Goal: Information Seeking & Learning: Learn about a topic

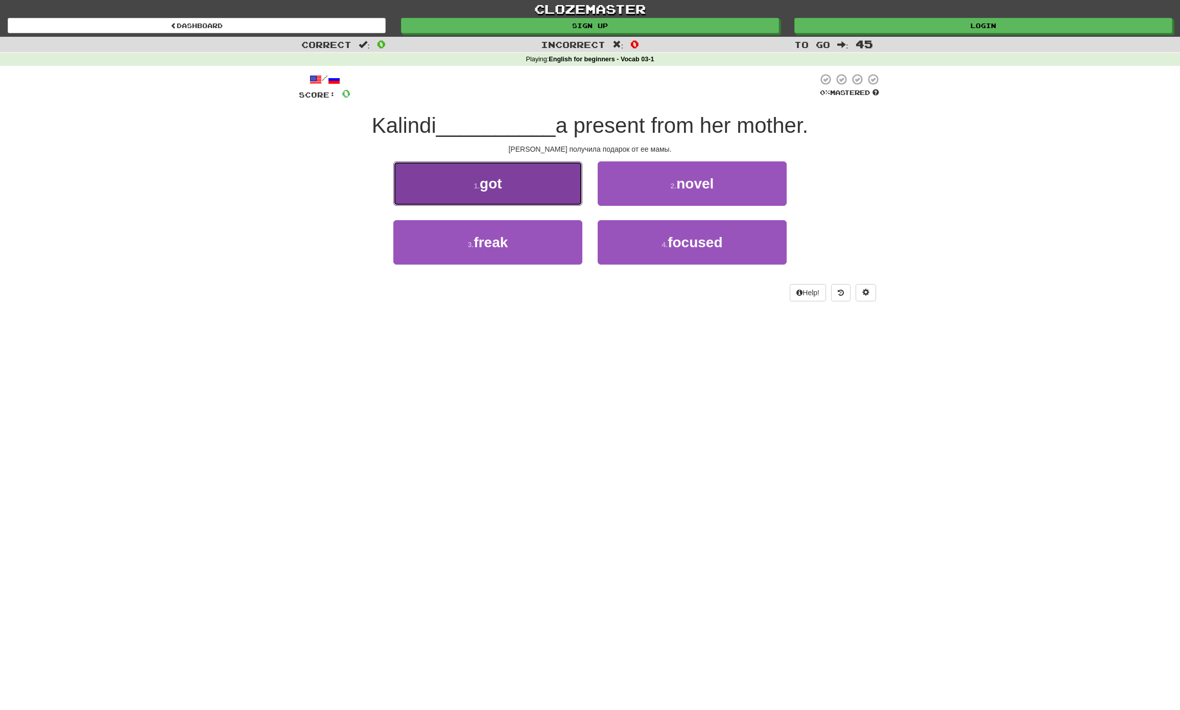
click at [515, 182] on button "1 . got" at bounding box center [487, 183] width 189 height 44
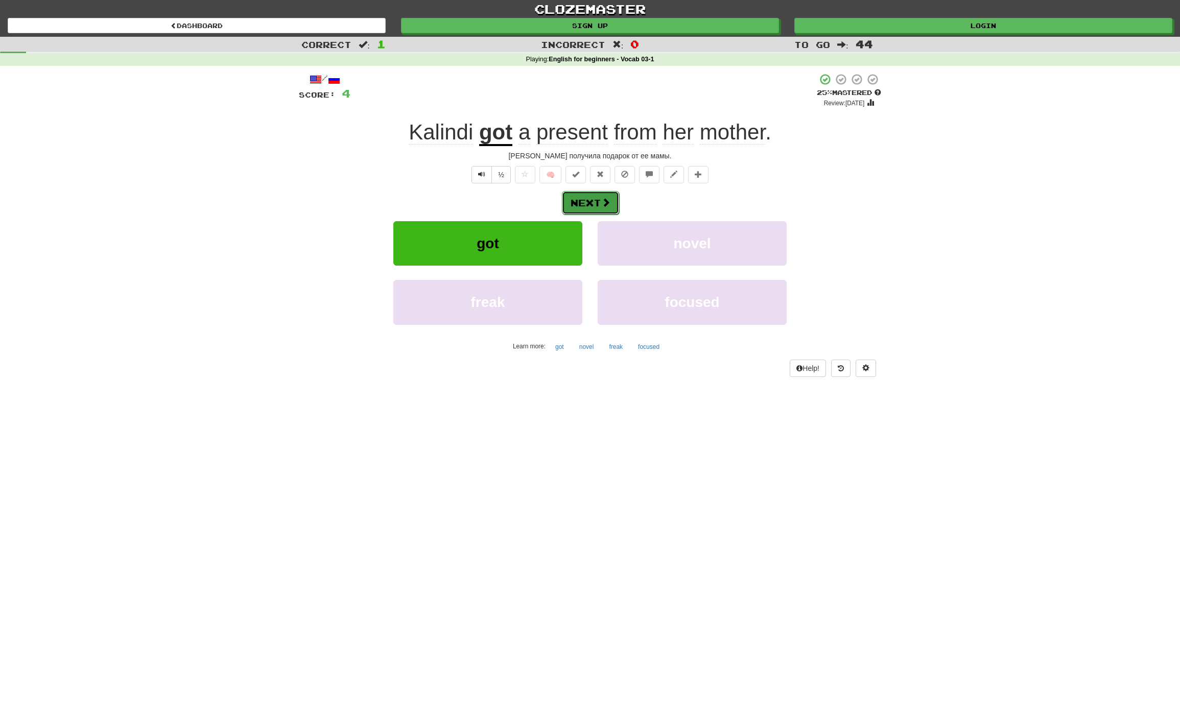
click at [590, 203] on button "Next" at bounding box center [590, 202] width 57 height 23
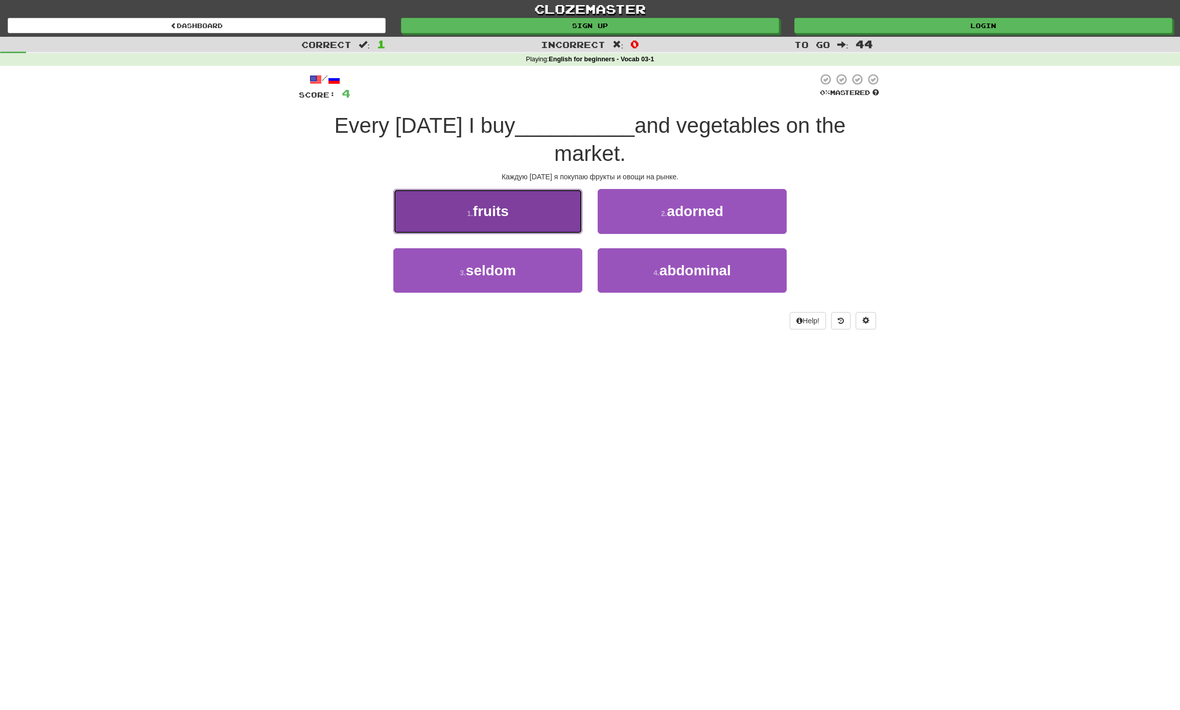
click at [500, 201] on button "1 . fruits" at bounding box center [487, 211] width 189 height 44
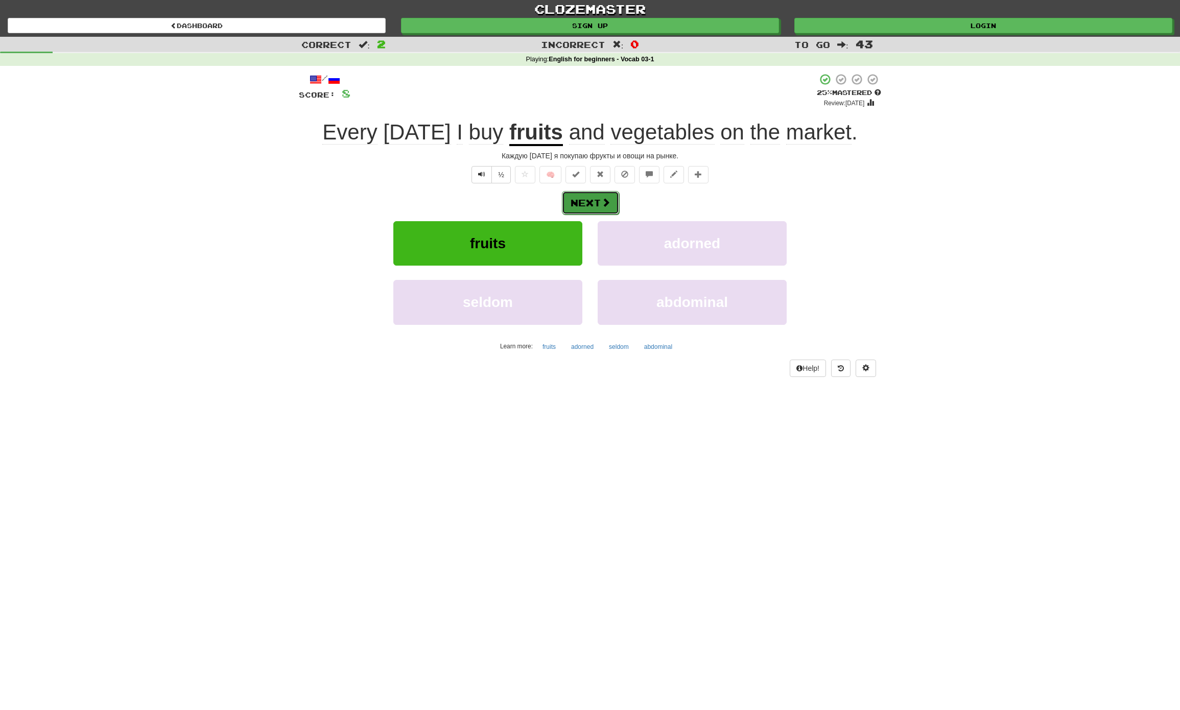
click at [605, 201] on span at bounding box center [605, 202] width 9 height 9
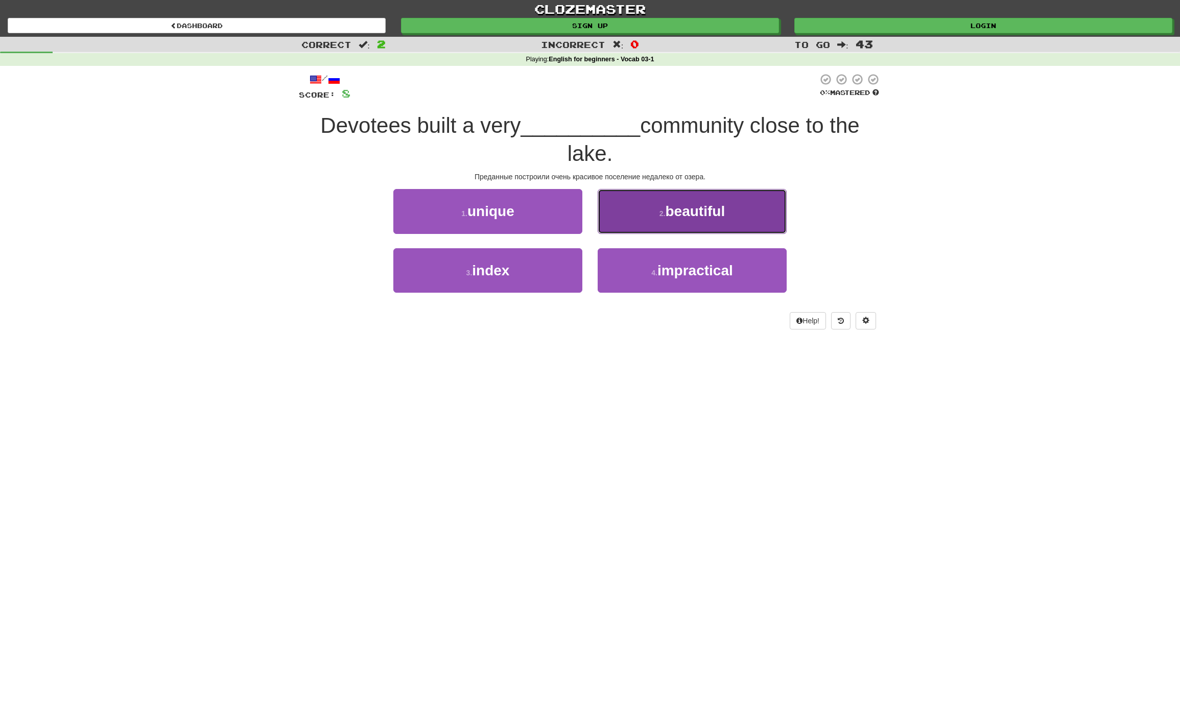
click at [700, 221] on button "2 . beautiful" at bounding box center [692, 211] width 189 height 44
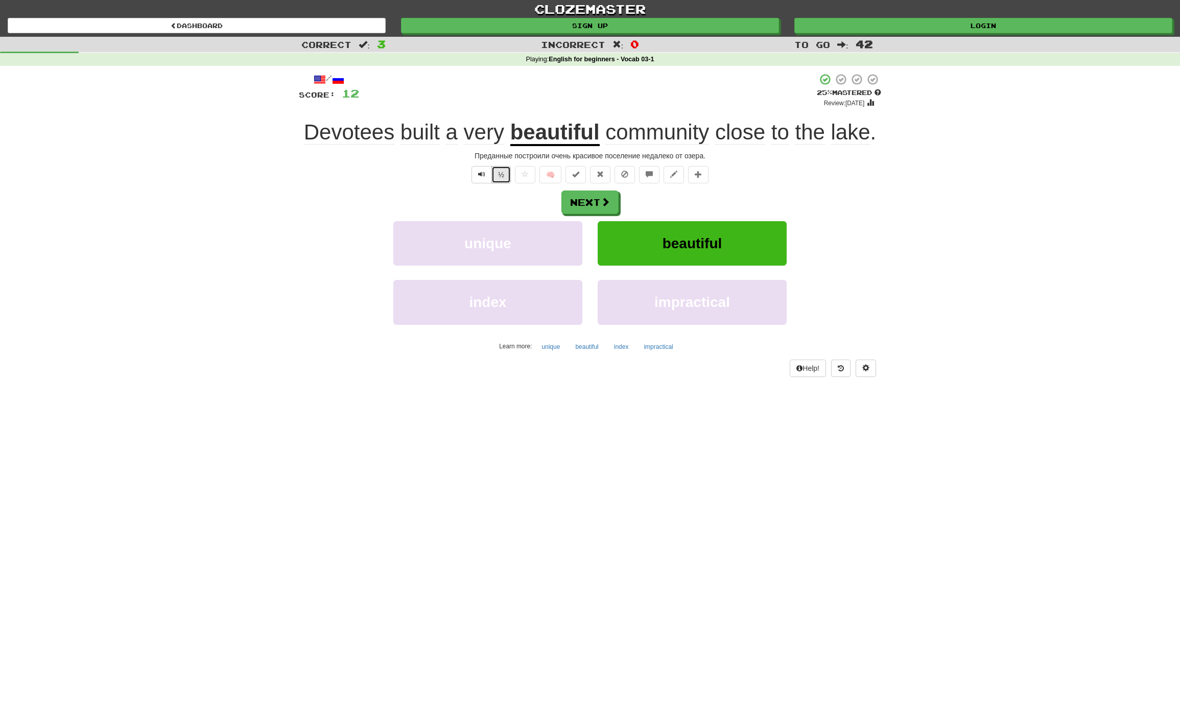
click at [497, 172] on button "½" at bounding box center [500, 174] width 19 height 17
click at [478, 173] on span "Text-to-speech controls" at bounding box center [481, 174] width 7 height 7
click at [600, 207] on button "Next" at bounding box center [590, 202] width 57 height 23
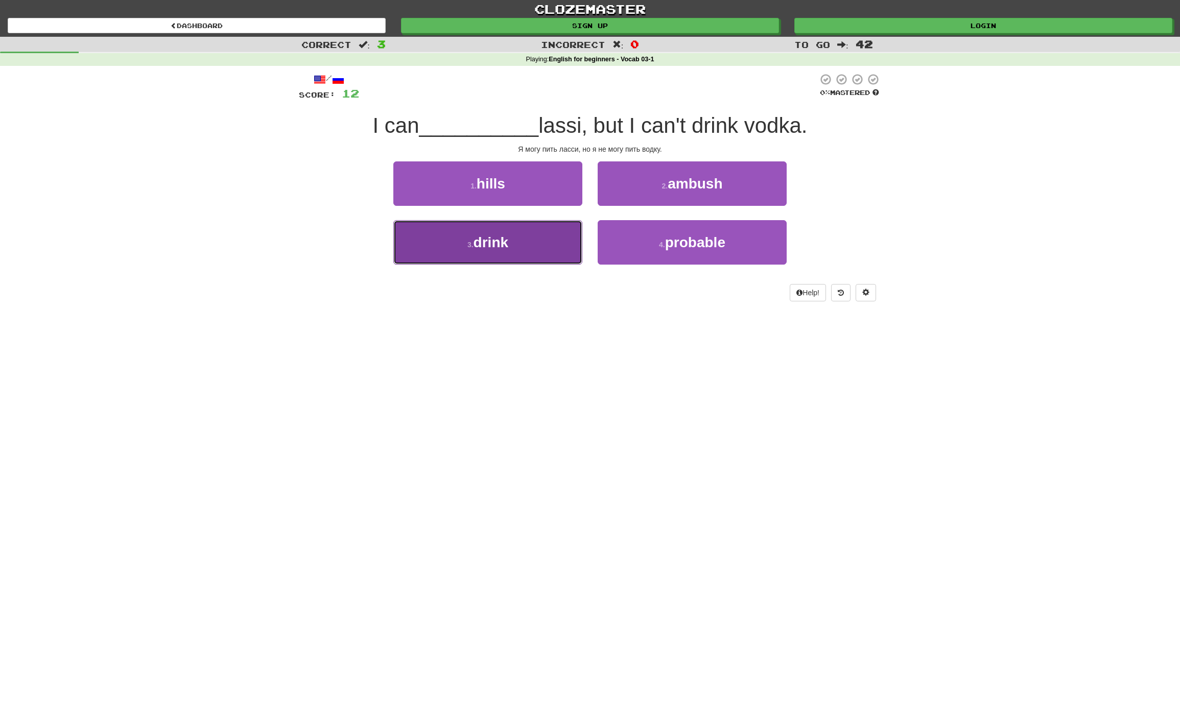
click at [474, 245] on span "drink" at bounding box center [491, 242] width 35 height 16
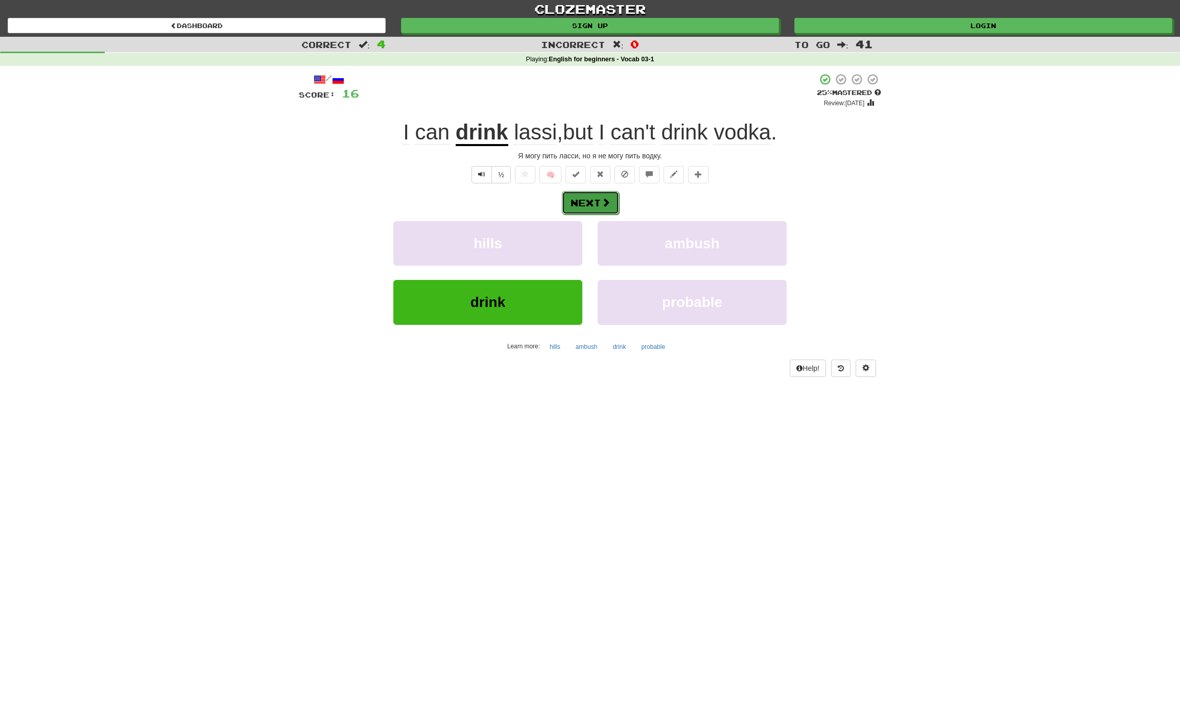
click at [578, 210] on button "Next" at bounding box center [590, 202] width 57 height 23
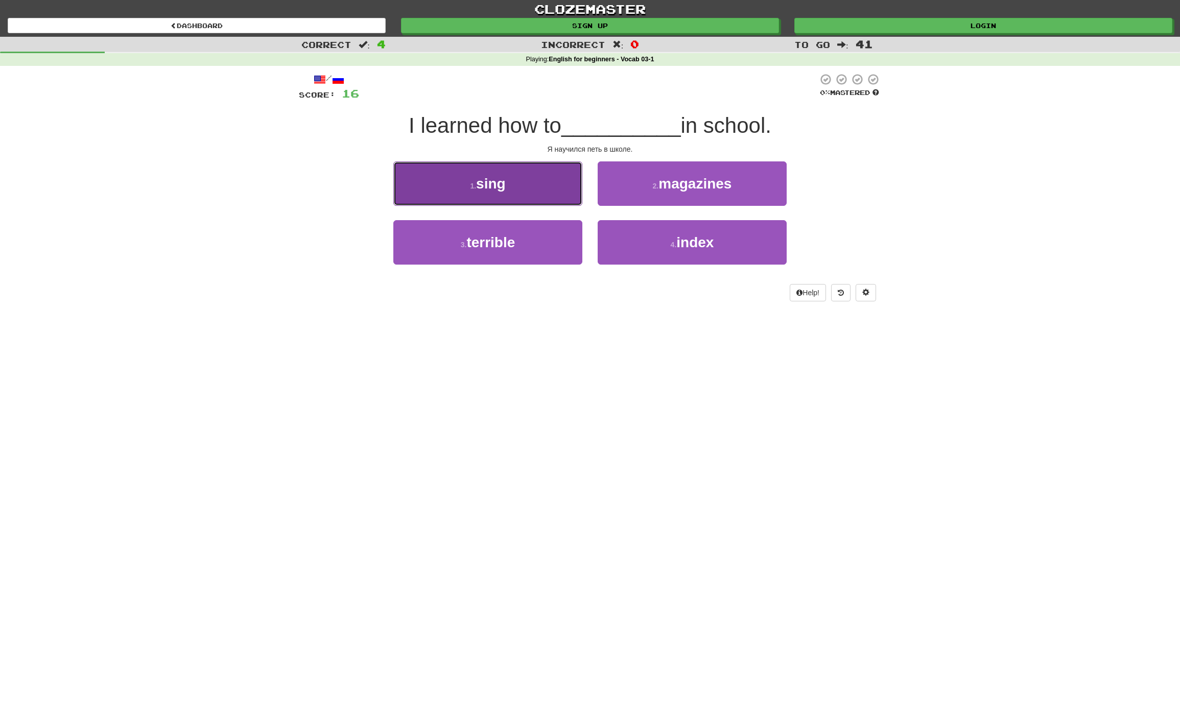
click at [506, 181] on span "sing" at bounding box center [491, 184] width 30 height 16
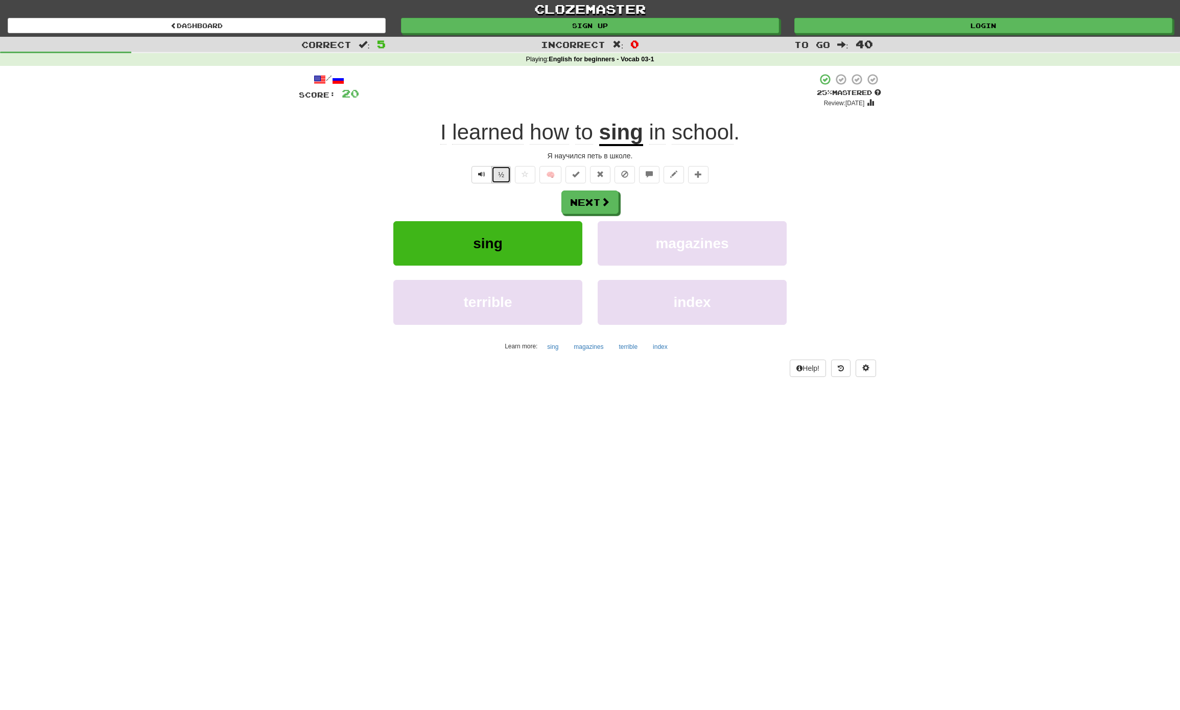
click at [494, 180] on button "½" at bounding box center [500, 174] width 19 height 17
click at [498, 179] on button "½" at bounding box center [500, 174] width 19 height 17
click at [600, 206] on button "Next" at bounding box center [590, 202] width 57 height 23
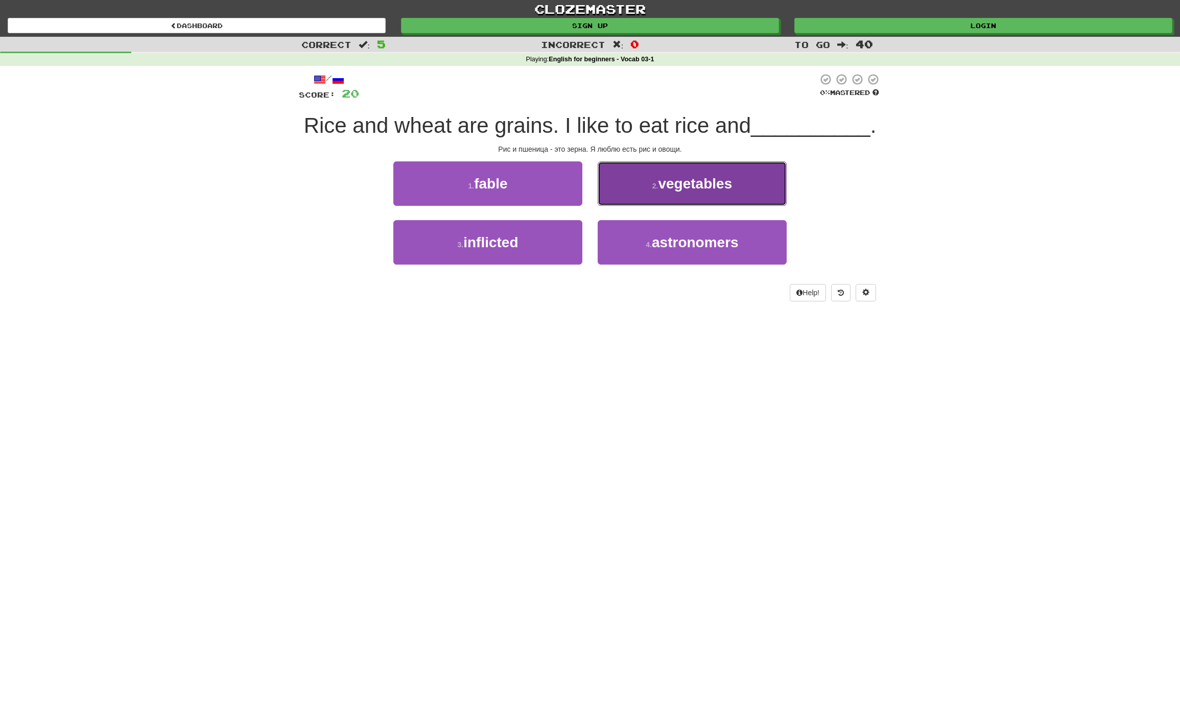
click at [704, 190] on span "vegetables" at bounding box center [695, 184] width 74 height 16
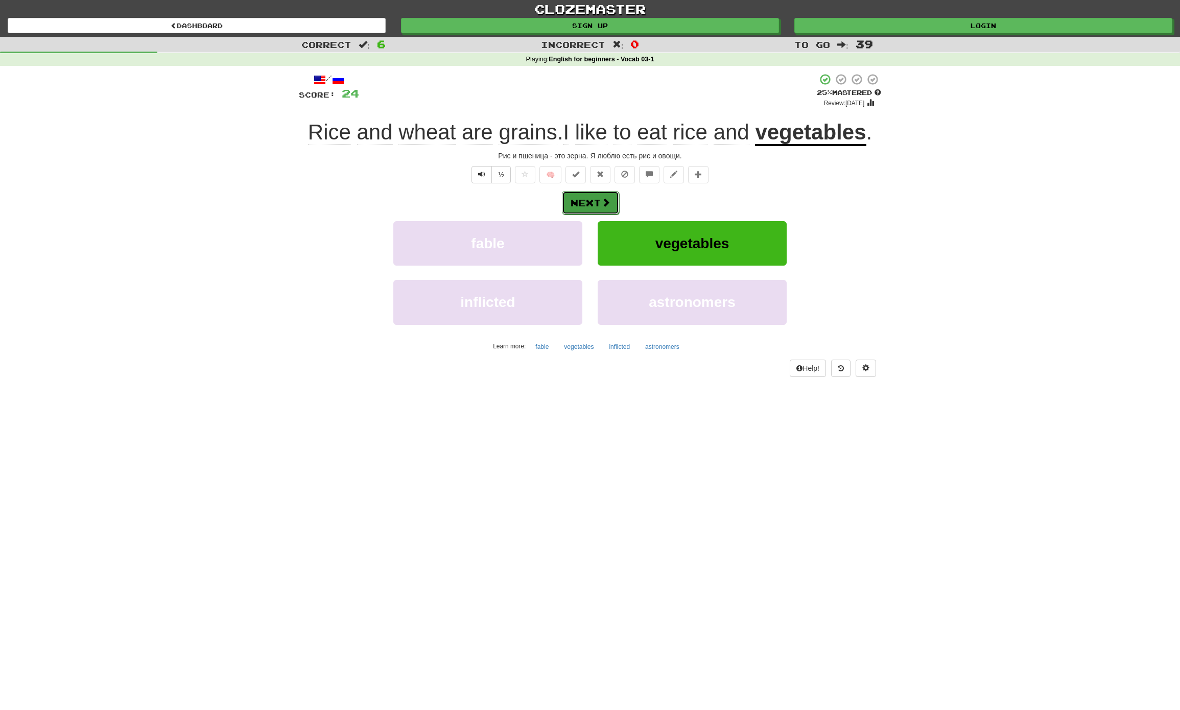
click at [598, 204] on button "Next" at bounding box center [590, 202] width 57 height 23
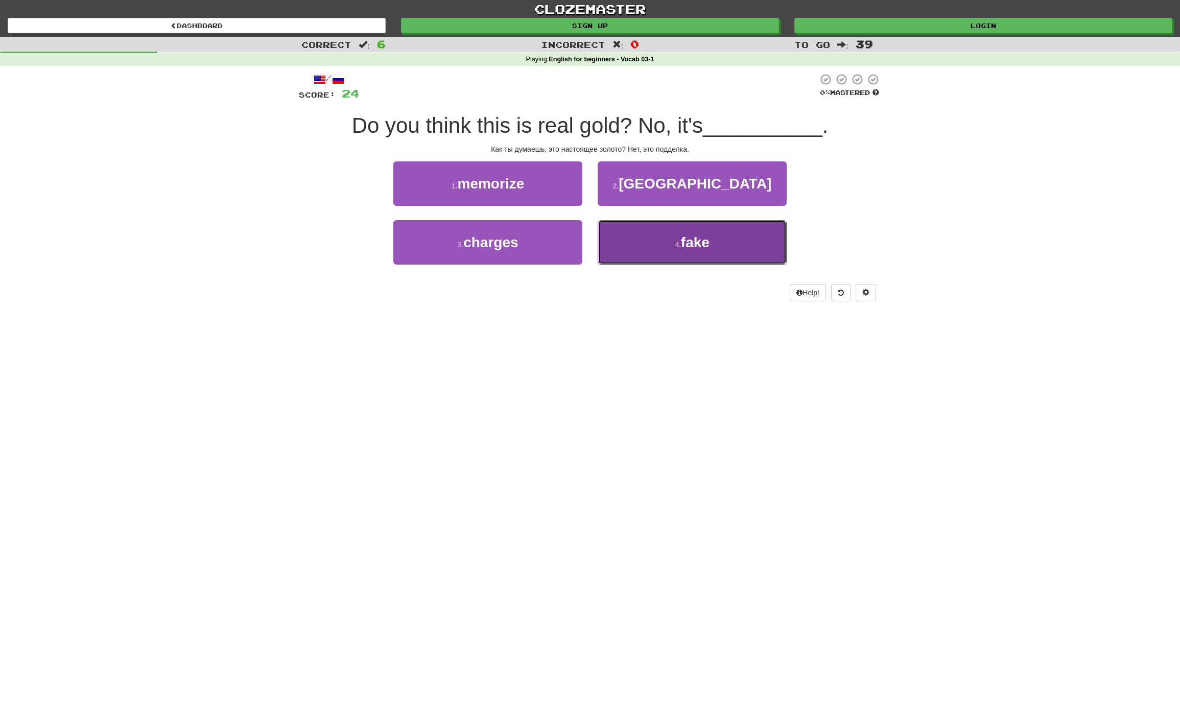
click at [653, 247] on button "4 . fake" at bounding box center [692, 242] width 189 height 44
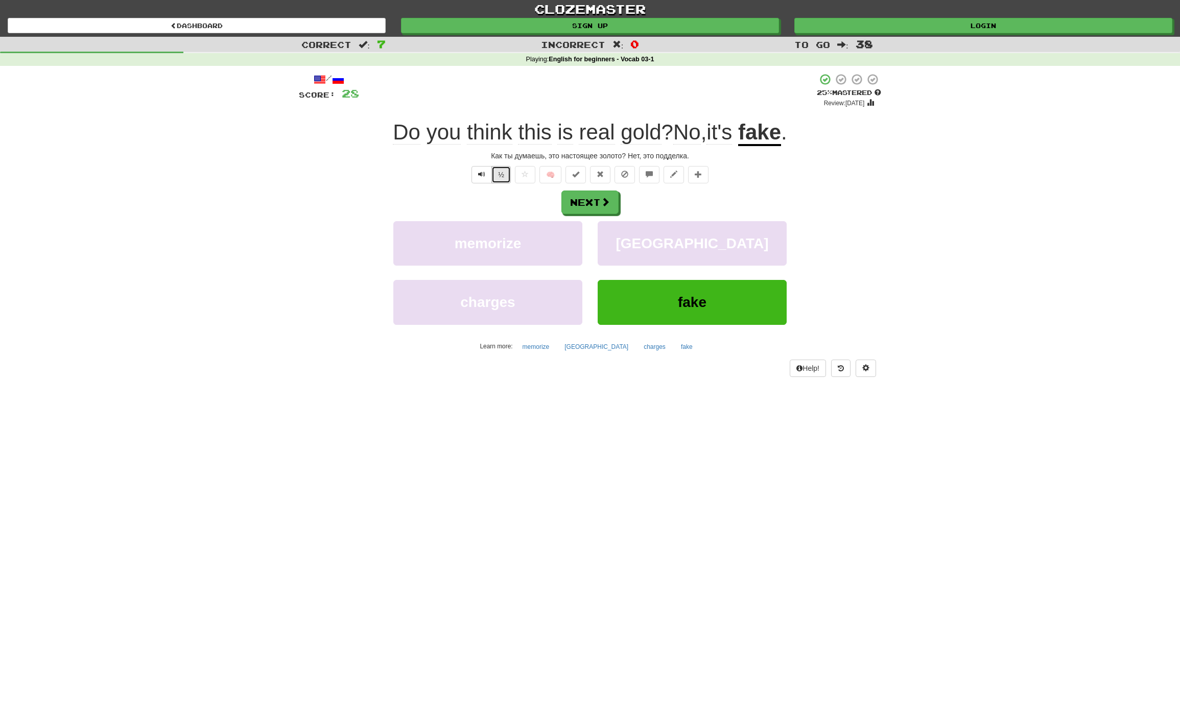
click at [504, 170] on button "½" at bounding box center [500, 174] width 19 height 17
click at [572, 204] on button "Next" at bounding box center [590, 202] width 57 height 23
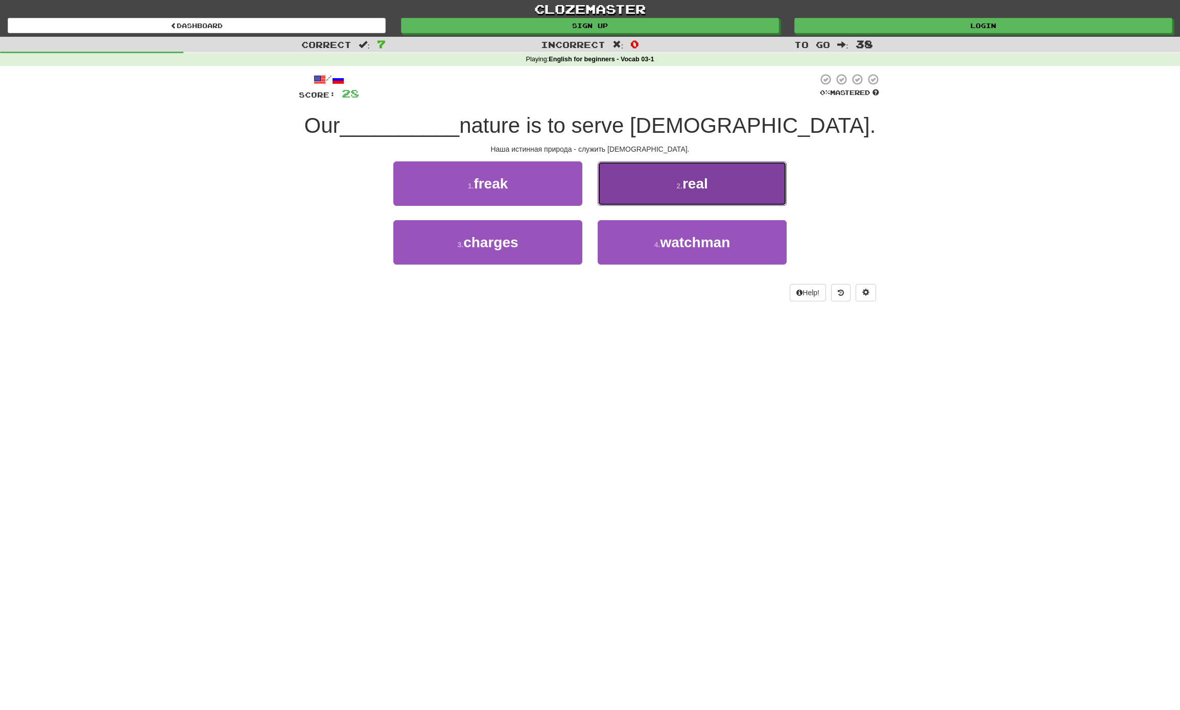
click at [724, 187] on button "2 . real" at bounding box center [692, 183] width 189 height 44
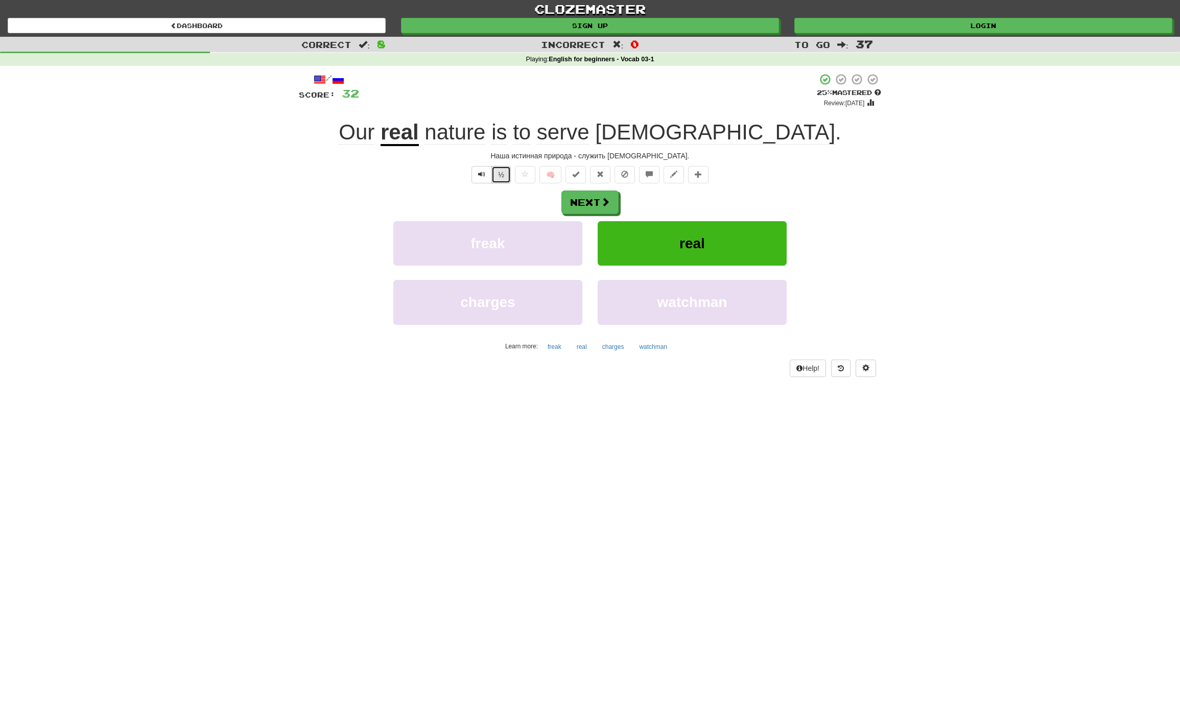
click at [507, 178] on button "½" at bounding box center [500, 174] width 19 height 17
click at [726, 233] on button "real" at bounding box center [692, 243] width 189 height 44
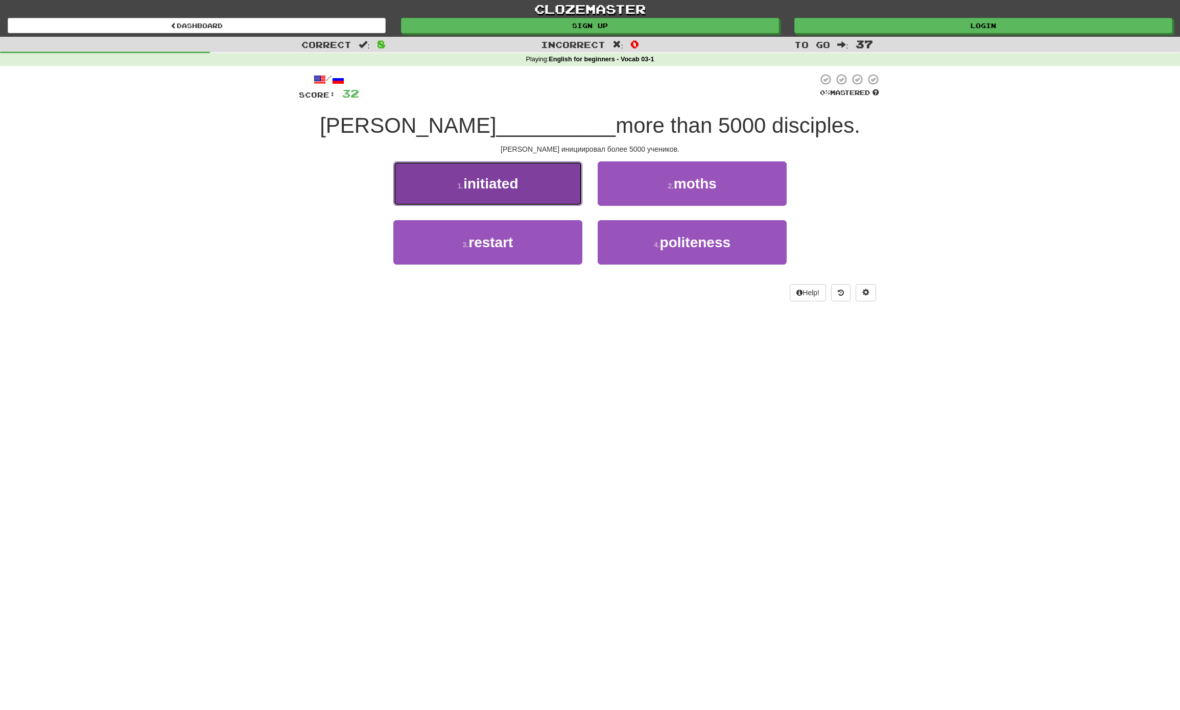
click at [499, 187] on span "initiated" at bounding box center [490, 184] width 55 height 16
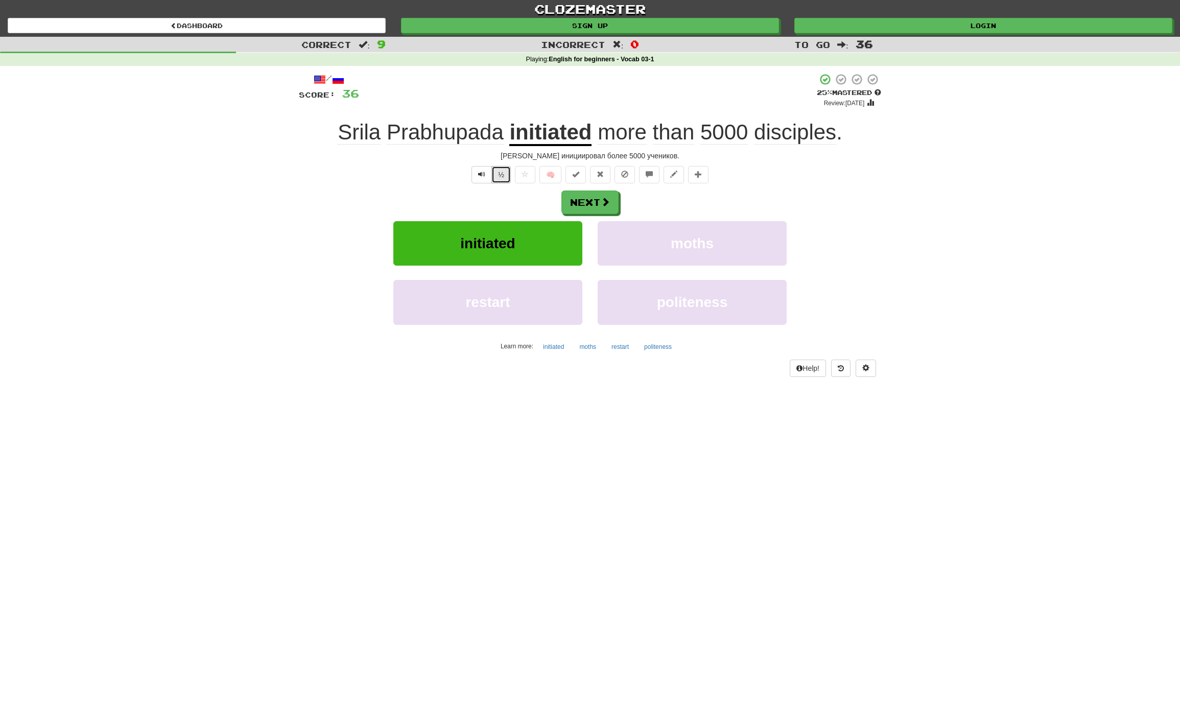
click at [497, 176] on button "½" at bounding box center [500, 174] width 19 height 17
click at [612, 204] on button "Next" at bounding box center [590, 202] width 57 height 23
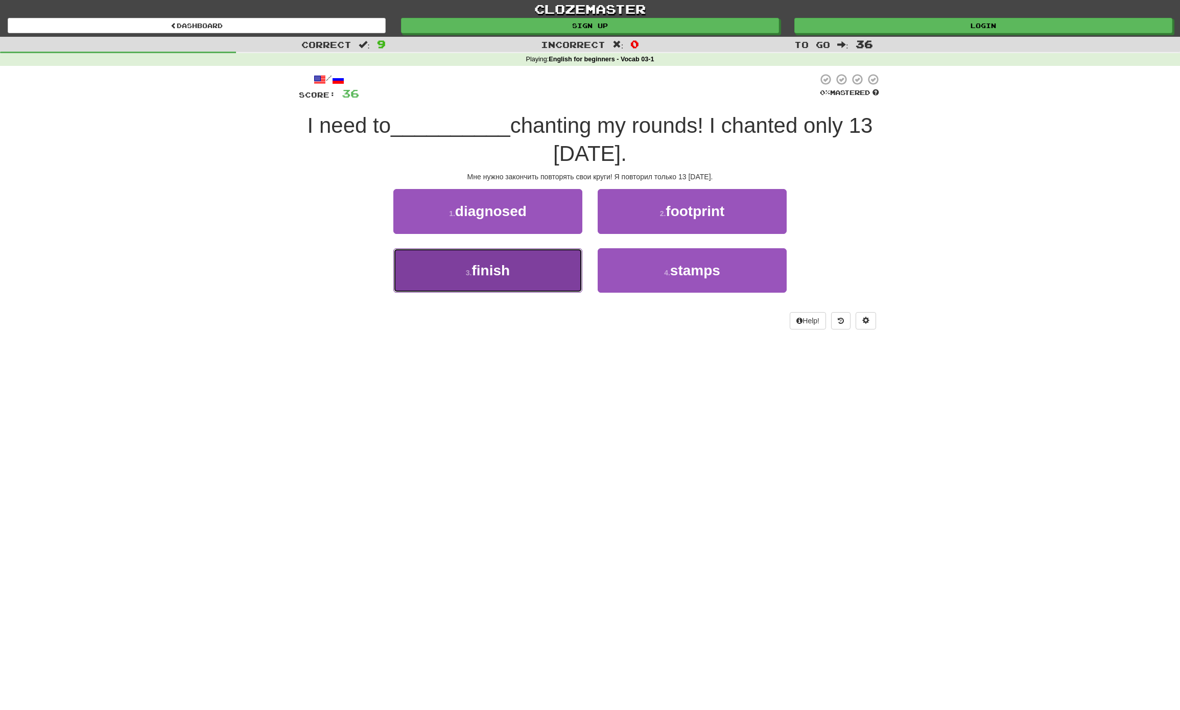
click at [522, 272] on button "3 . finish" at bounding box center [487, 270] width 189 height 44
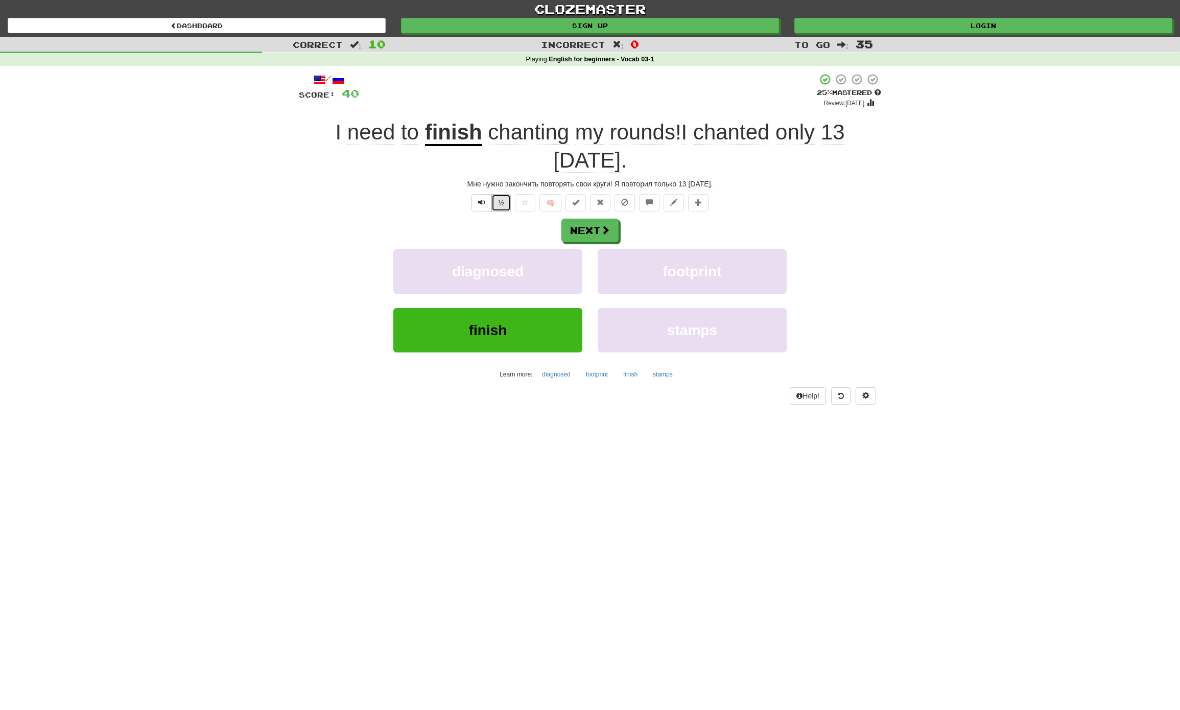
click at [501, 194] on button "½" at bounding box center [500, 202] width 19 height 17
click at [576, 219] on button "Next" at bounding box center [590, 230] width 57 height 23
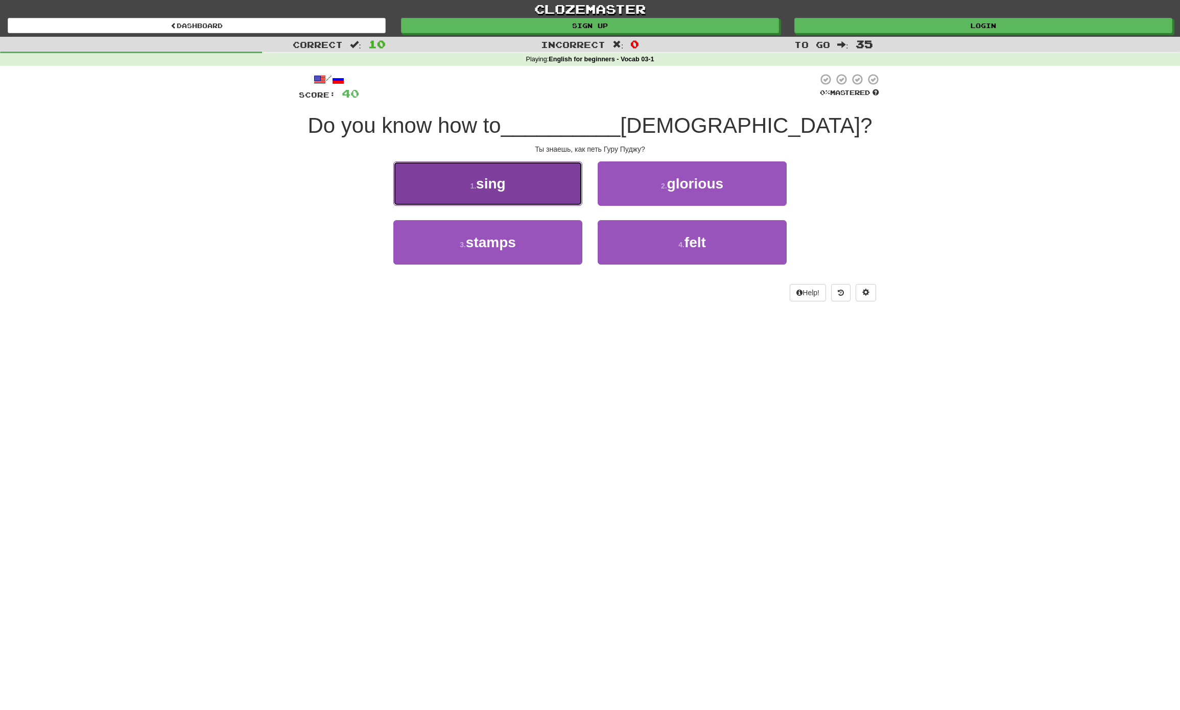
click at [503, 196] on button "1 . sing" at bounding box center [487, 183] width 189 height 44
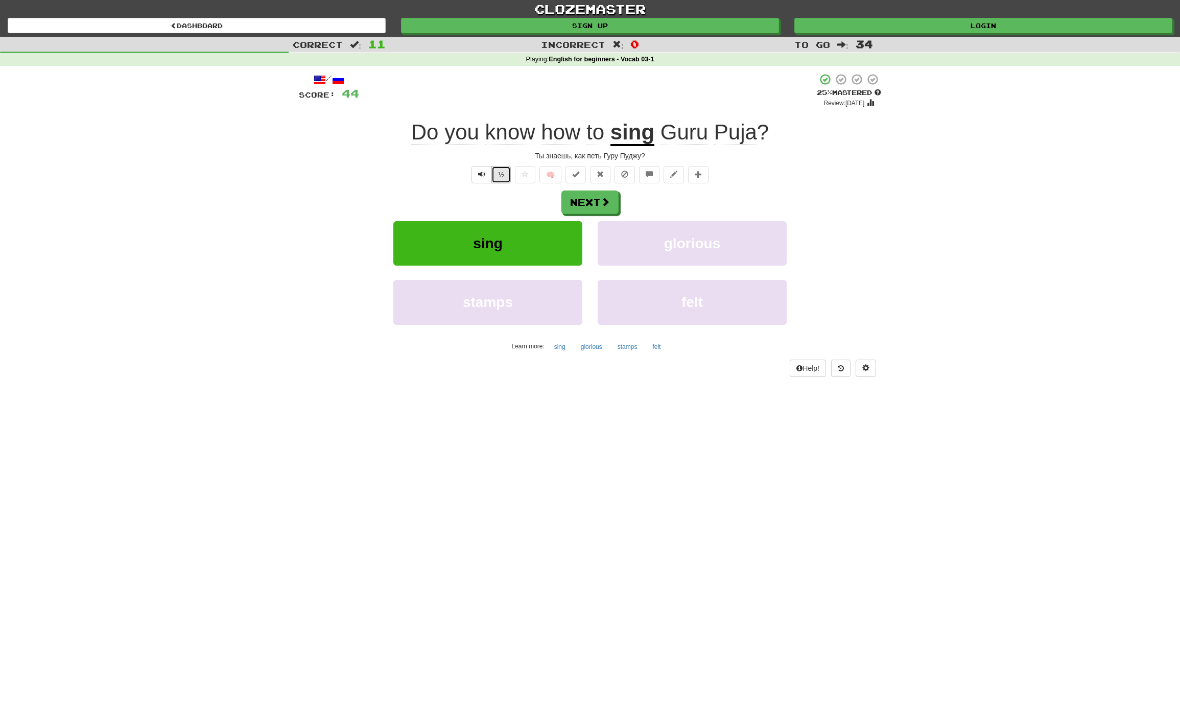
click at [501, 175] on button "½" at bounding box center [500, 174] width 19 height 17
click at [502, 176] on button "½" at bounding box center [500, 174] width 19 height 17
click at [582, 204] on button "Next" at bounding box center [590, 202] width 57 height 23
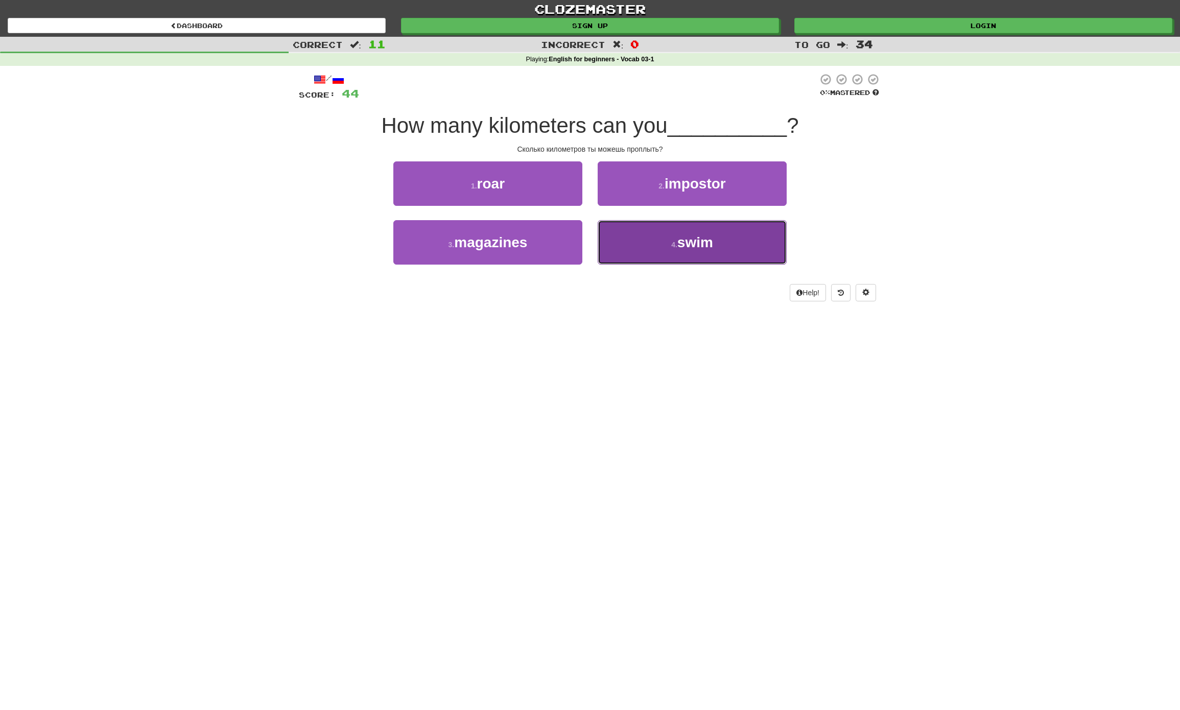
click at [687, 244] on span "swim" at bounding box center [695, 242] width 36 height 16
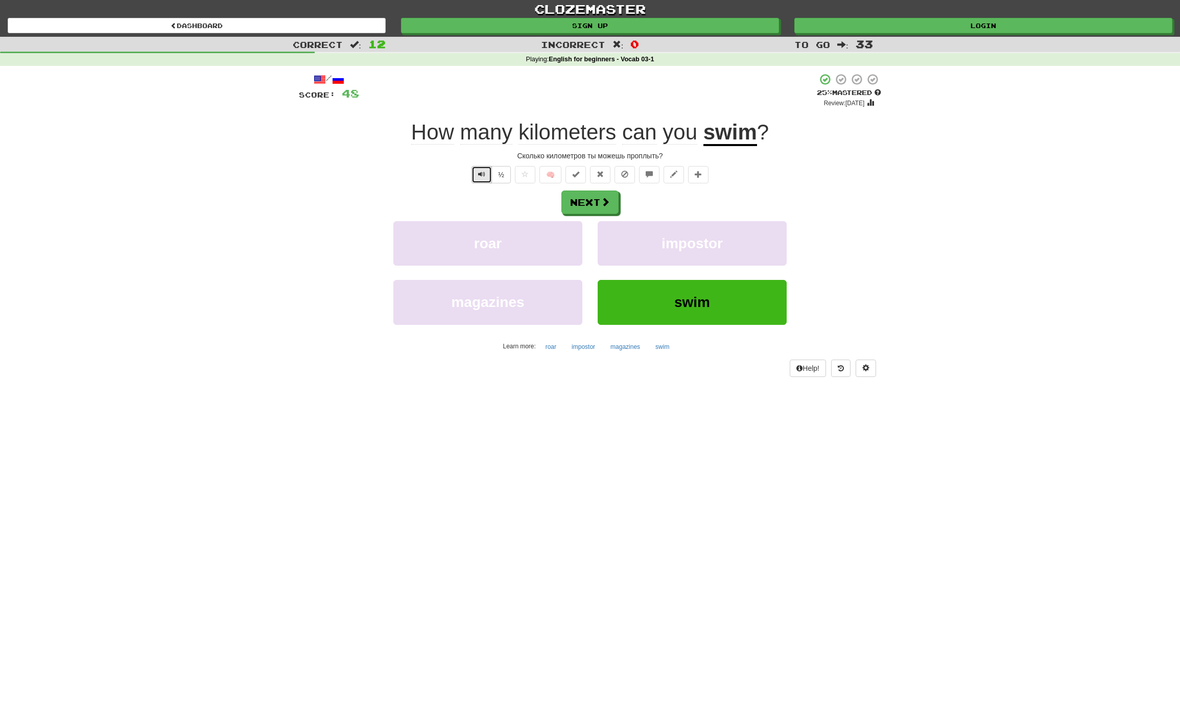
click at [480, 173] on span "Text-to-speech controls" at bounding box center [481, 174] width 7 height 7
click at [574, 197] on button "Next" at bounding box center [590, 202] width 57 height 23
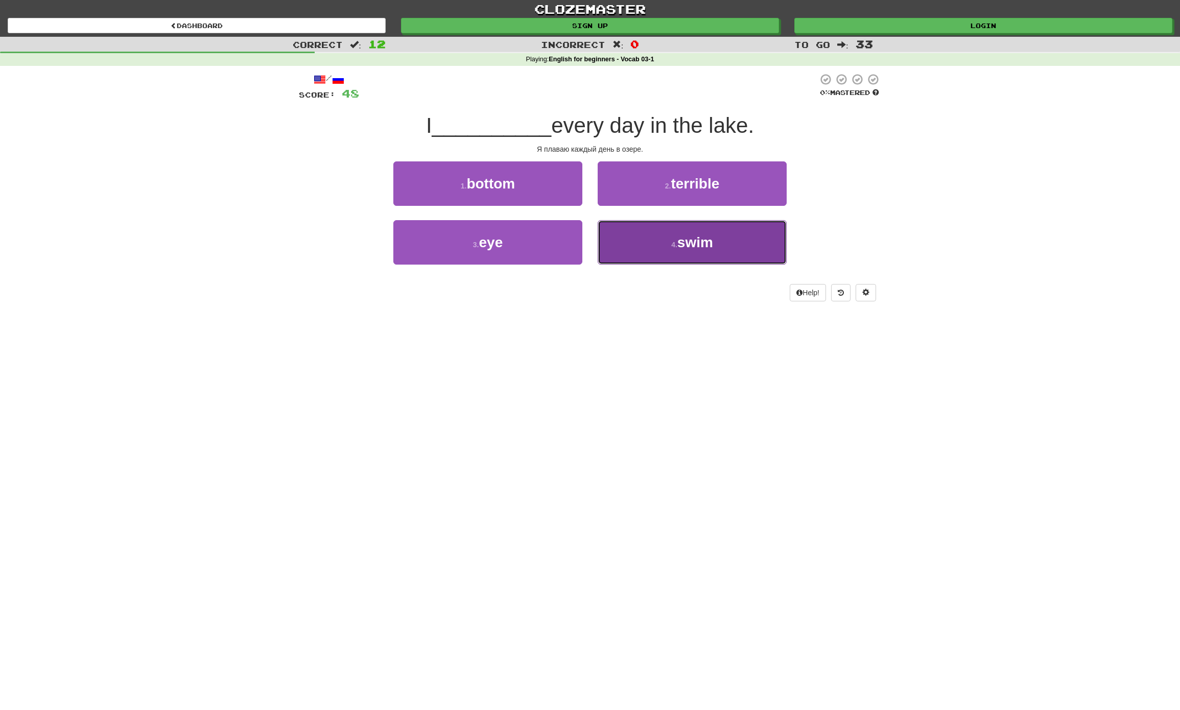
click at [711, 247] on span "swim" at bounding box center [695, 242] width 36 height 16
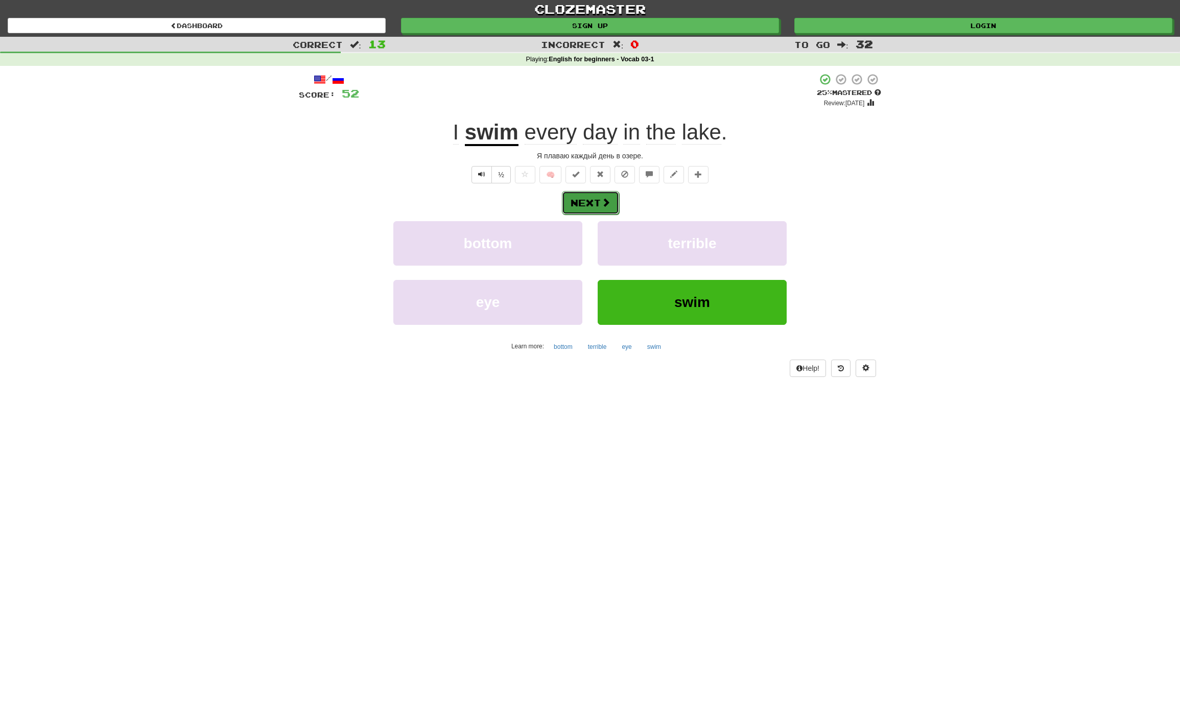
click at [572, 201] on button "Next" at bounding box center [590, 202] width 57 height 23
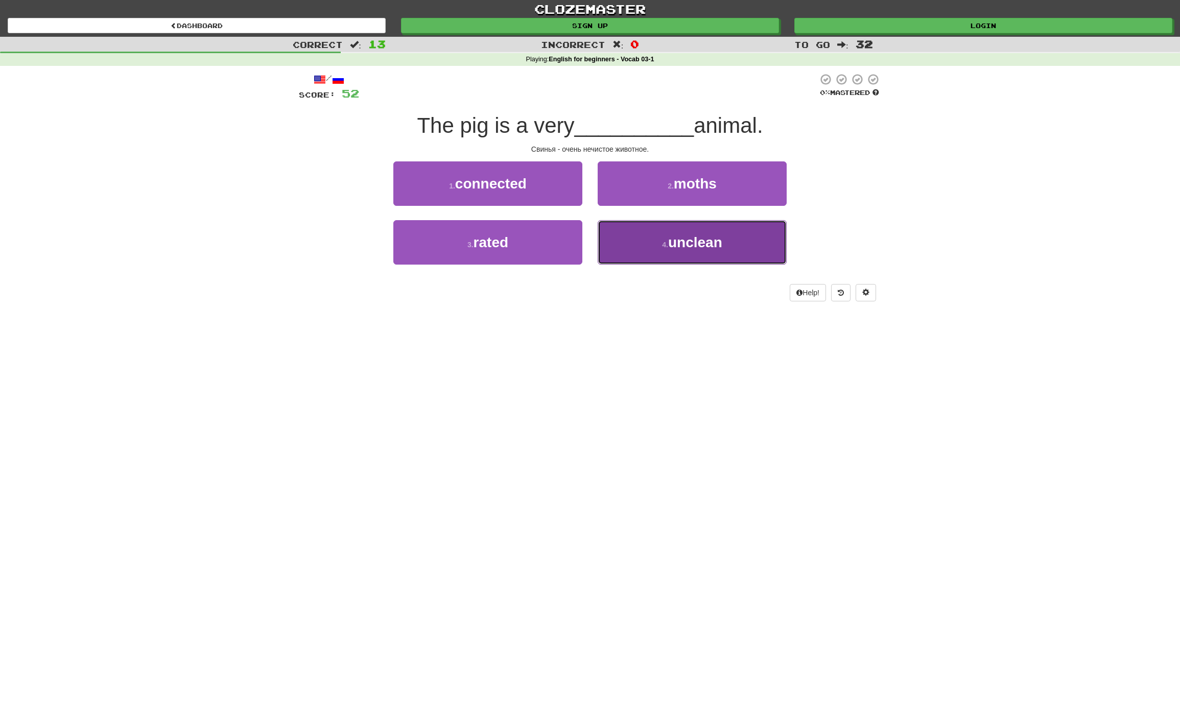
click at [713, 241] on span "unclean" at bounding box center [695, 242] width 54 height 16
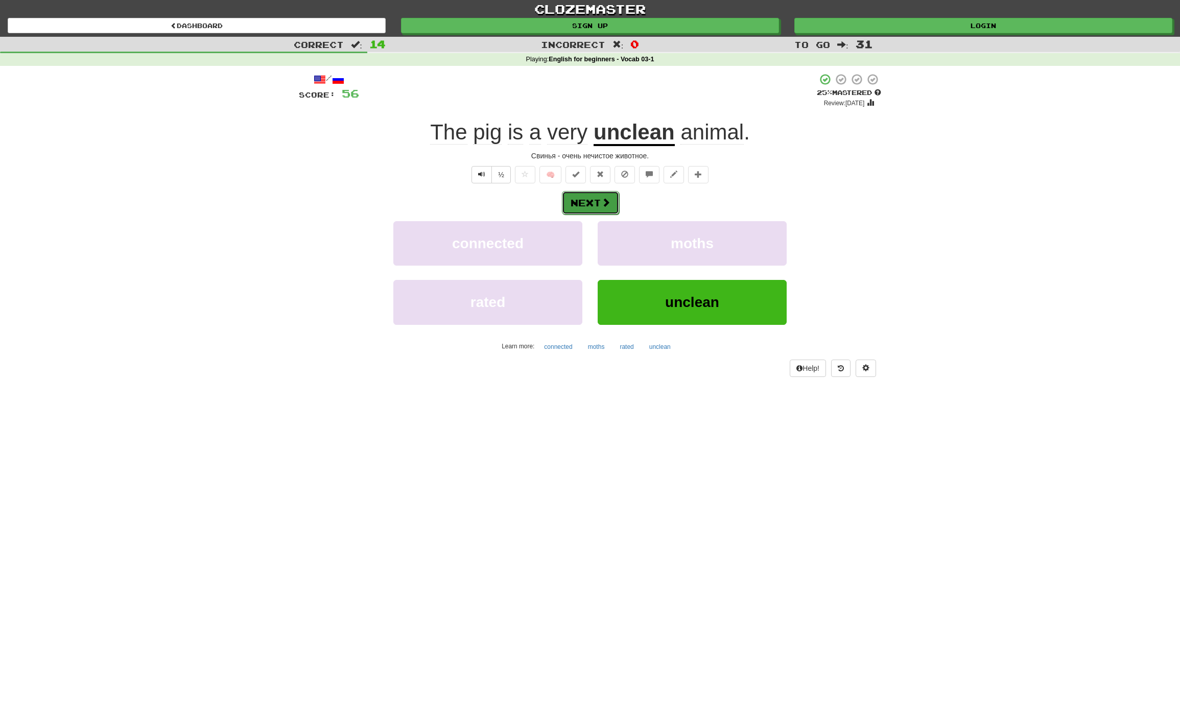
click at [601, 193] on button "Next" at bounding box center [590, 202] width 57 height 23
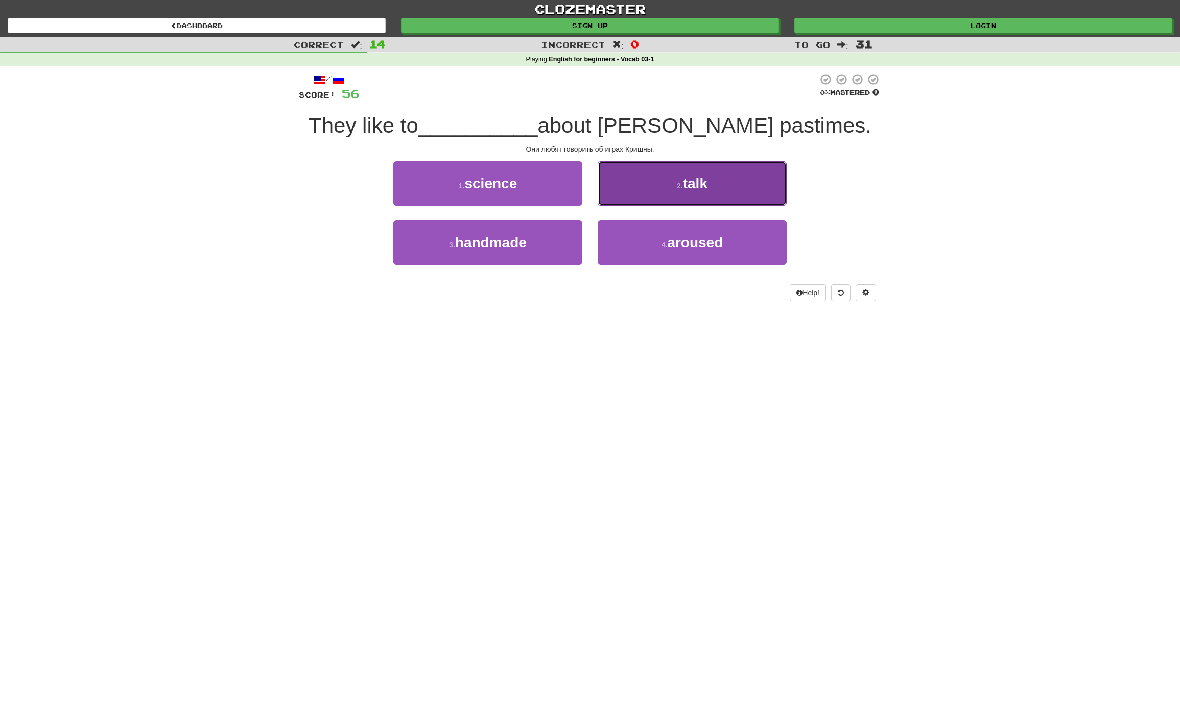
click at [716, 190] on button "2 . talk" at bounding box center [692, 183] width 189 height 44
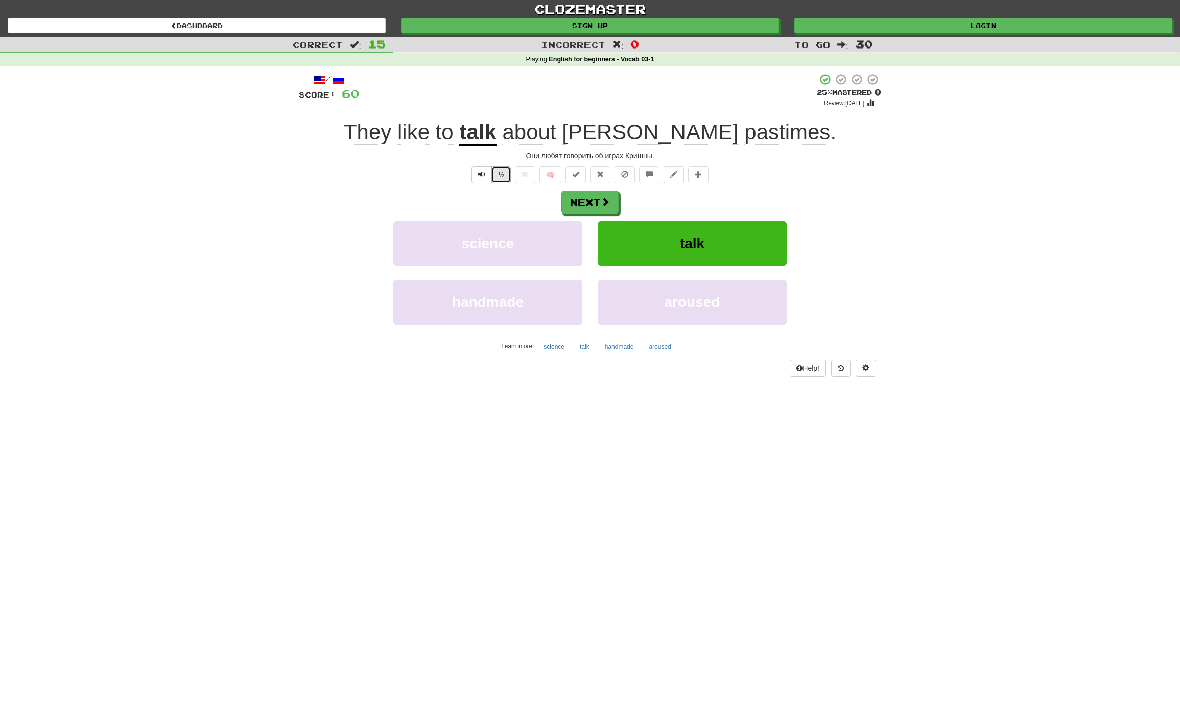
click at [503, 177] on button "½" at bounding box center [500, 174] width 19 height 17
click at [591, 201] on button "Next" at bounding box center [590, 202] width 57 height 23
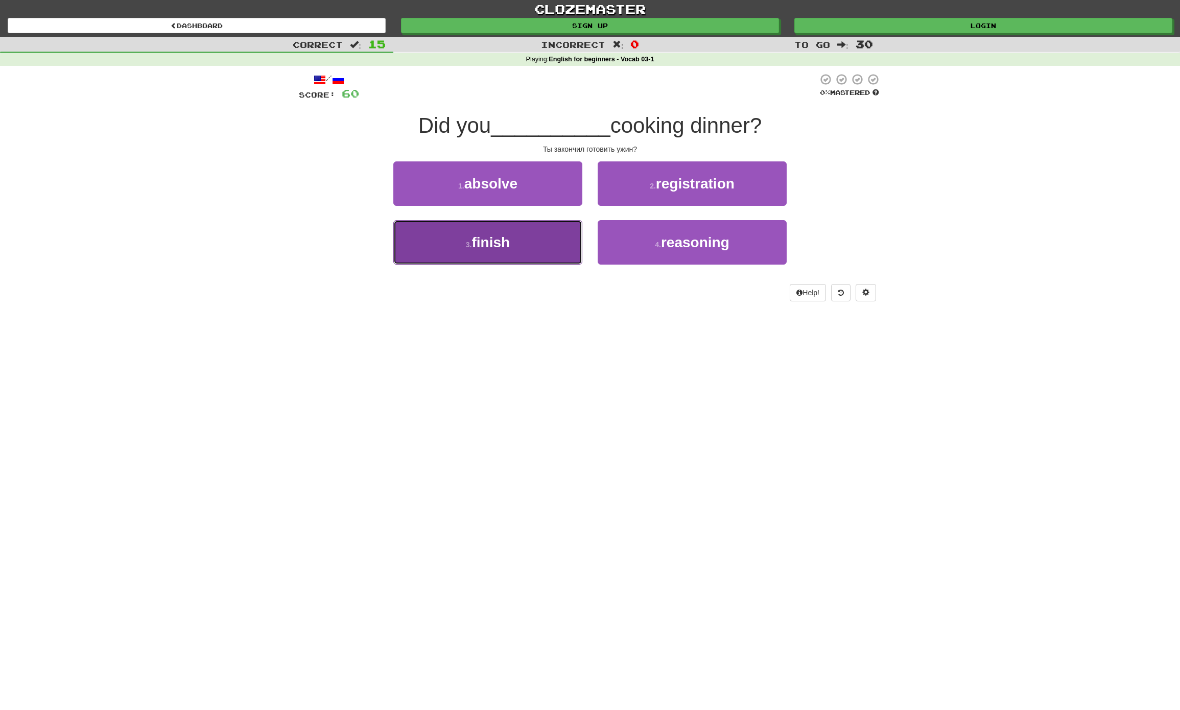
click at [535, 237] on button "3 . finish" at bounding box center [487, 242] width 189 height 44
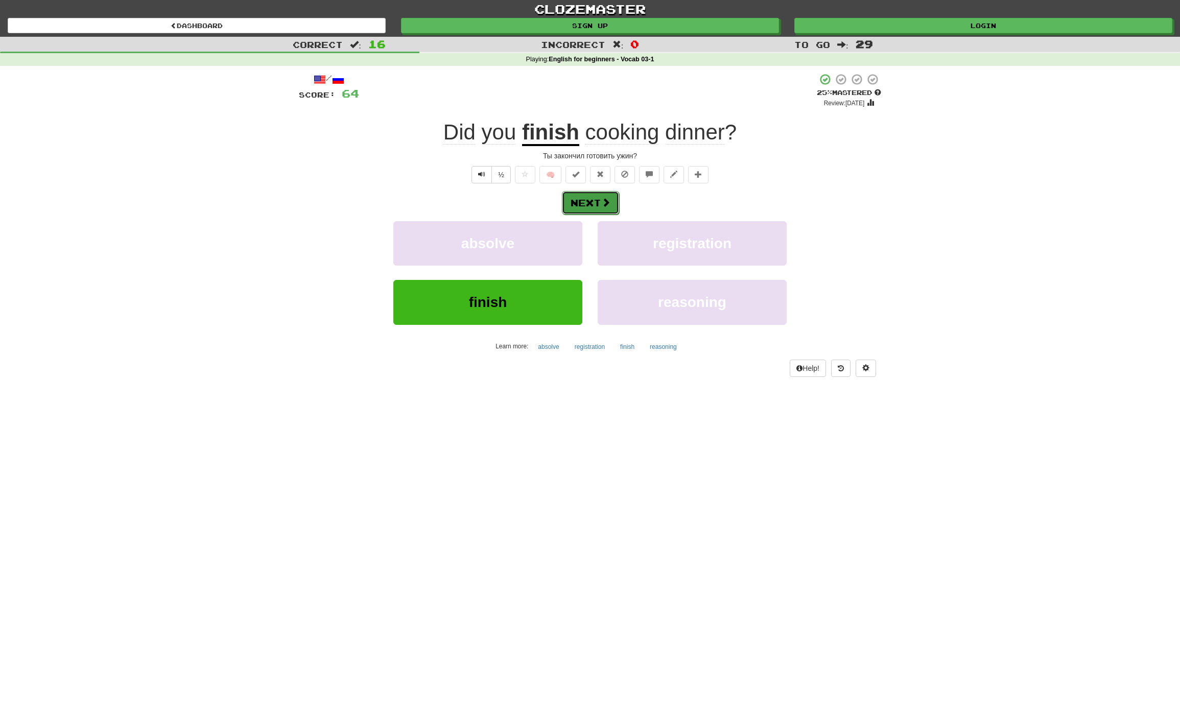
click at [586, 203] on button "Next" at bounding box center [590, 202] width 57 height 23
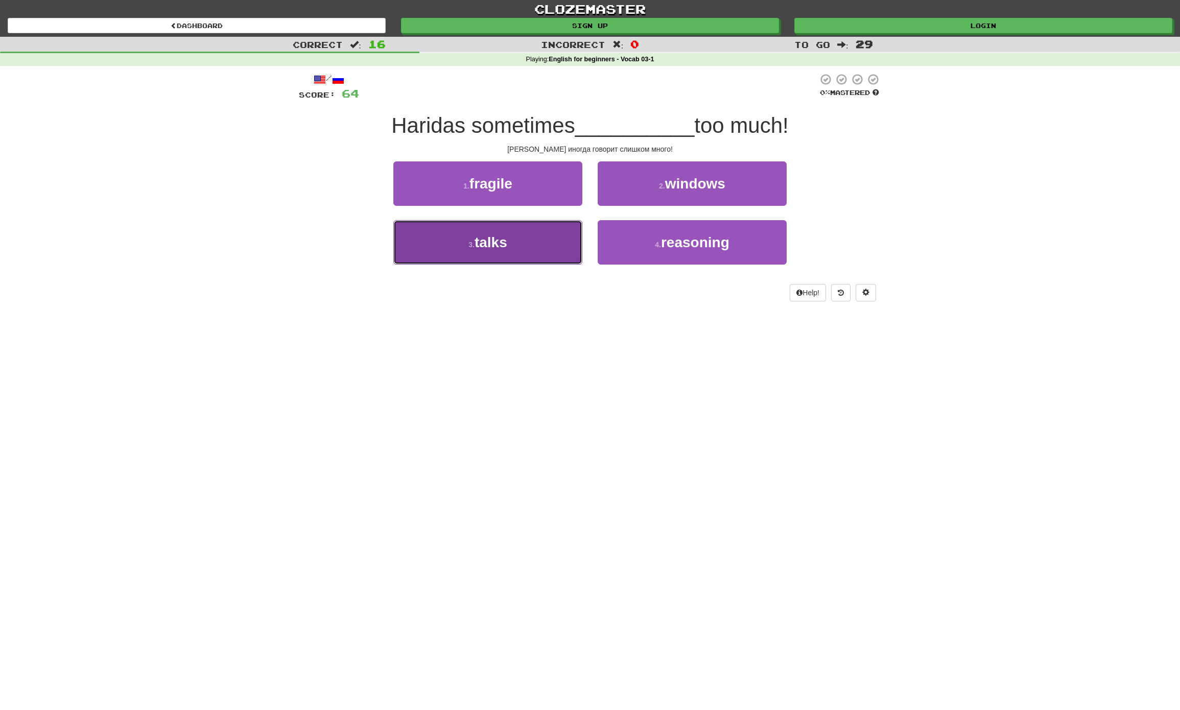
click at [531, 239] on button "3 . talks" at bounding box center [487, 242] width 189 height 44
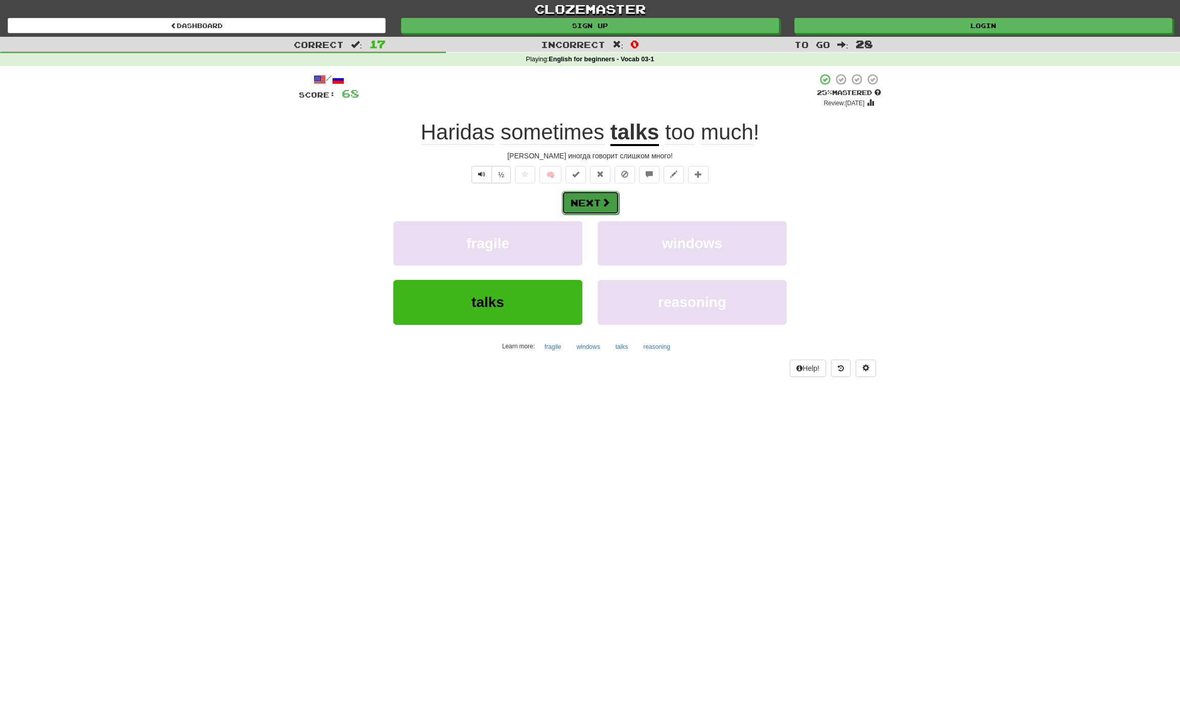
click at [604, 203] on span at bounding box center [605, 202] width 9 height 9
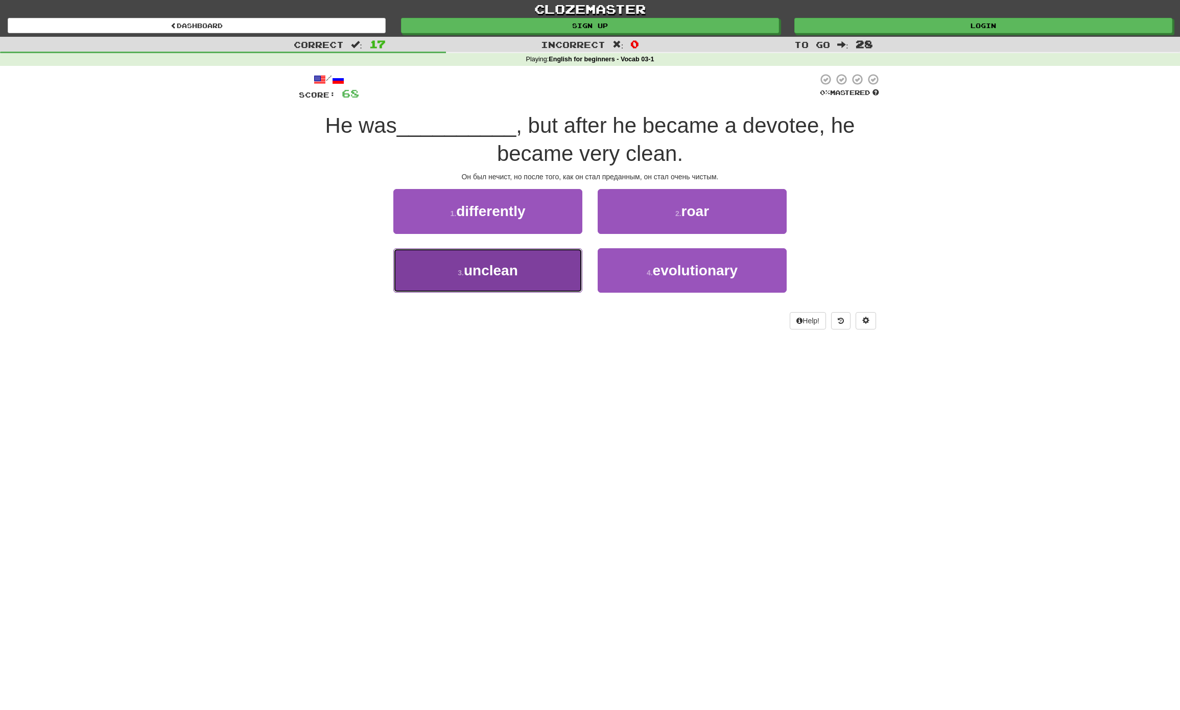
click at [513, 279] on button "3 . unclean" at bounding box center [487, 270] width 189 height 44
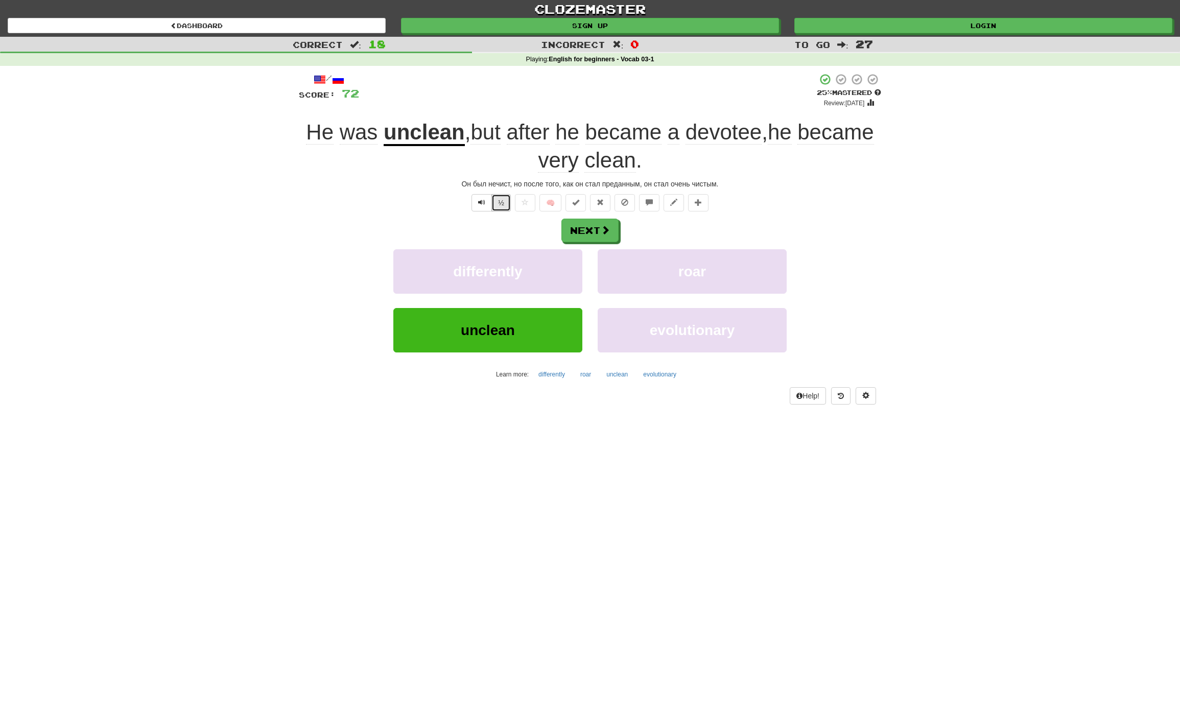
click at [494, 203] on button "½" at bounding box center [500, 202] width 19 height 17
click at [584, 229] on button "Next" at bounding box center [590, 230] width 57 height 23
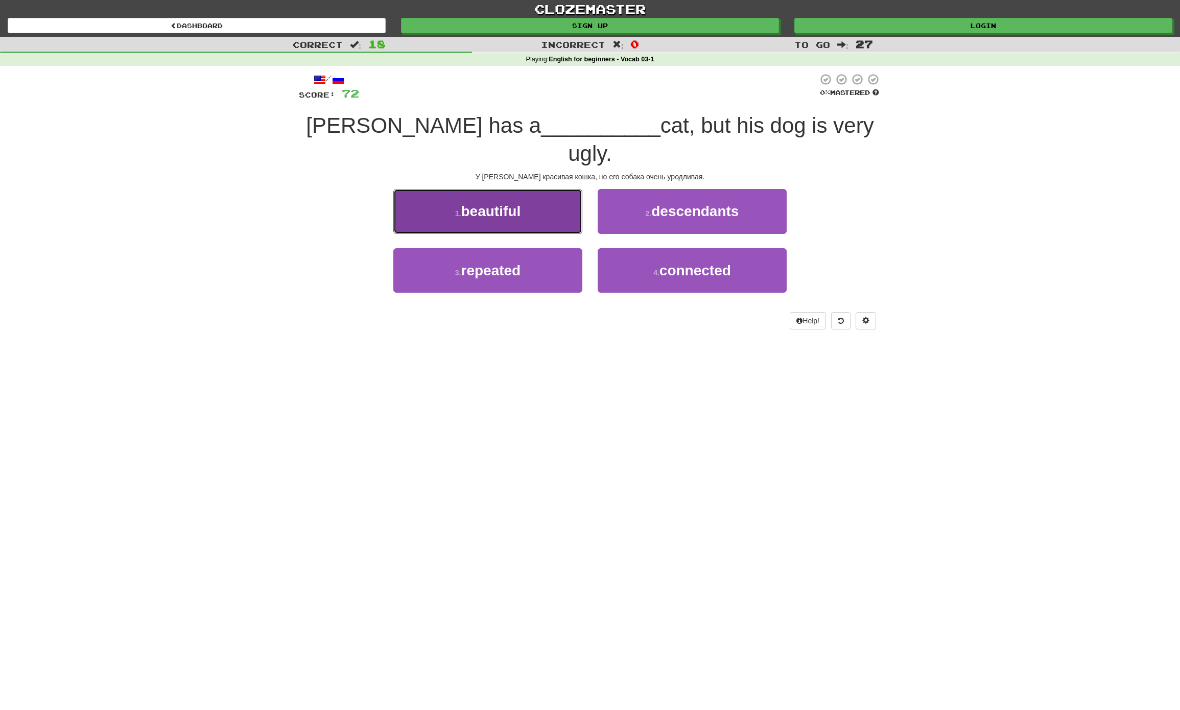
click at [526, 189] on button "1 . beautiful" at bounding box center [487, 211] width 189 height 44
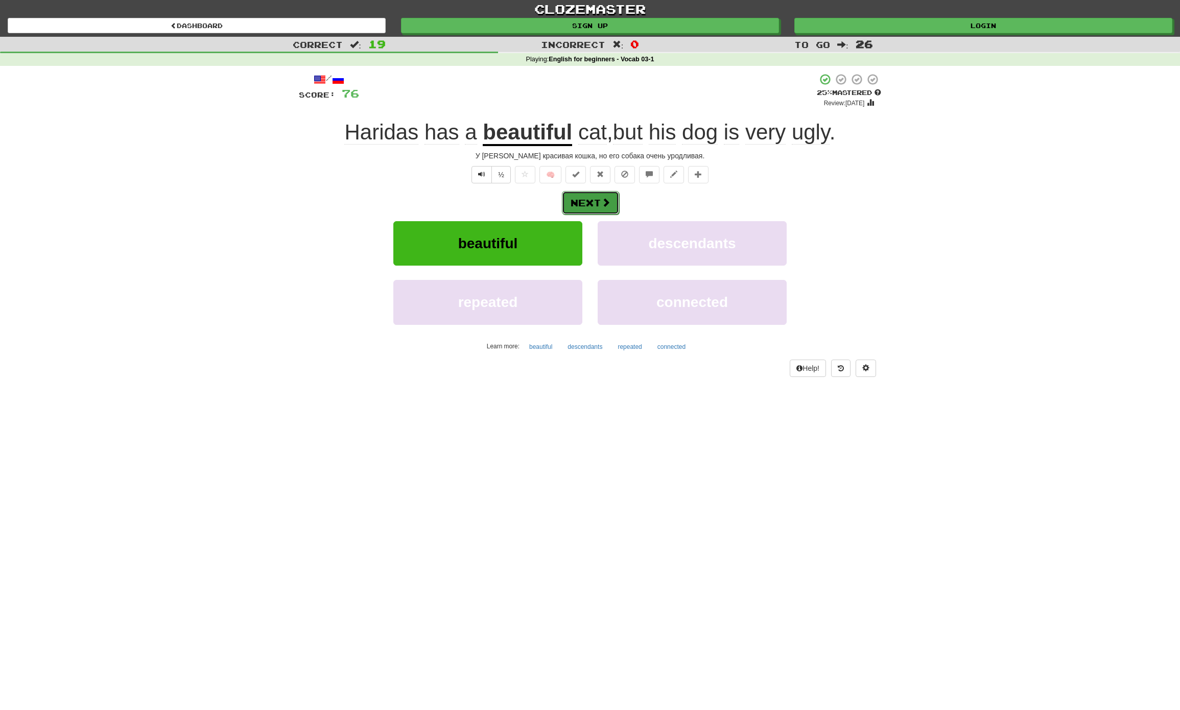
click at [585, 203] on button "Next" at bounding box center [590, 202] width 57 height 23
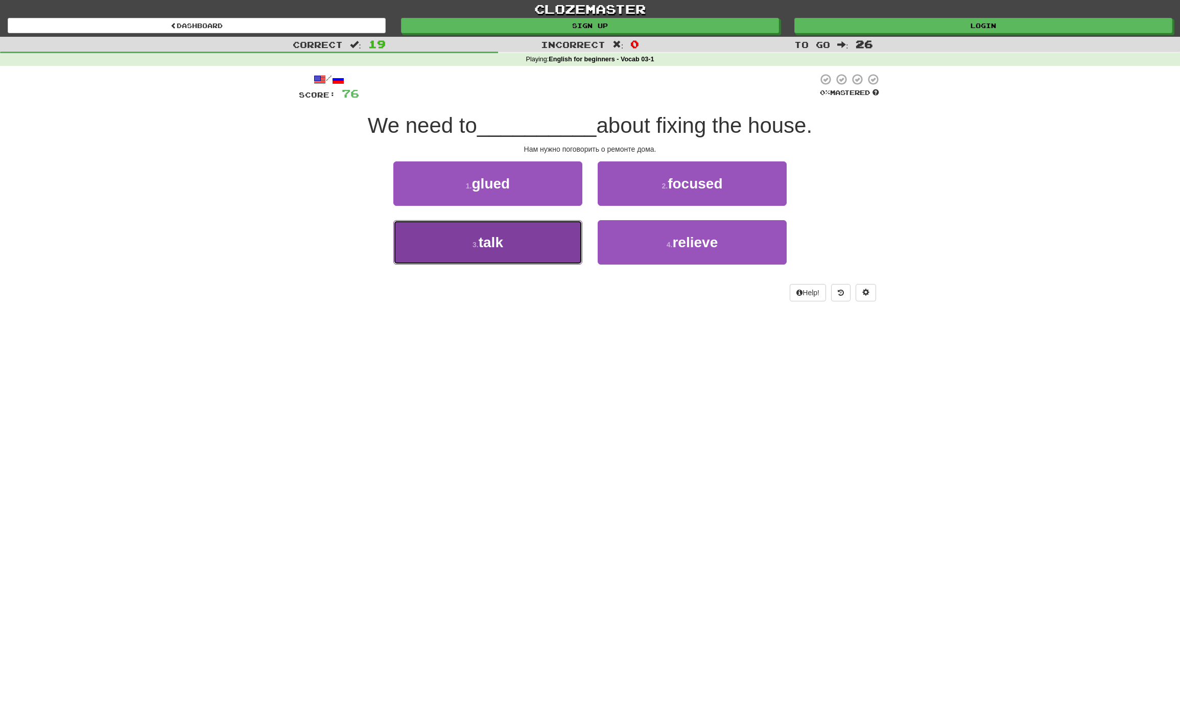
click at [544, 236] on button "3 . talk" at bounding box center [487, 242] width 189 height 44
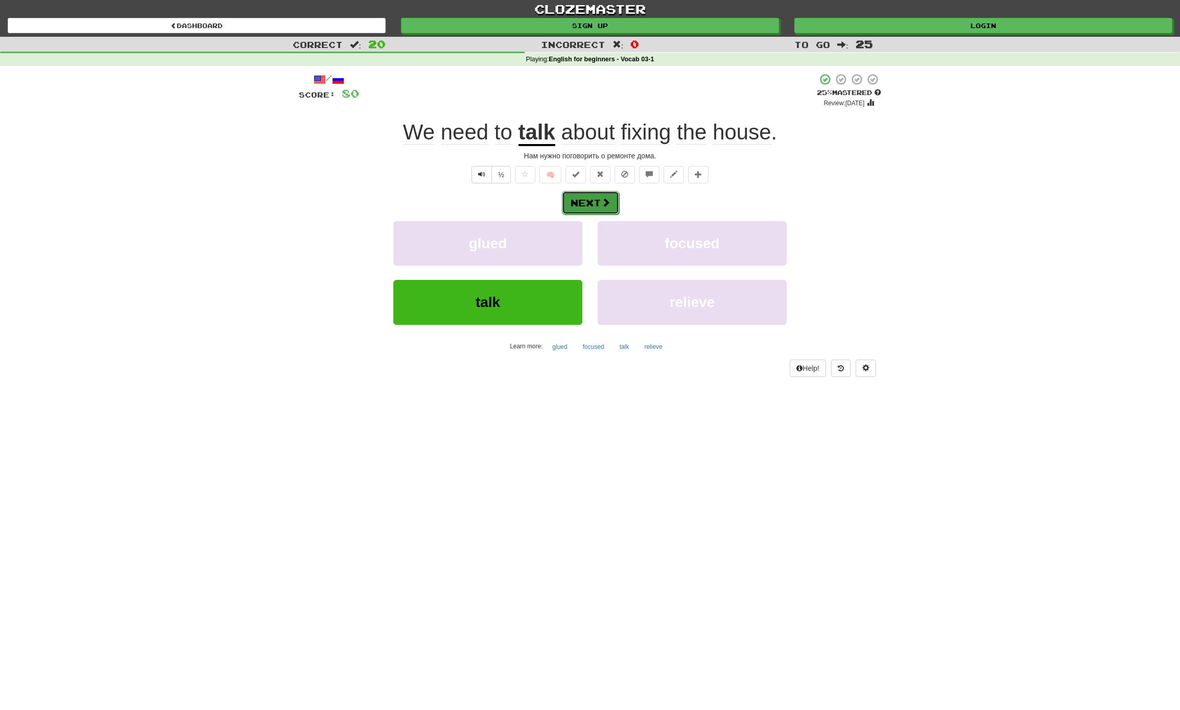
click at [586, 198] on button "Next" at bounding box center [590, 202] width 57 height 23
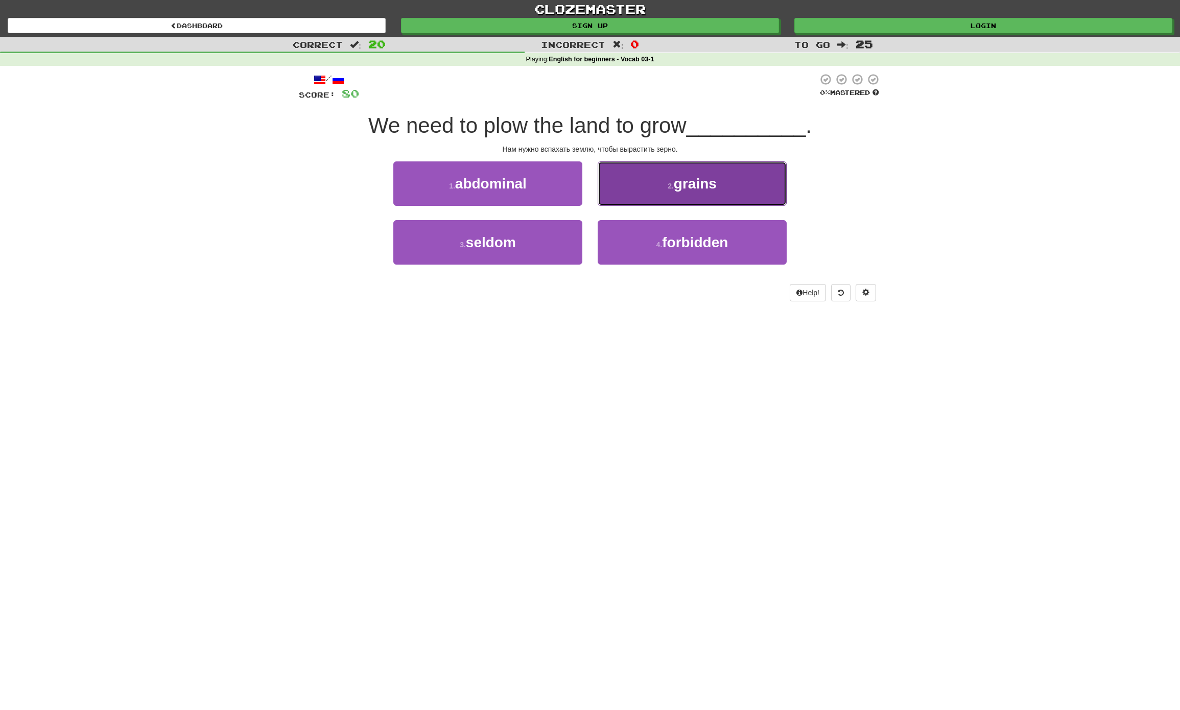
click at [710, 180] on span "grains" at bounding box center [695, 184] width 43 height 16
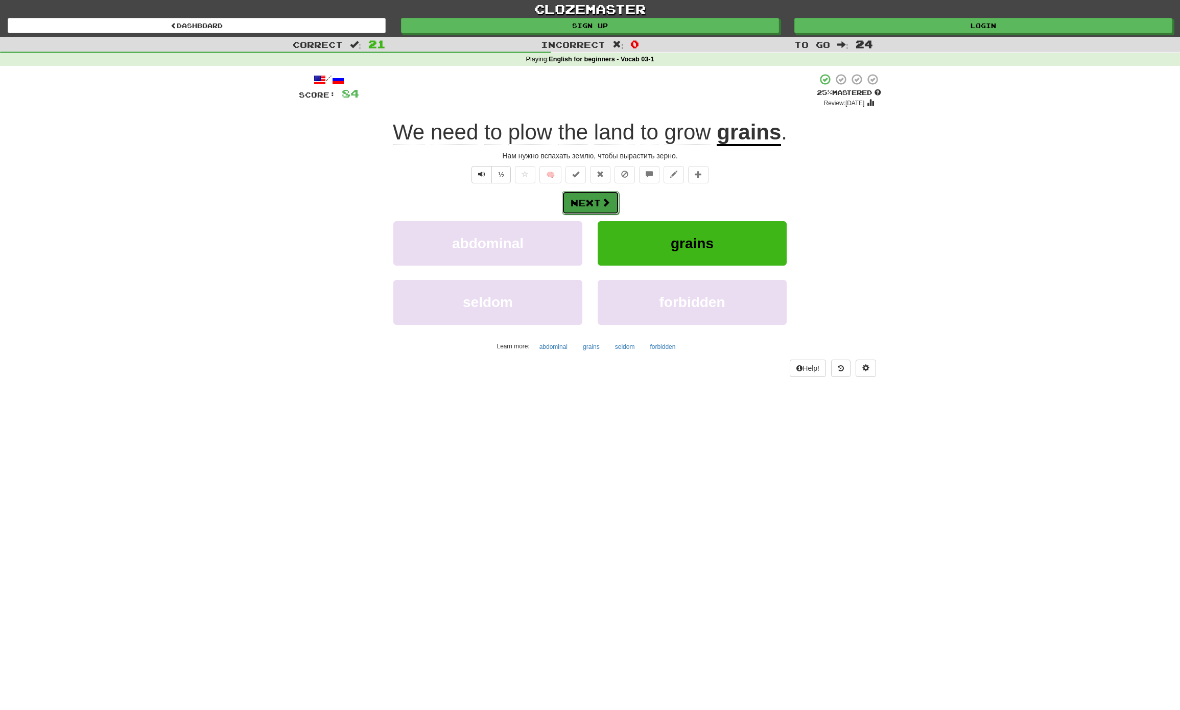
click at [587, 204] on button "Next" at bounding box center [590, 202] width 57 height 23
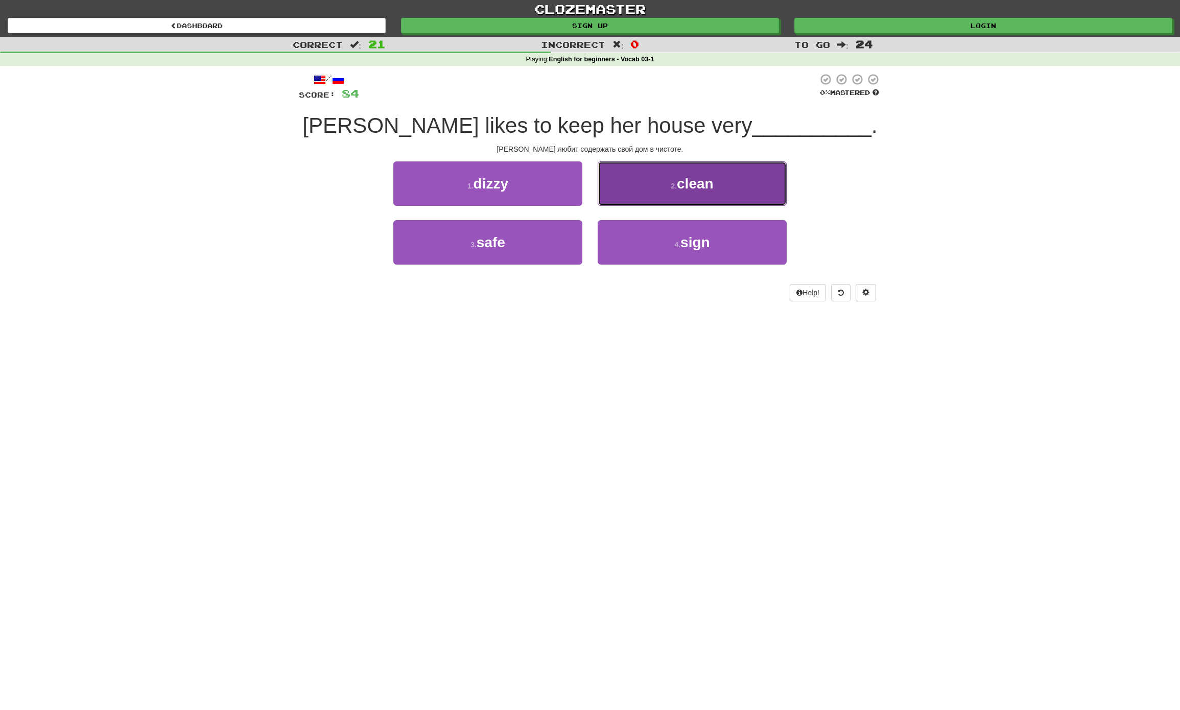
click at [705, 195] on button "2 . clean" at bounding box center [692, 183] width 189 height 44
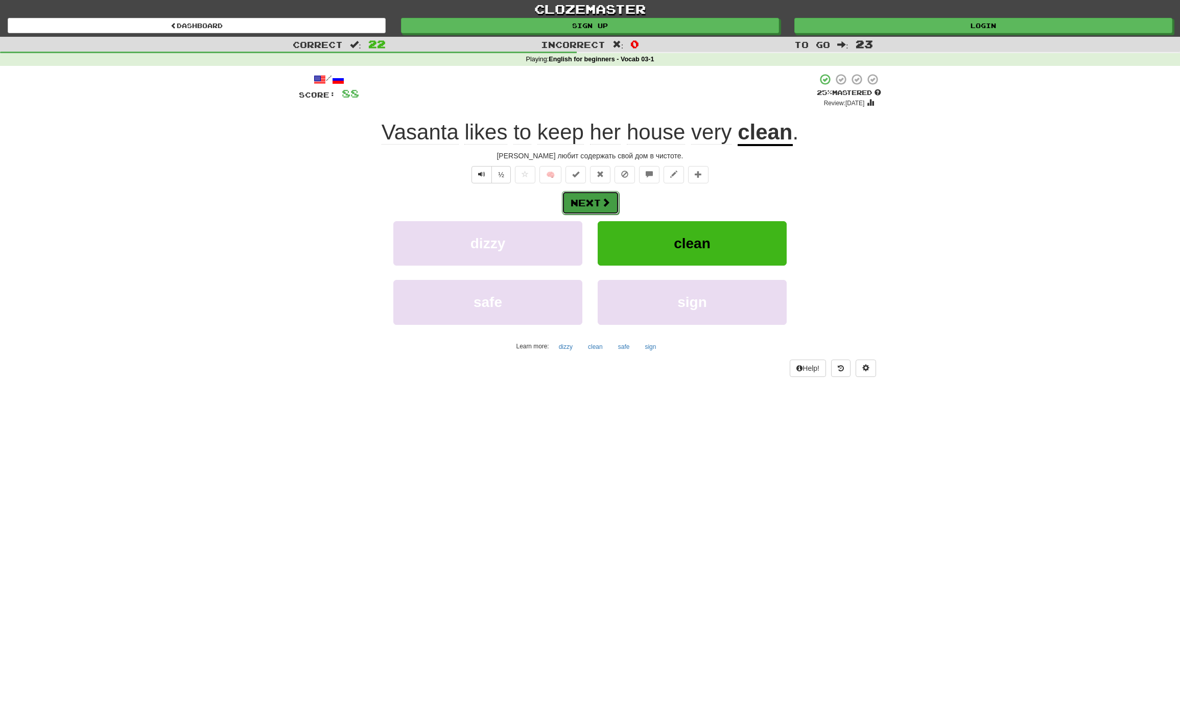
click at [581, 196] on button "Next" at bounding box center [590, 202] width 57 height 23
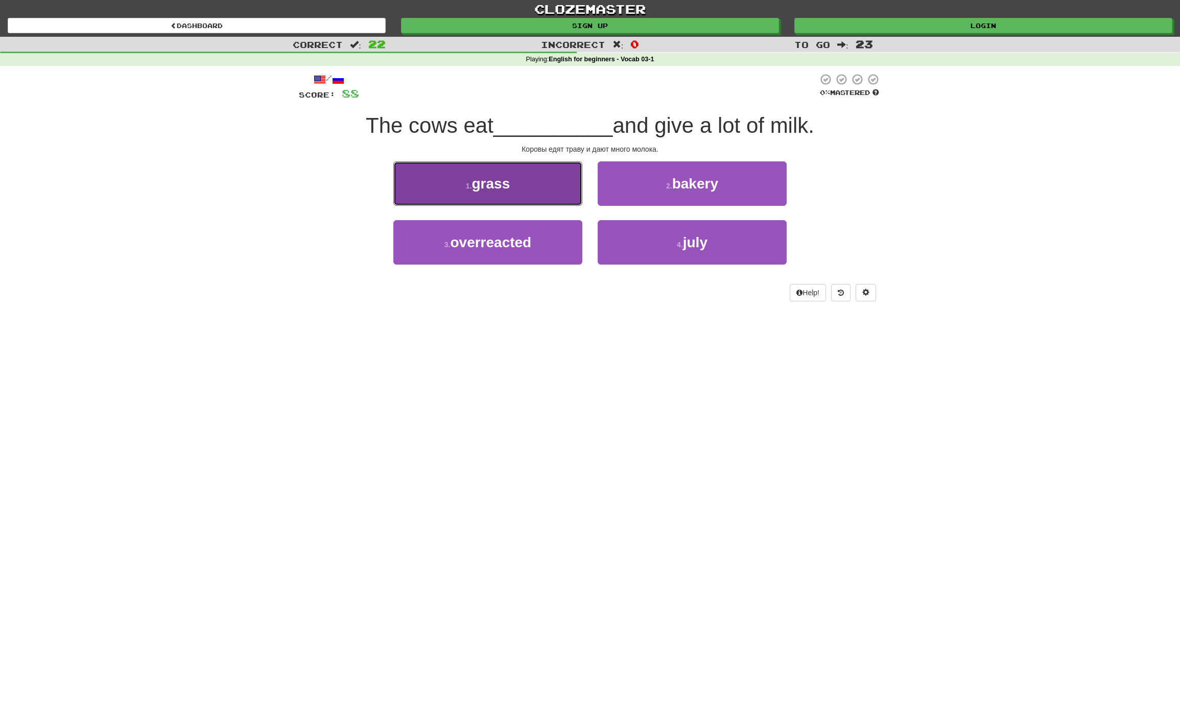
click at [509, 198] on button "1 . grass" at bounding box center [487, 183] width 189 height 44
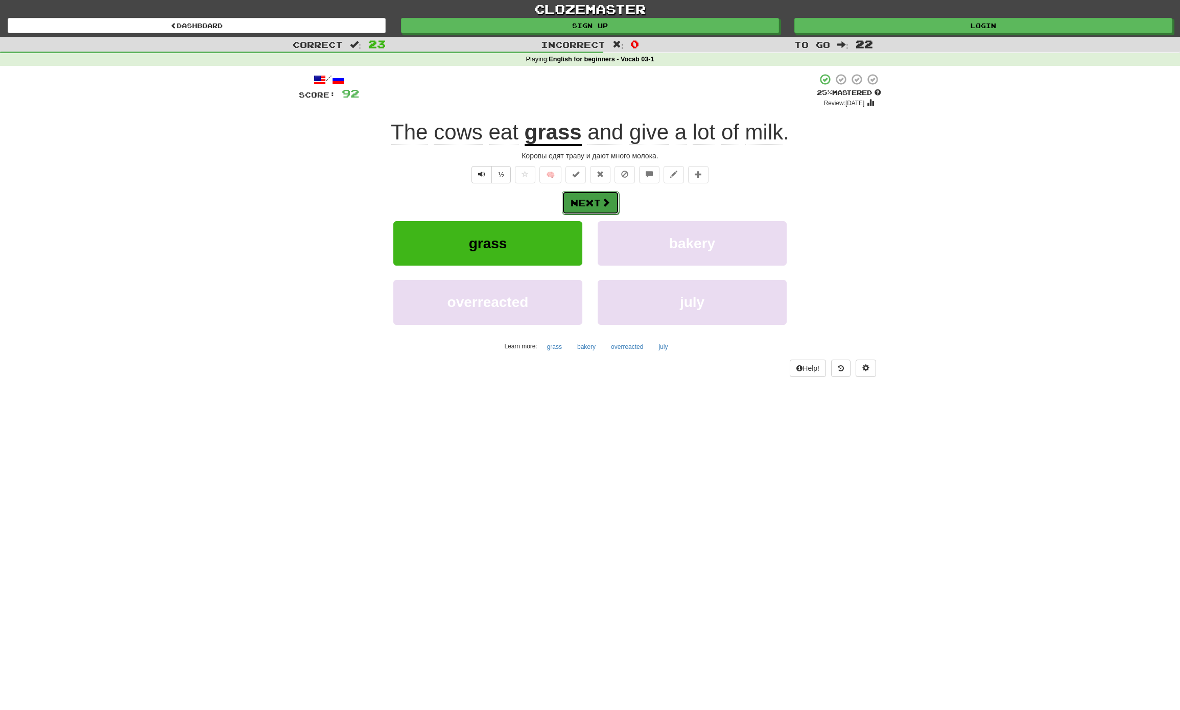
click at [590, 204] on button "Next" at bounding box center [590, 202] width 57 height 23
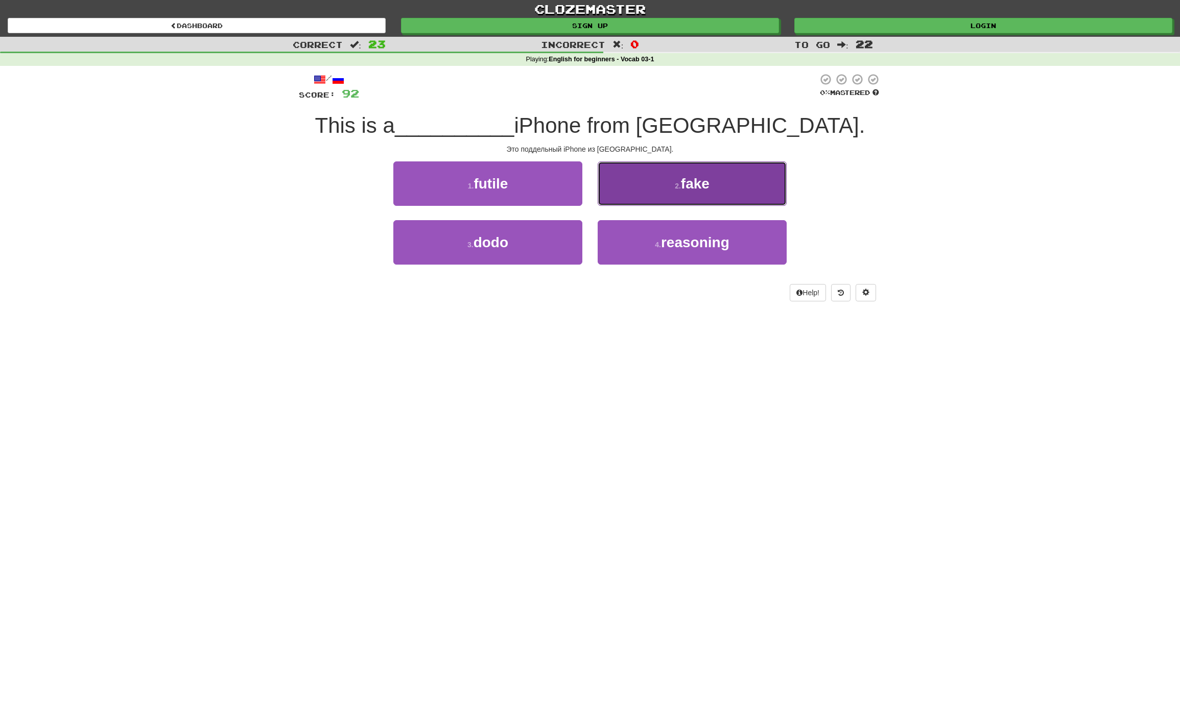
click at [690, 175] on button "2 . fake" at bounding box center [692, 183] width 189 height 44
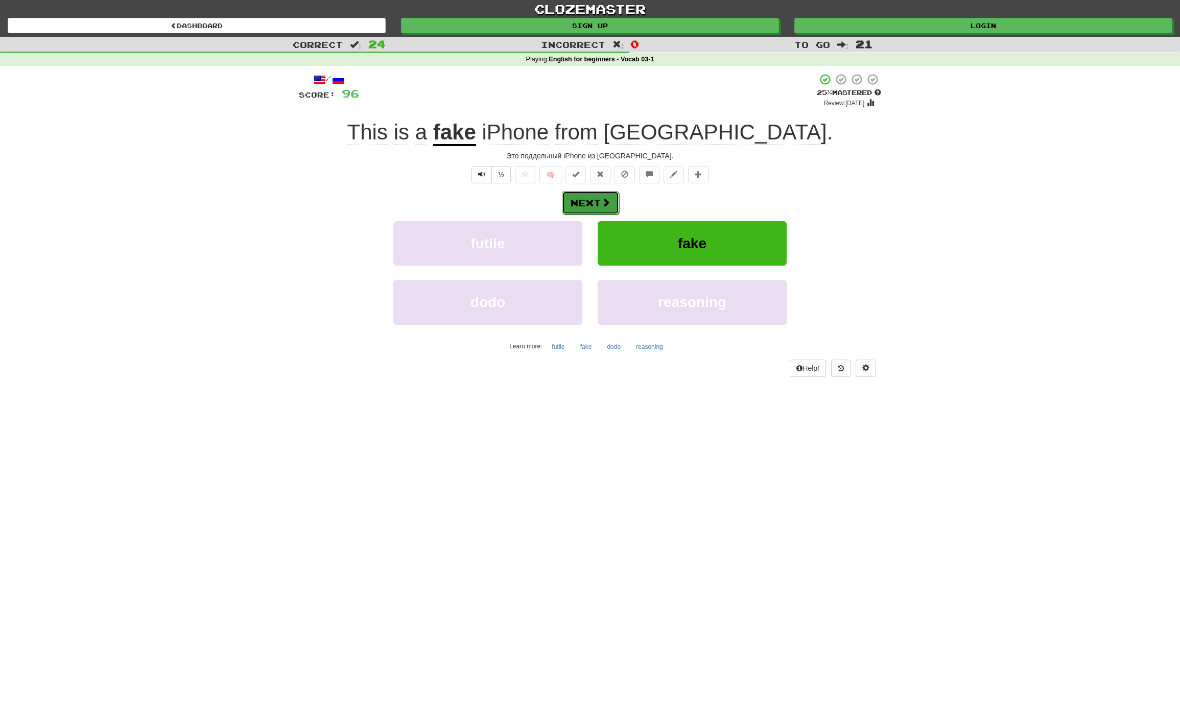
click at [592, 198] on button "Next" at bounding box center [590, 202] width 57 height 23
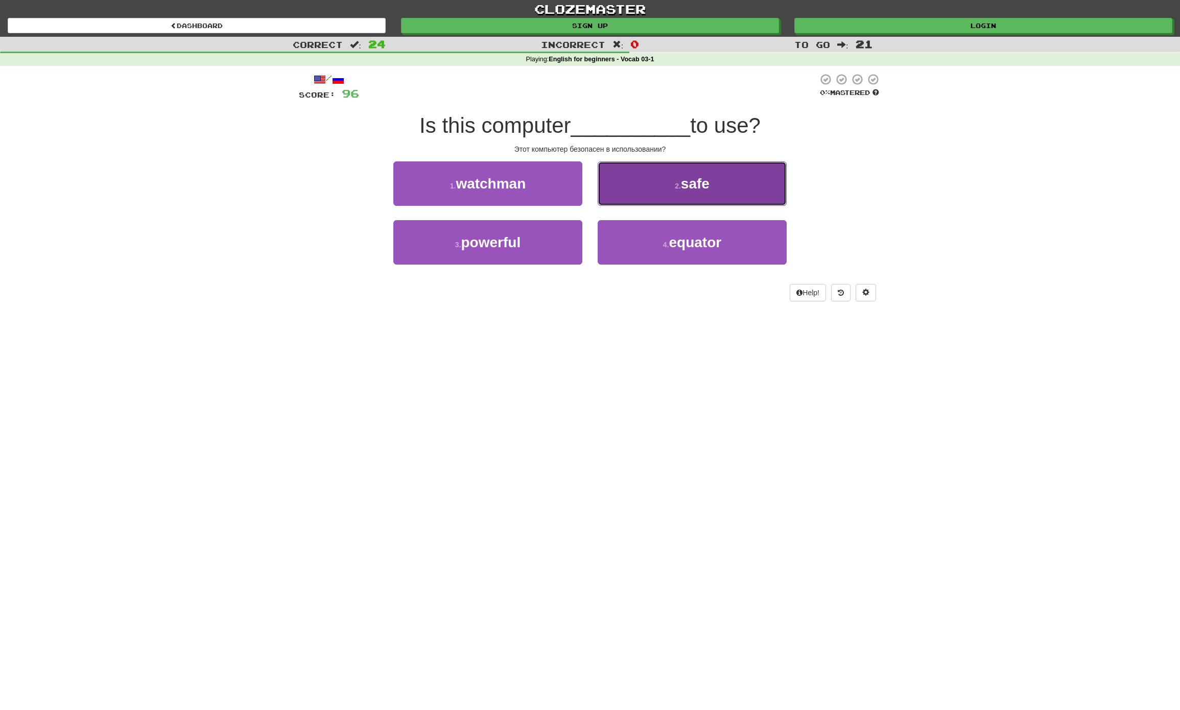
click at [718, 179] on button "2 . safe" at bounding box center [692, 183] width 189 height 44
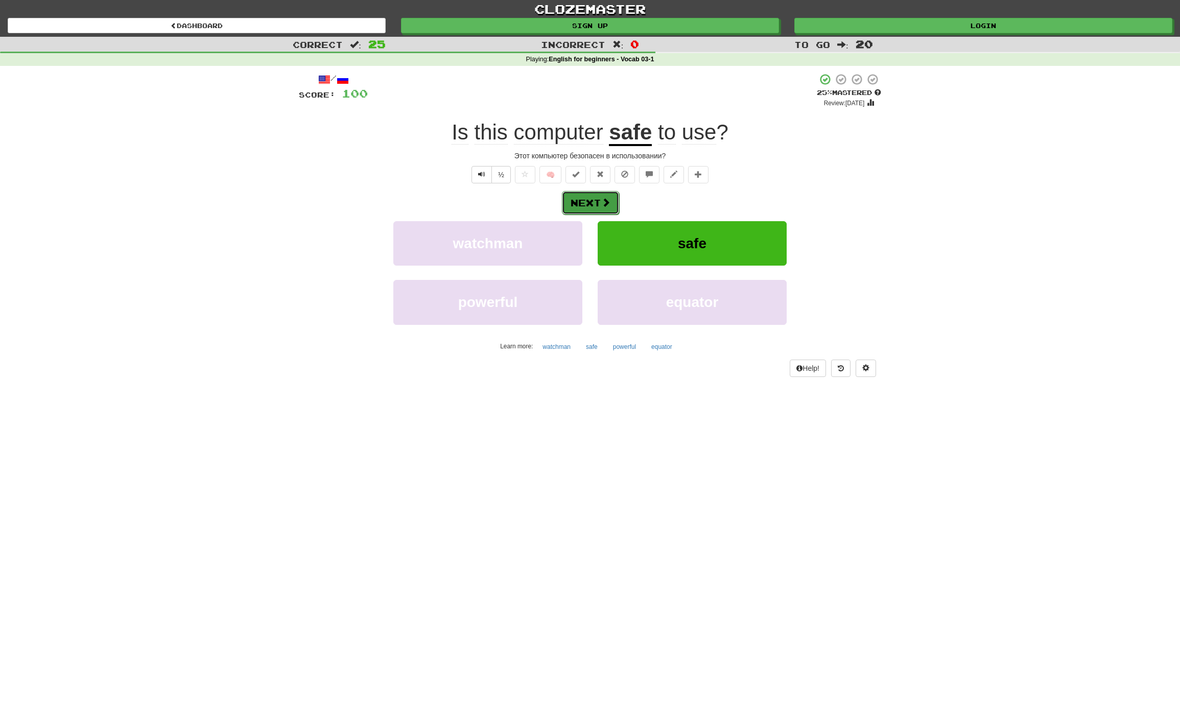
click at [608, 195] on button "Next" at bounding box center [590, 202] width 57 height 23
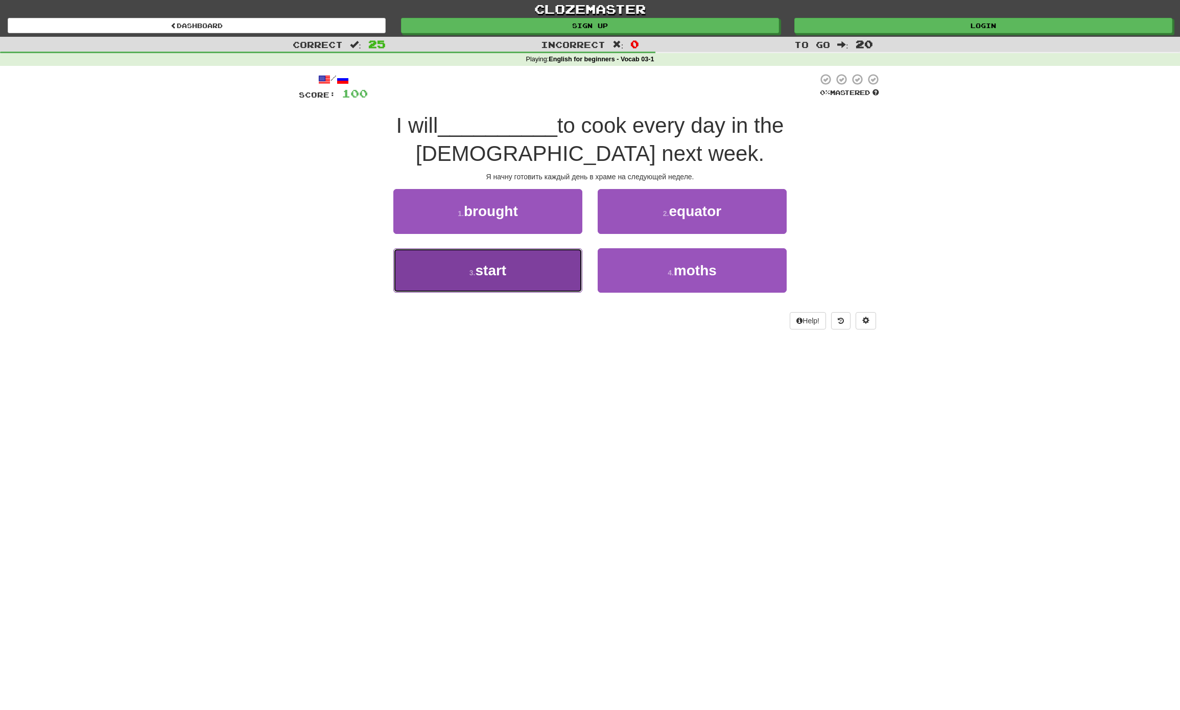
click at [513, 248] on button "3 . start" at bounding box center [487, 270] width 189 height 44
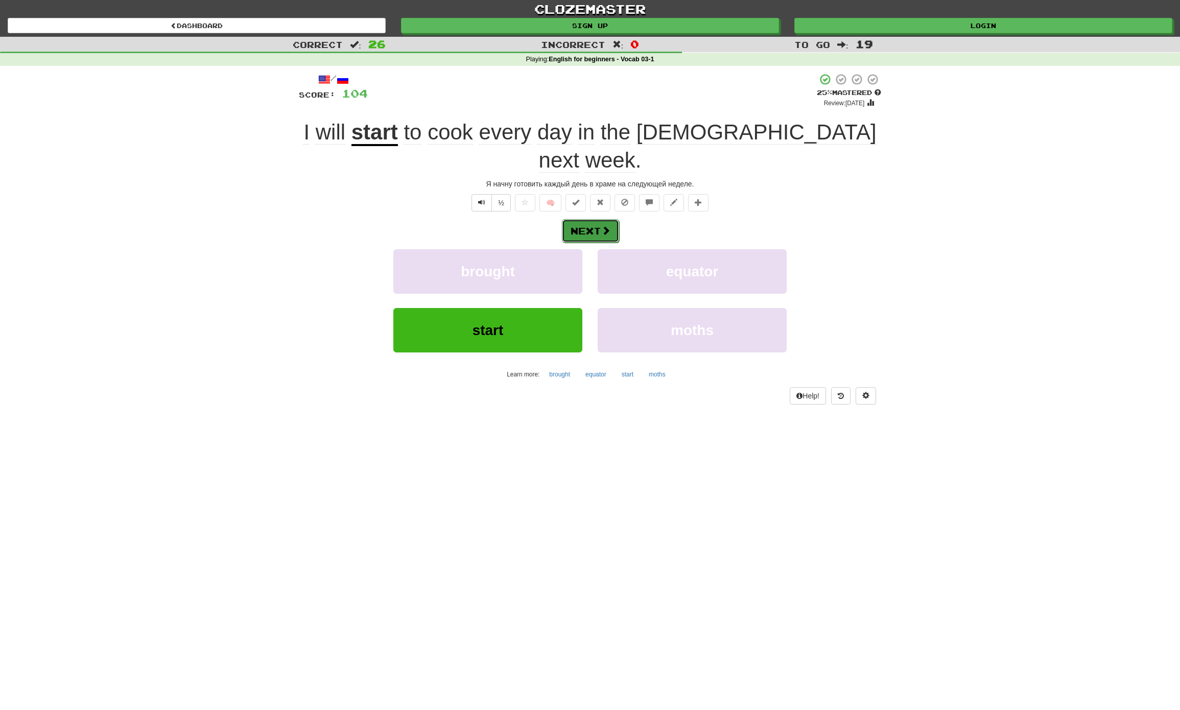
click at [589, 219] on button "Next" at bounding box center [590, 230] width 57 height 23
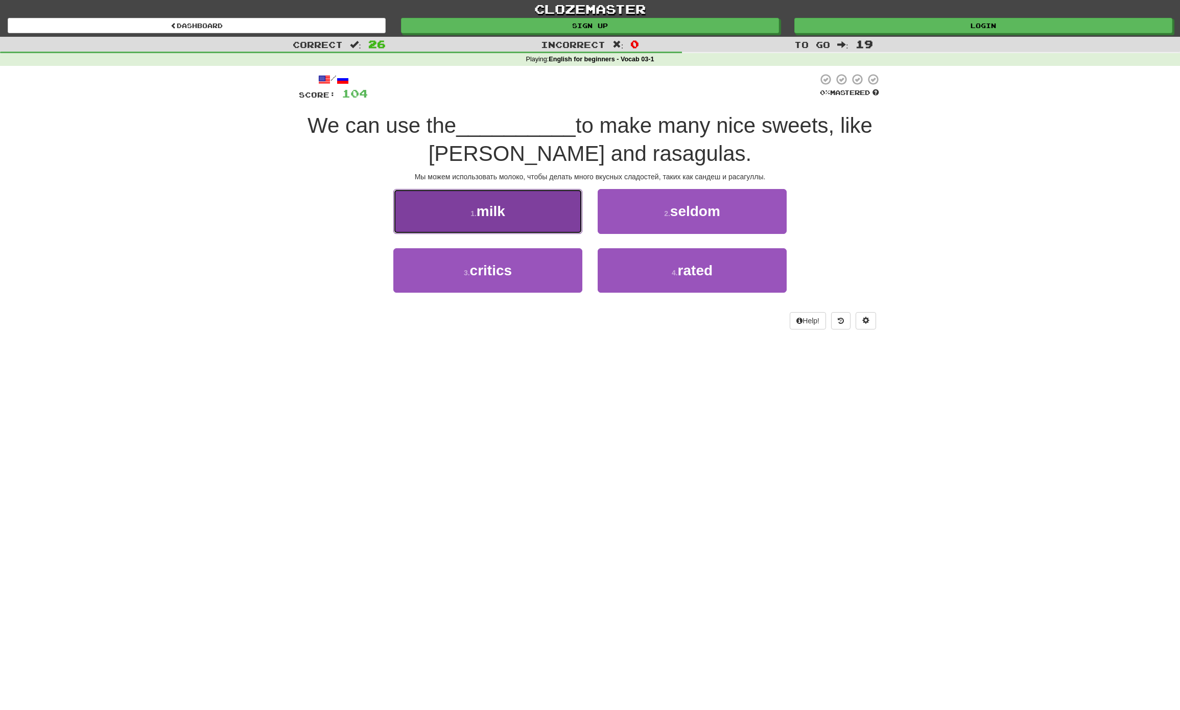
click at [537, 210] on button "1 . milk" at bounding box center [487, 211] width 189 height 44
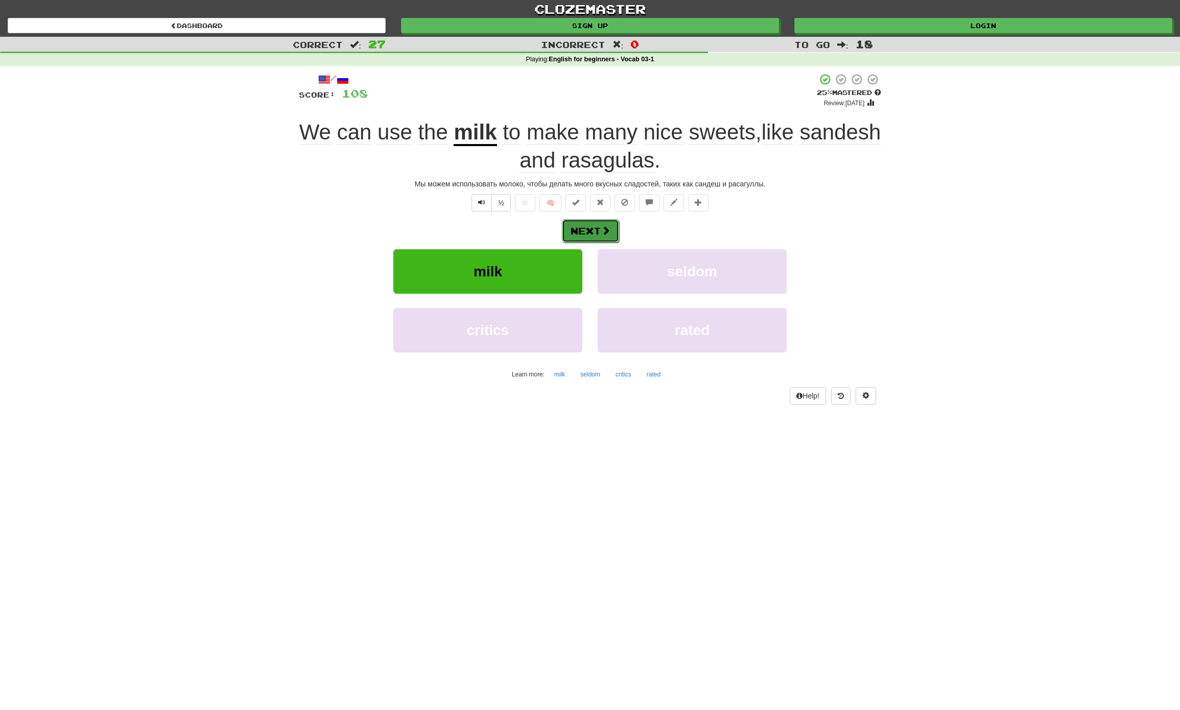
click at [607, 233] on span at bounding box center [605, 230] width 9 height 9
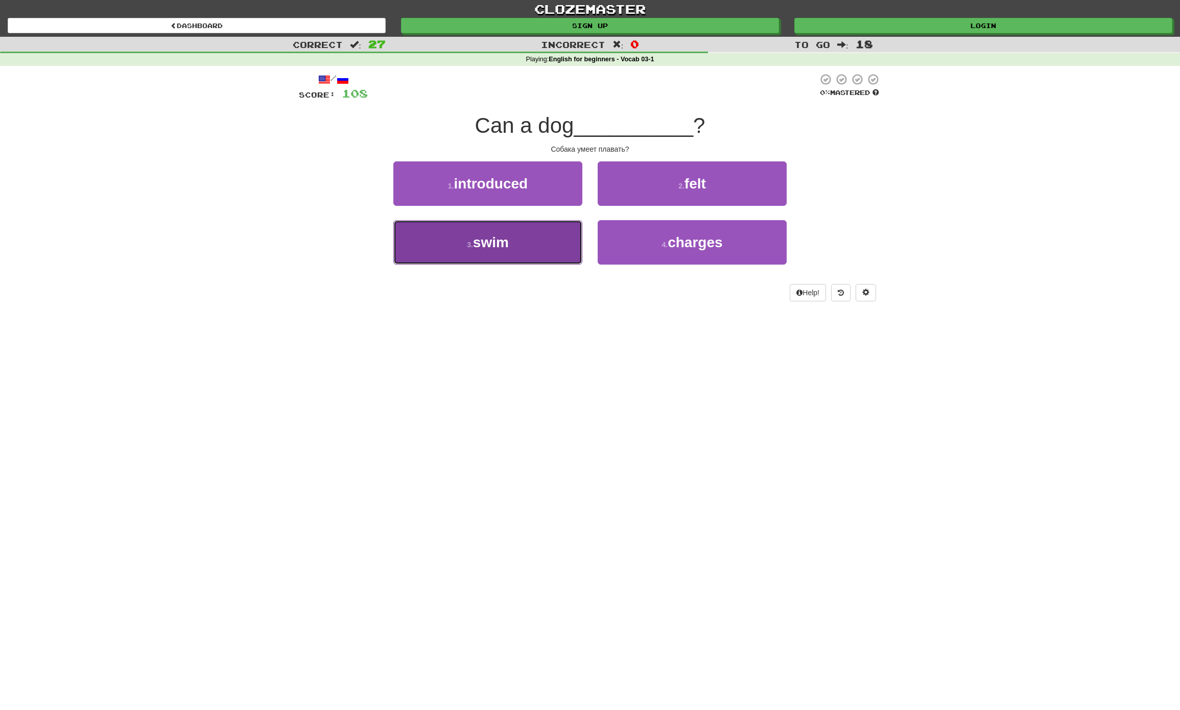
click at [490, 248] on span "swim" at bounding box center [491, 242] width 36 height 16
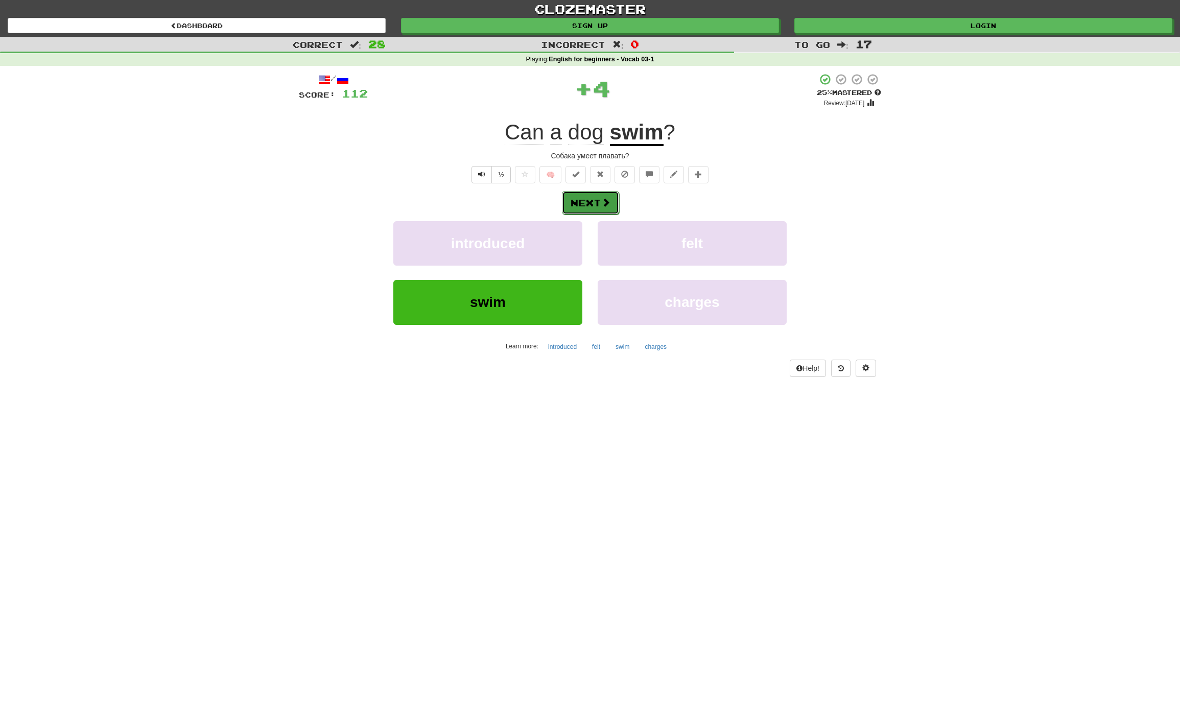
click at [580, 201] on button "Next" at bounding box center [590, 202] width 57 height 23
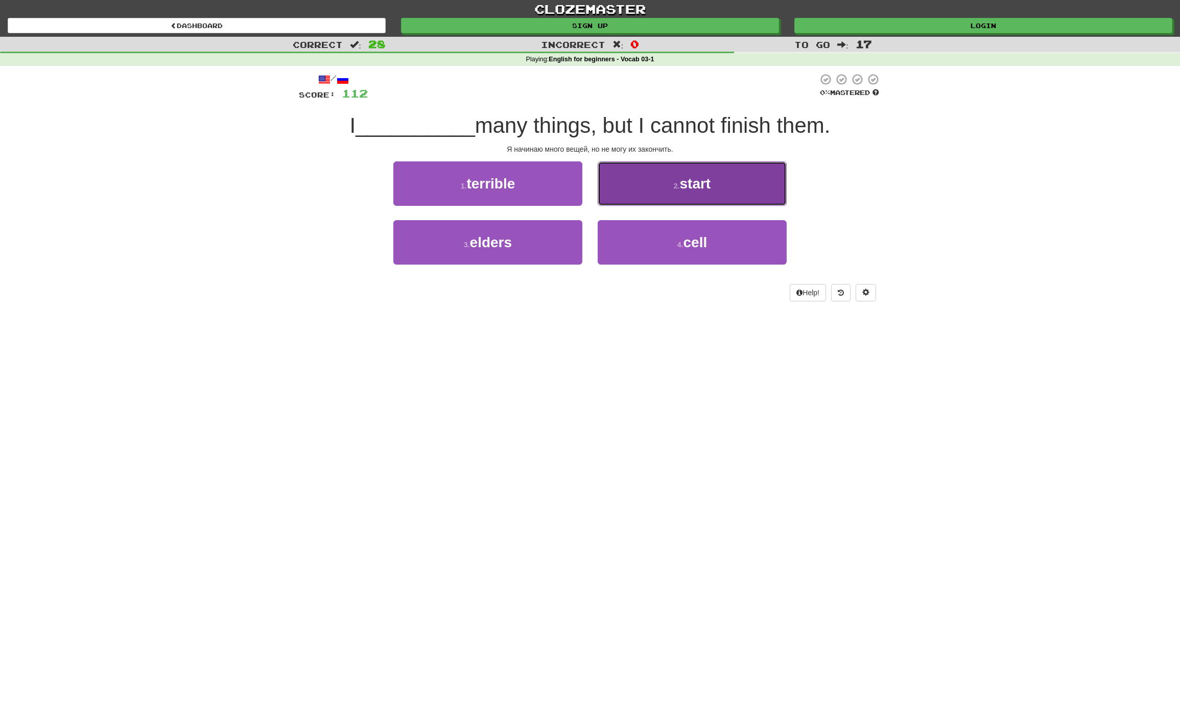
click at [707, 187] on span "start" at bounding box center [694, 184] width 31 height 16
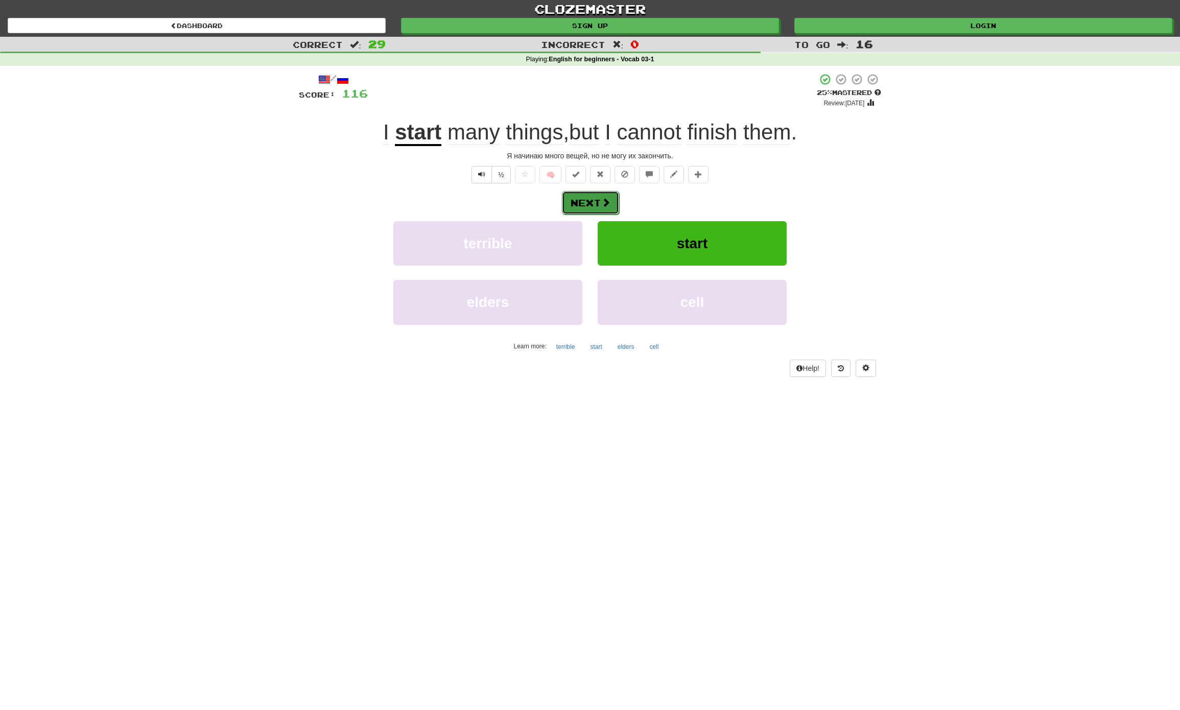
click at [594, 209] on button "Next" at bounding box center [590, 202] width 57 height 23
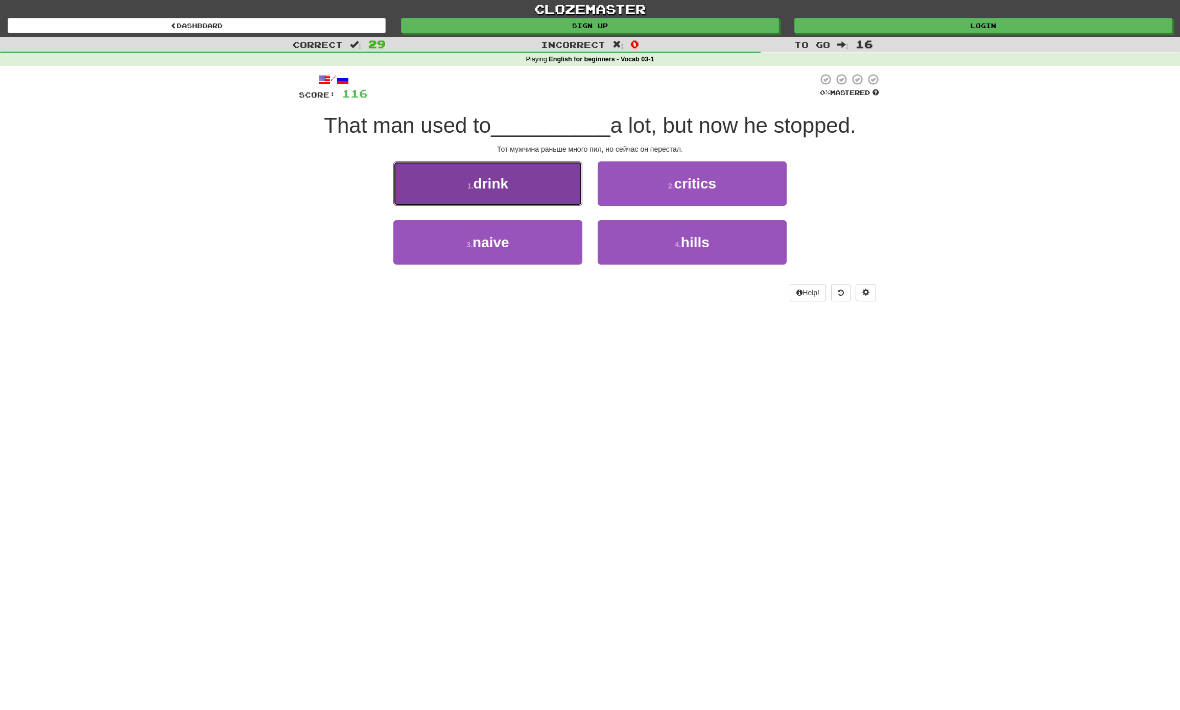
click at [525, 186] on button "1 . drink" at bounding box center [487, 183] width 189 height 44
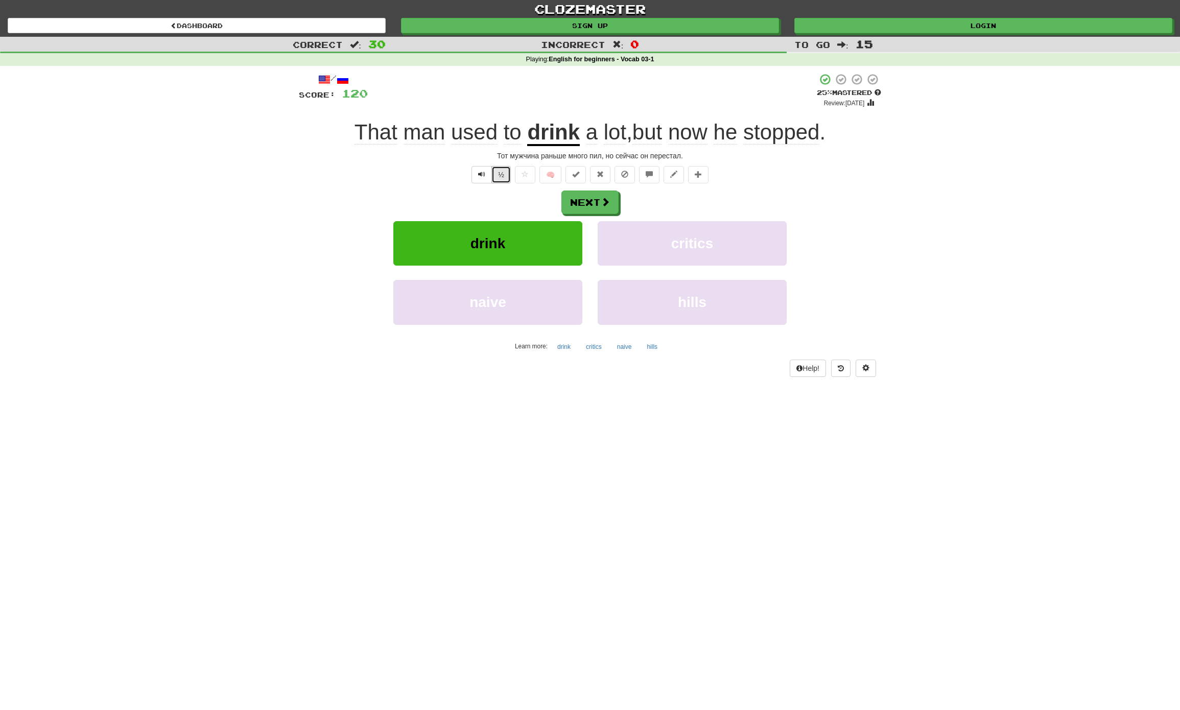
click at [500, 172] on button "½" at bounding box center [500, 174] width 19 height 17
click at [584, 203] on button "Next" at bounding box center [590, 202] width 57 height 23
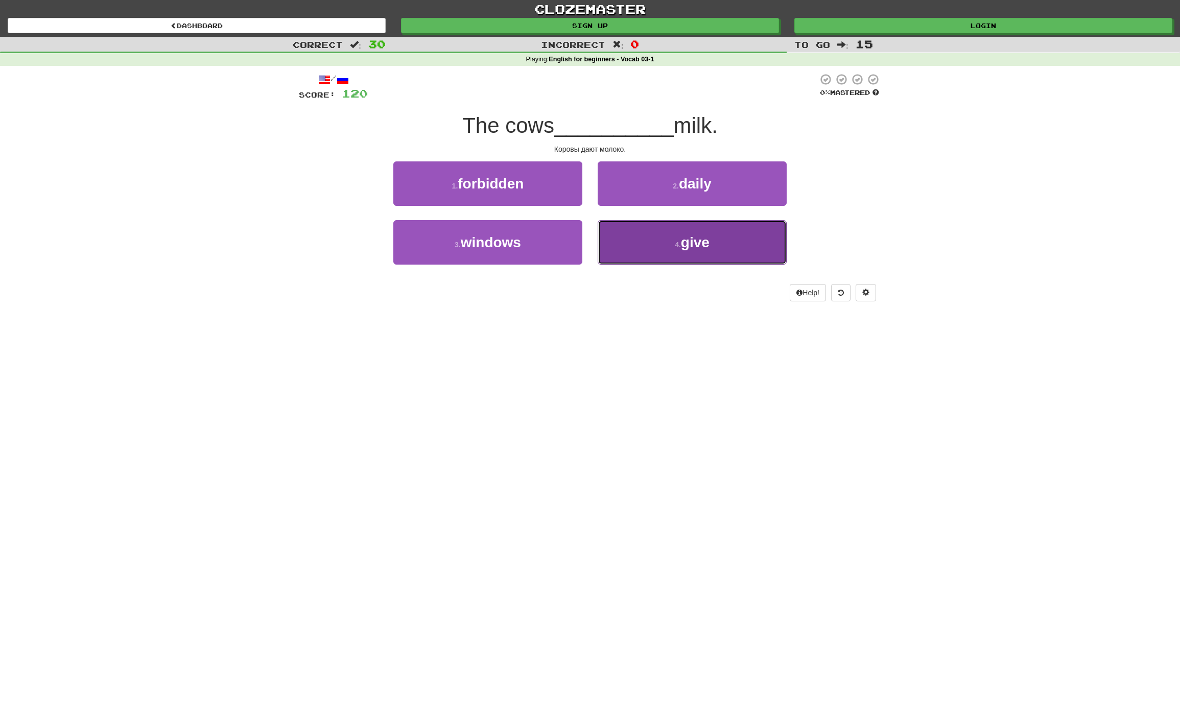
click at [730, 245] on button "4 . give" at bounding box center [692, 242] width 189 height 44
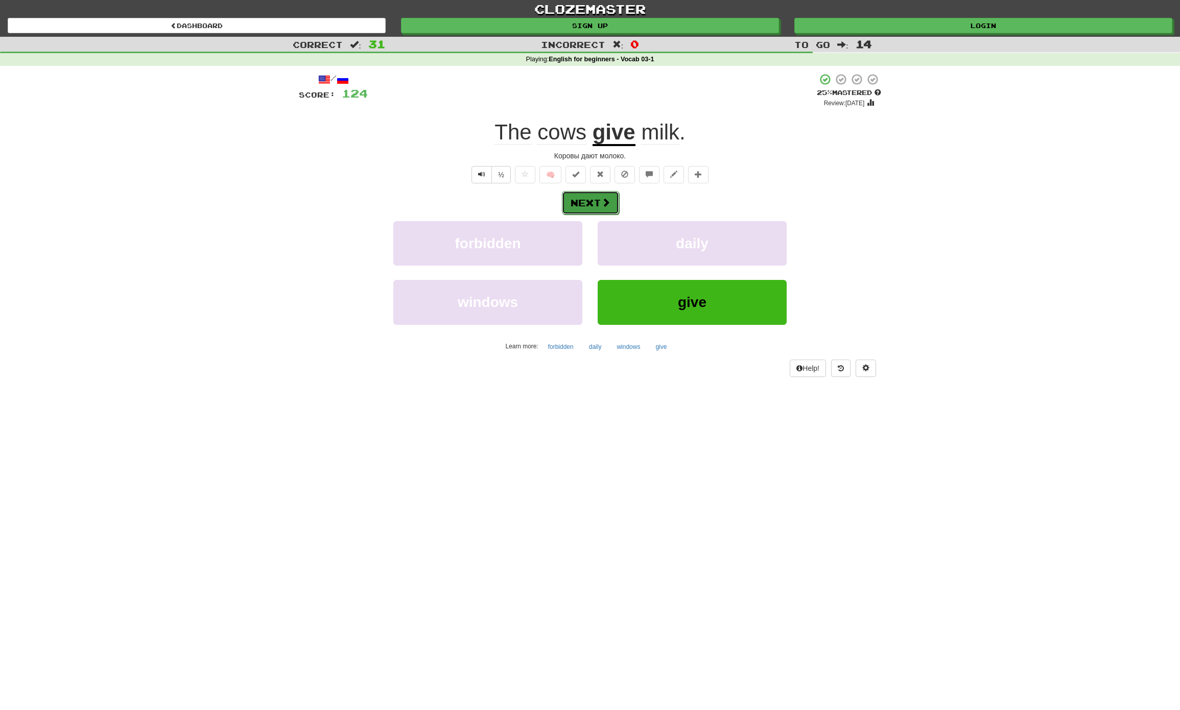
click at [601, 207] on span at bounding box center [605, 202] width 9 height 9
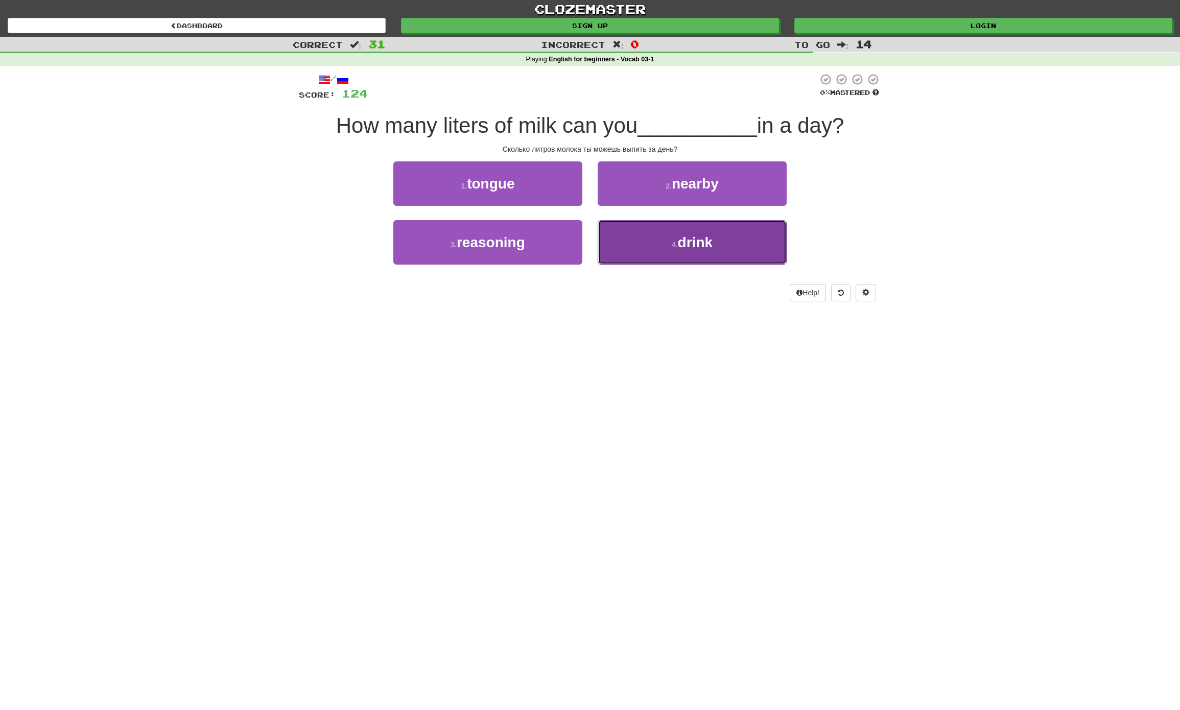
click at [673, 240] on button "4 . drink" at bounding box center [692, 242] width 189 height 44
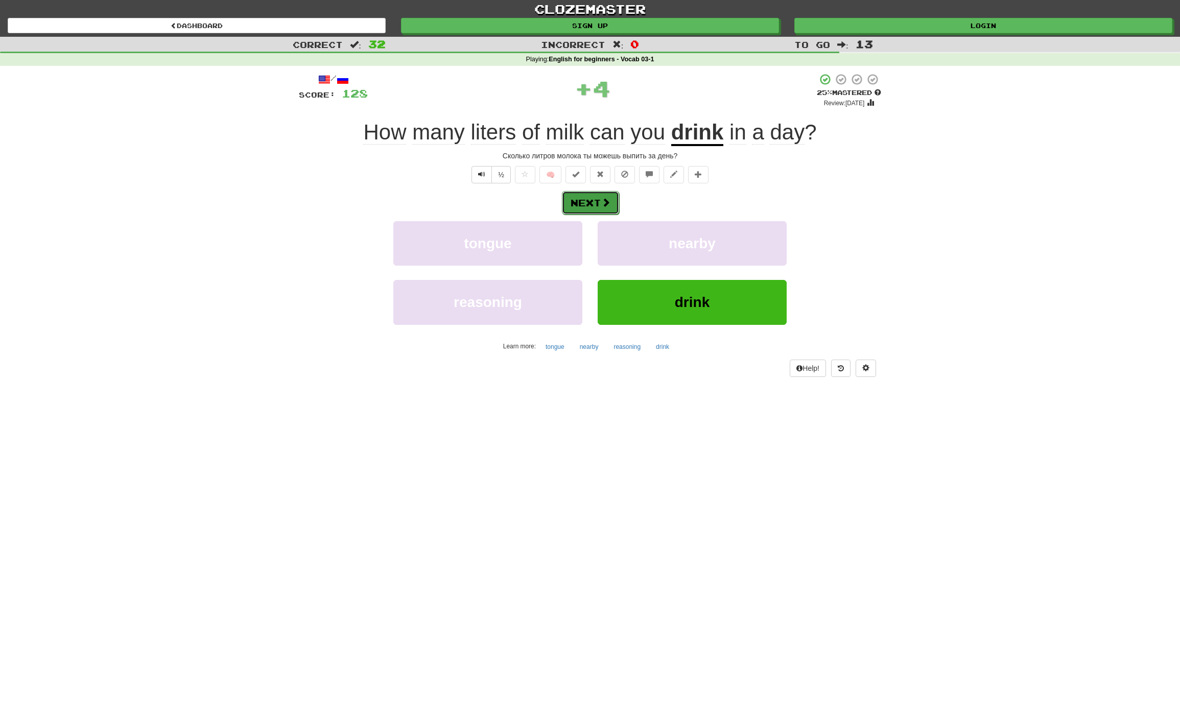
click at [592, 199] on button "Next" at bounding box center [590, 202] width 57 height 23
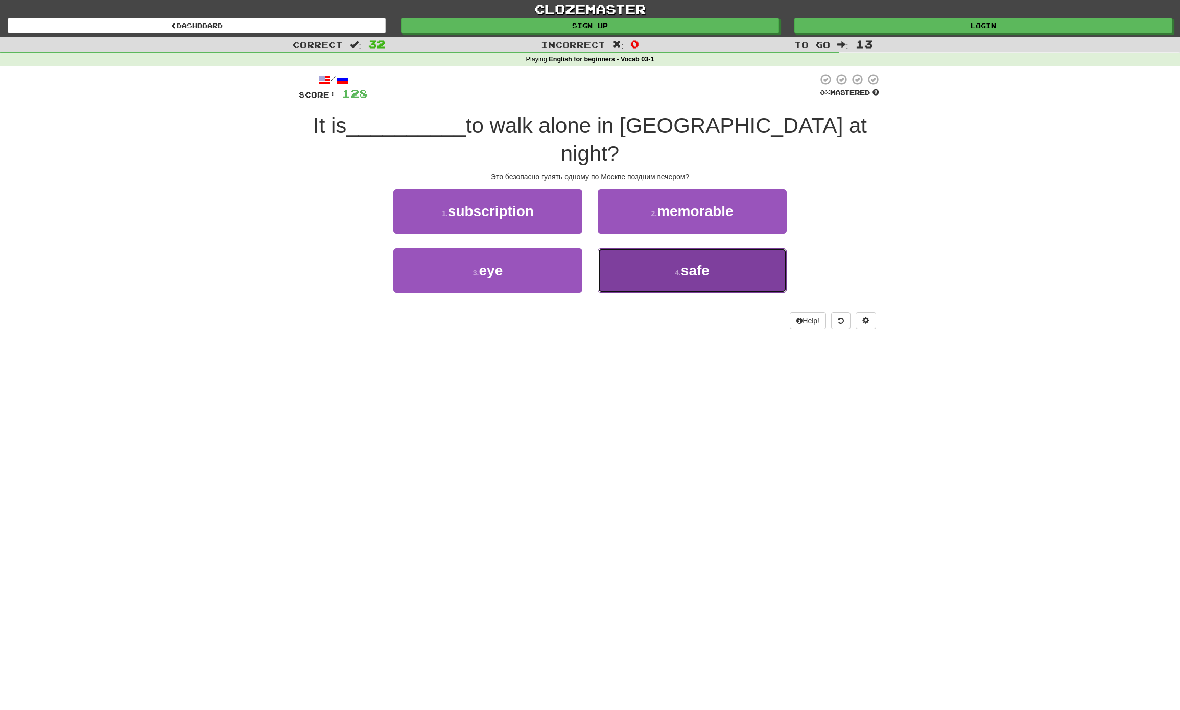
click at [710, 263] on span "safe" at bounding box center [695, 271] width 29 height 16
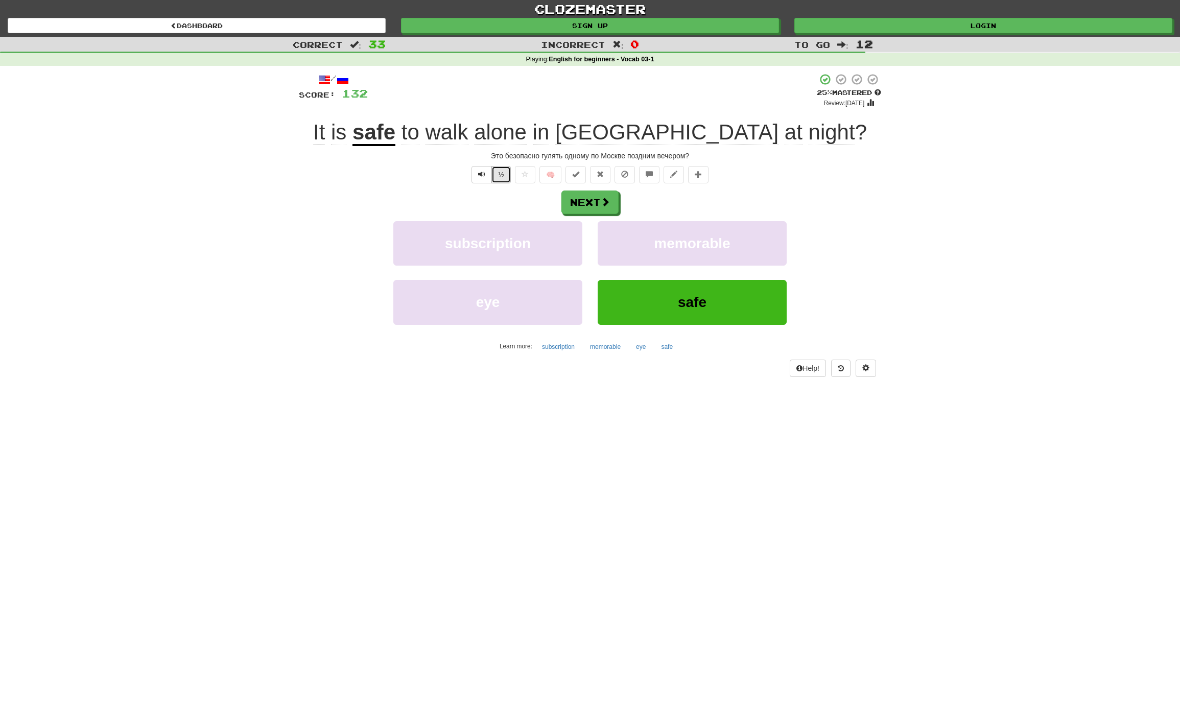
click at [496, 172] on button "½" at bounding box center [500, 174] width 19 height 17
click at [592, 203] on button "Next" at bounding box center [590, 202] width 57 height 23
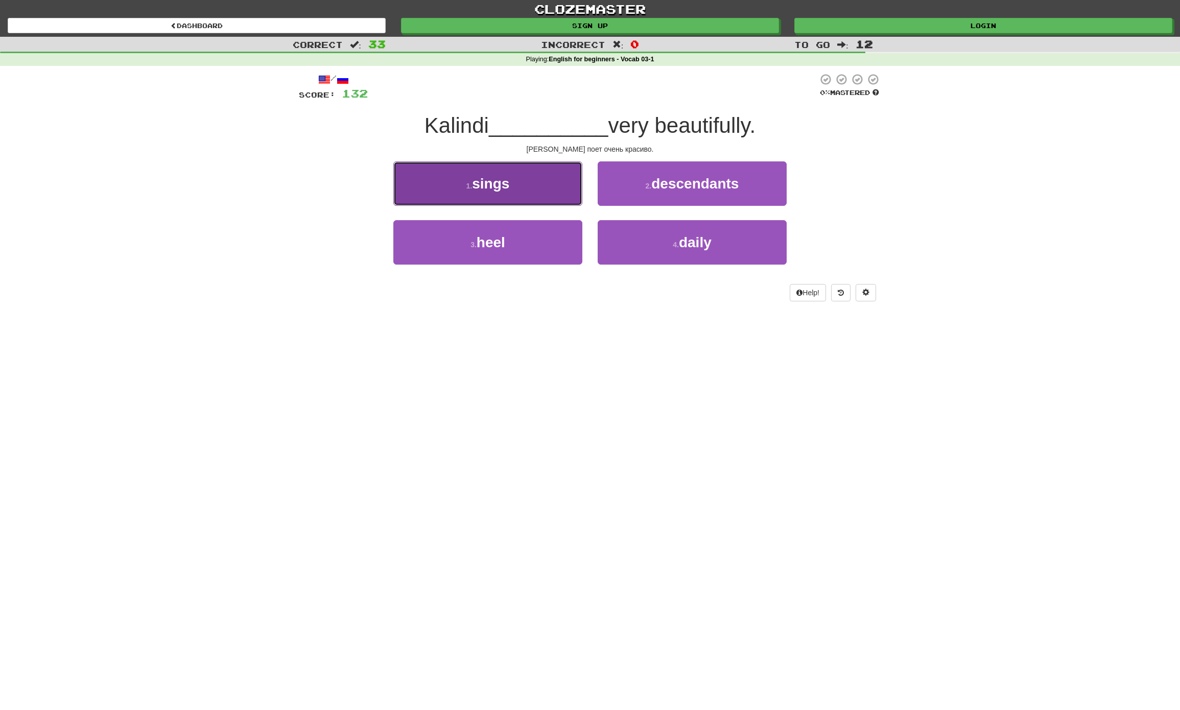
click at [506, 183] on span "sings" at bounding box center [490, 184] width 37 height 16
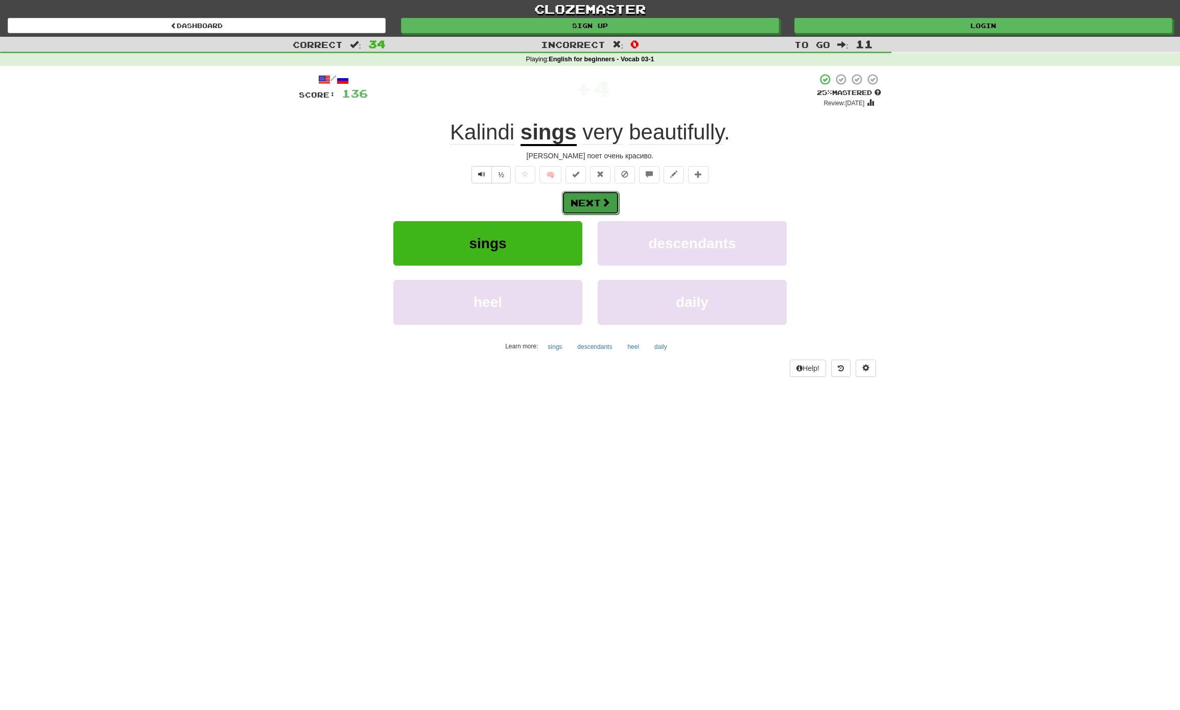
click at [592, 205] on button "Next" at bounding box center [590, 202] width 57 height 23
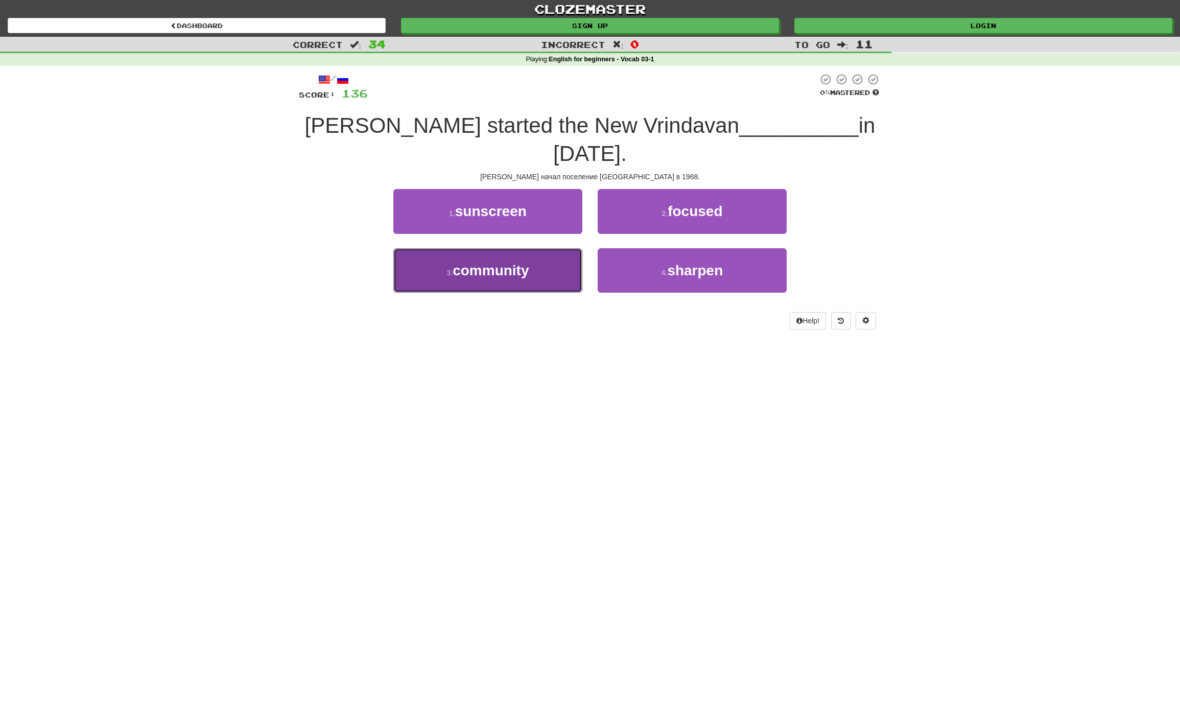
click at [485, 266] on span "community" at bounding box center [491, 271] width 76 height 16
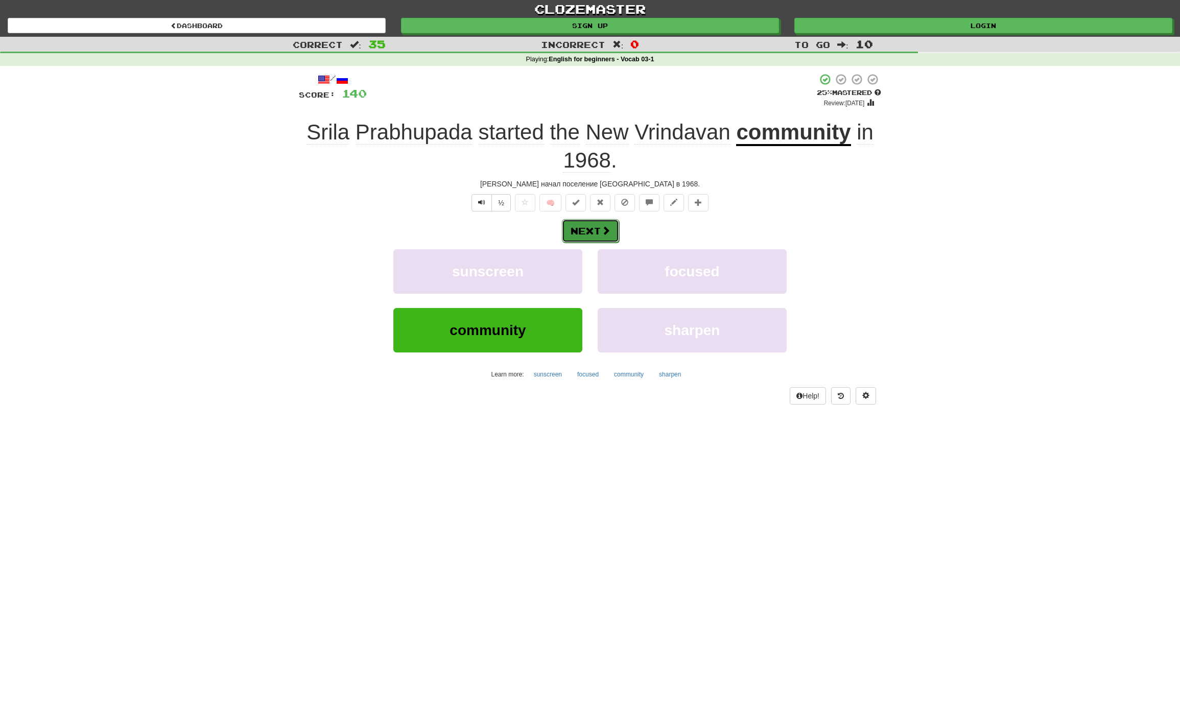
click at [595, 229] on button "Next" at bounding box center [590, 230] width 57 height 23
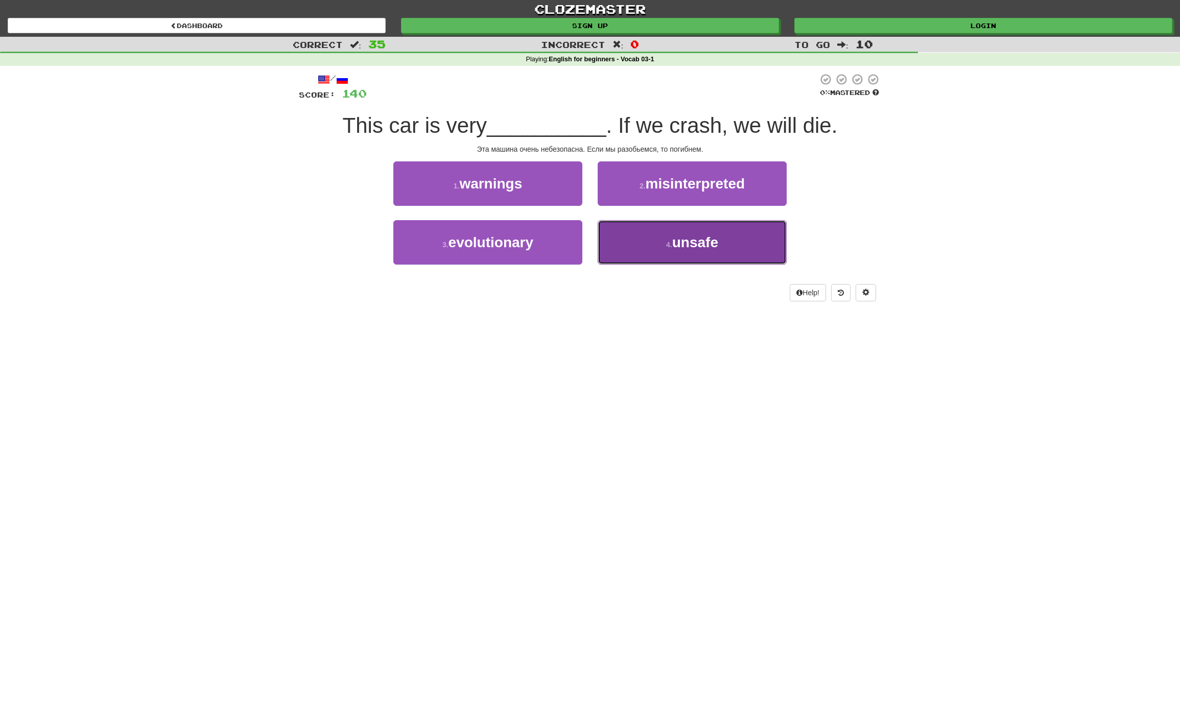
click at [702, 248] on span "unsafe" at bounding box center [695, 242] width 46 height 16
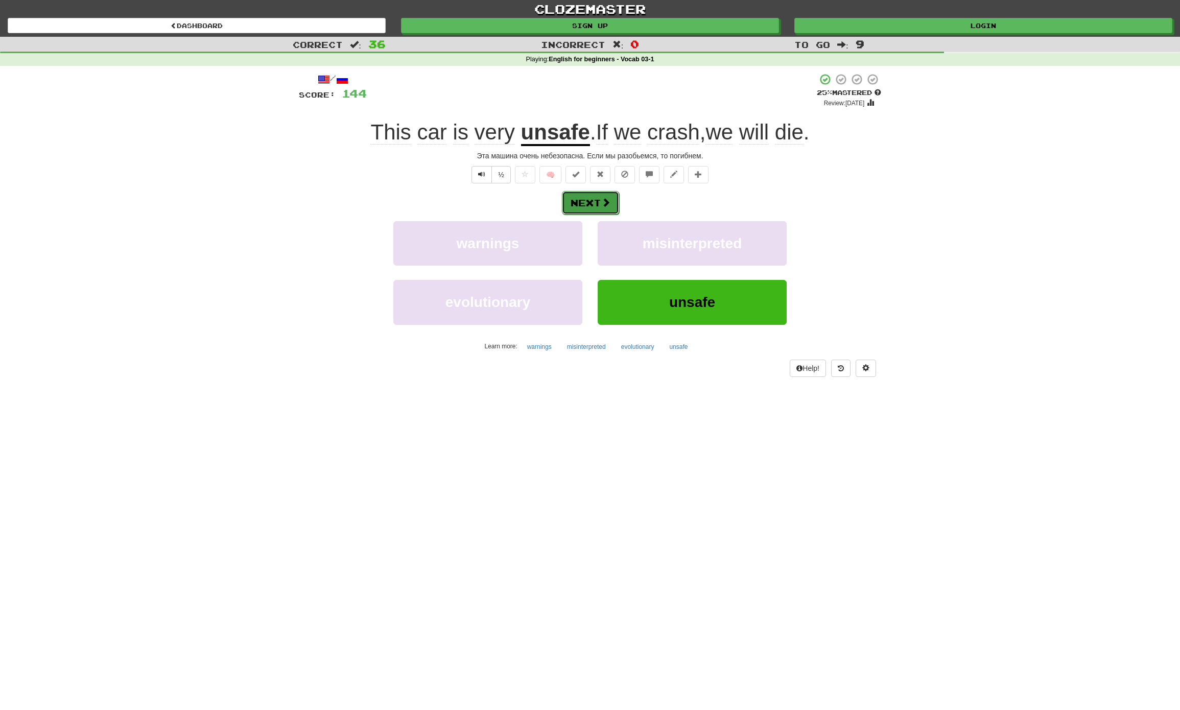
click at [583, 201] on button "Next" at bounding box center [590, 202] width 57 height 23
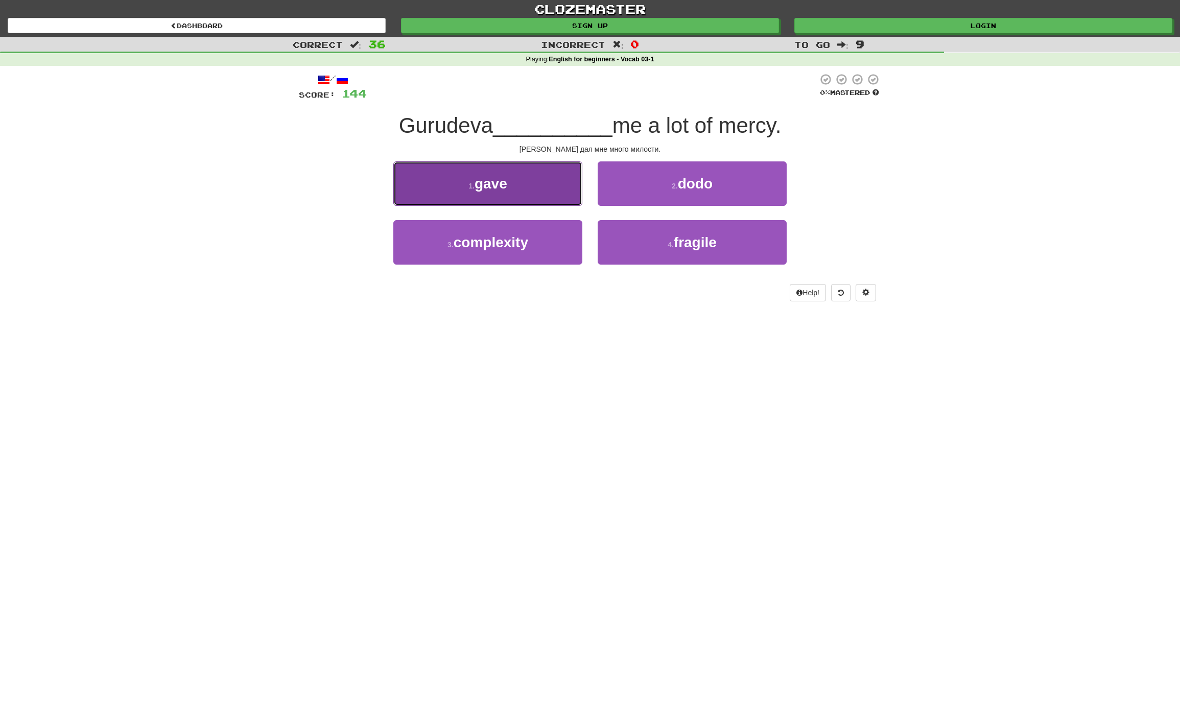
click at [523, 198] on button "1 . gave" at bounding box center [487, 183] width 189 height 44
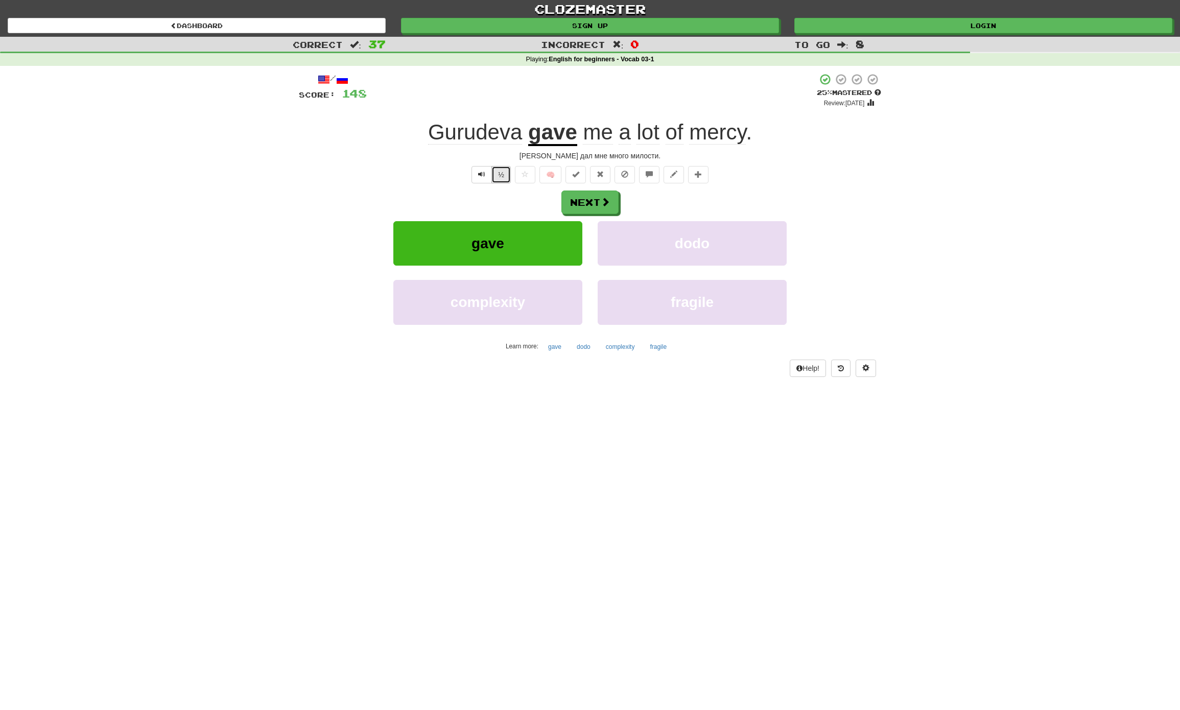
click at [496, 174] on button "½" at bounding box center [500, 174] width 19 height 17
click at [587, 204] on button "Next" at bounding box center [590, 202] width 57 height 23
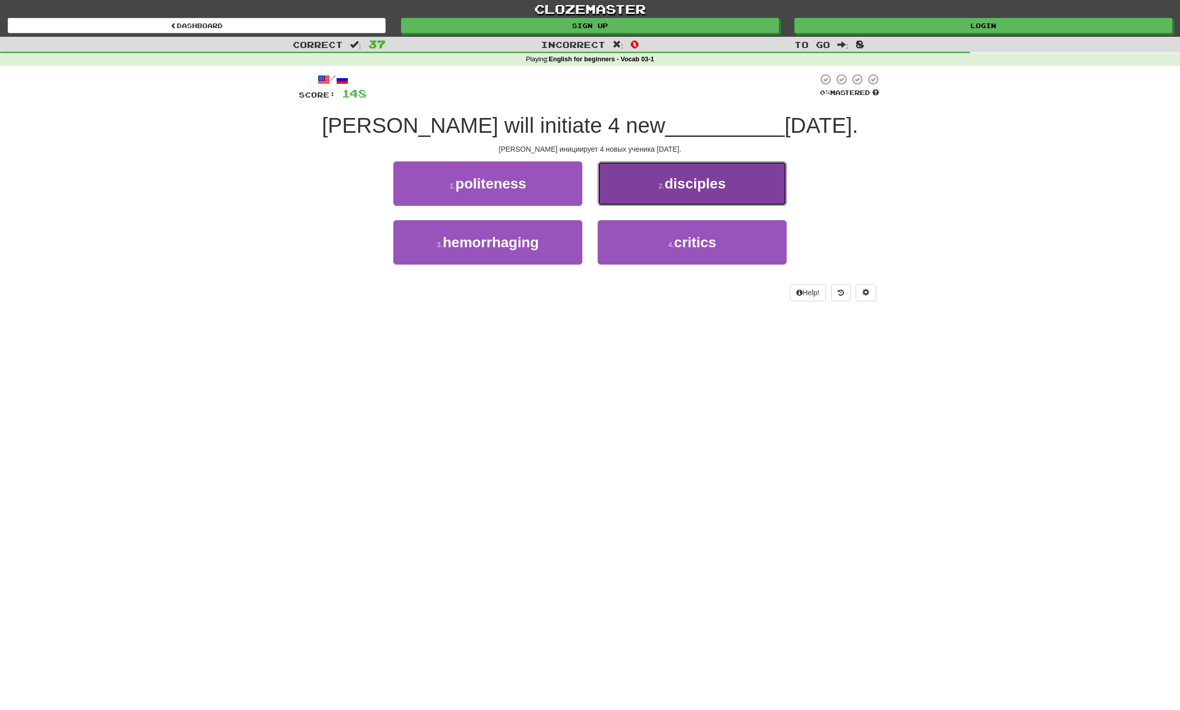
click at [678, 192] on button "2 . disciples" at bounding box center [692, 183] width 189 height 44
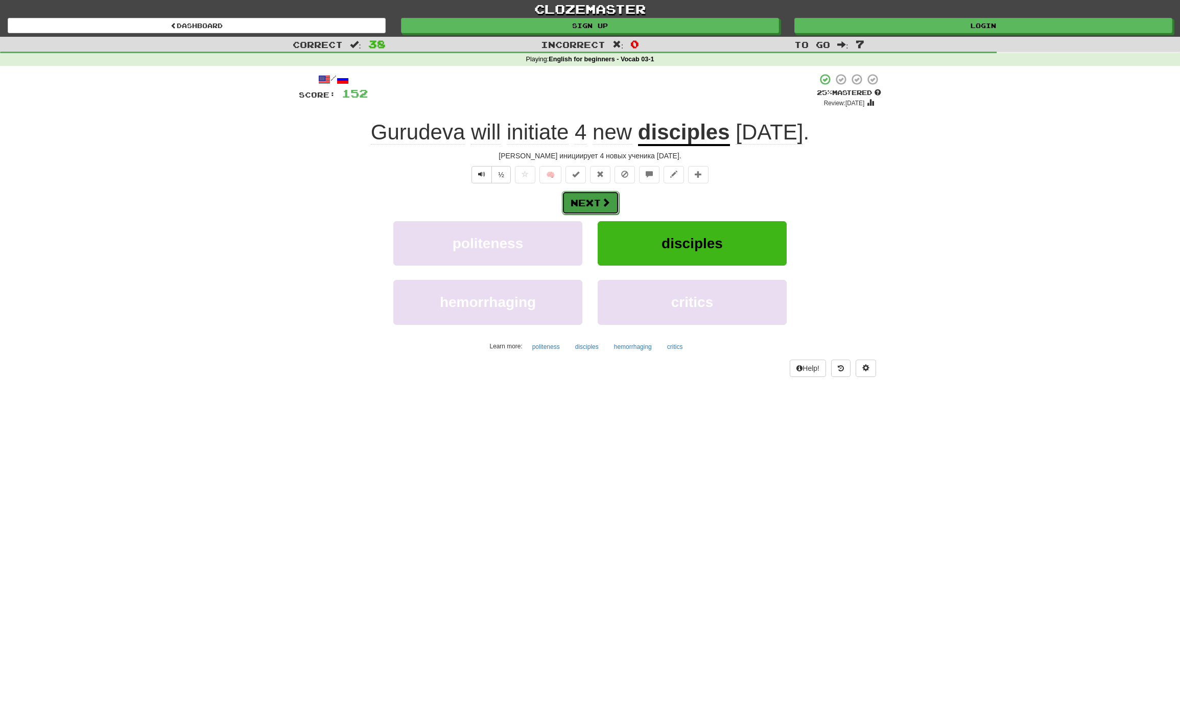
click at [590, 198] on button "Next" at bounding box center [590, 202] width 57 height 23
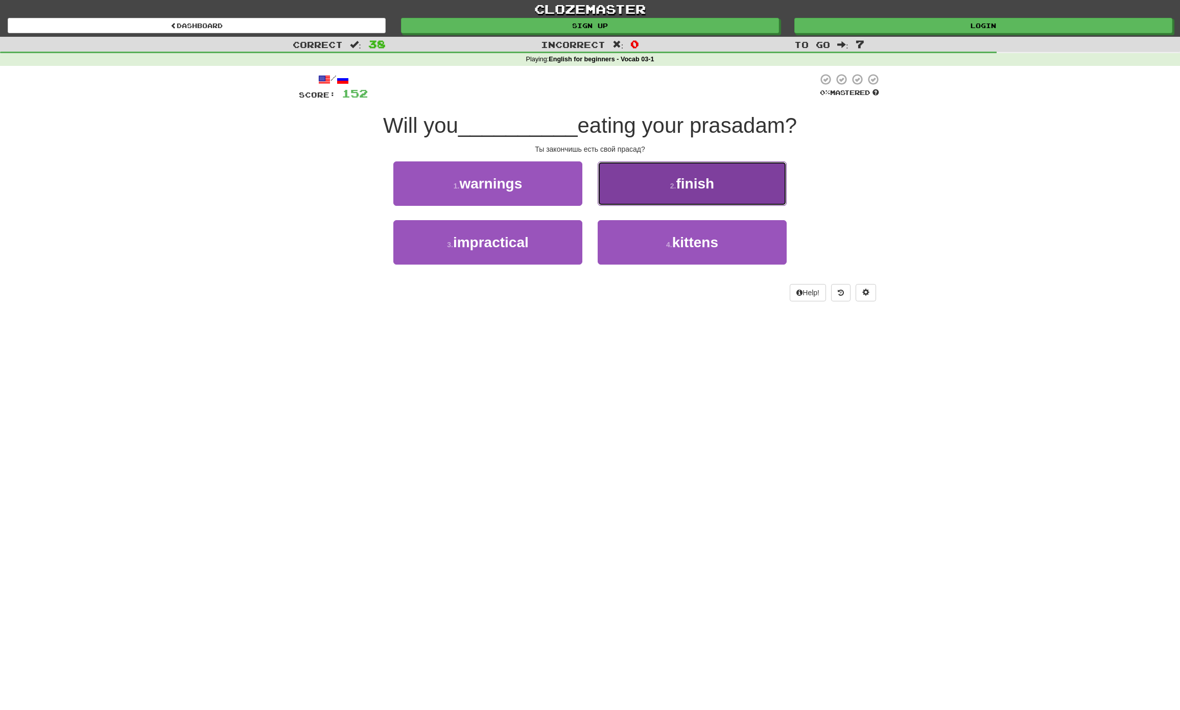
click at [728, 181] on button "2 . finish" at bounding box center [692, 183] width 189 height 44
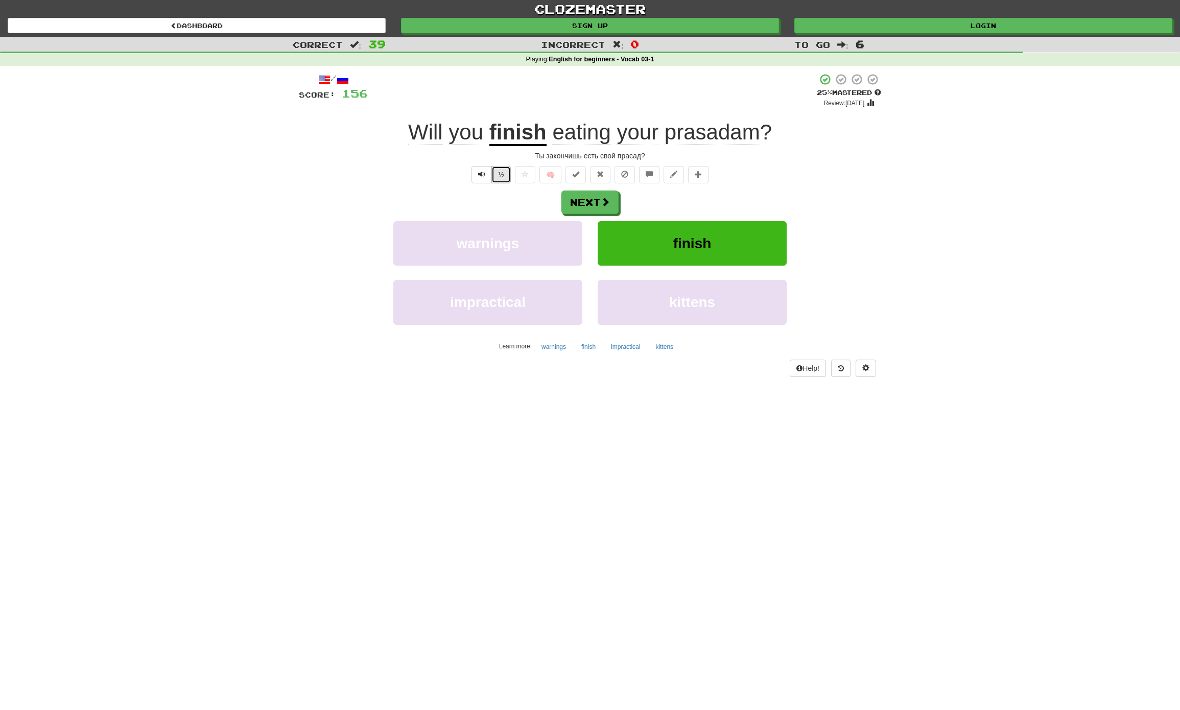
click at [501, 174] on button "½" at bounding box center [500, 174] width 19 height 17
click at [595, 205] on button "Next" at bounding box center [590, 202] width 57 height 23
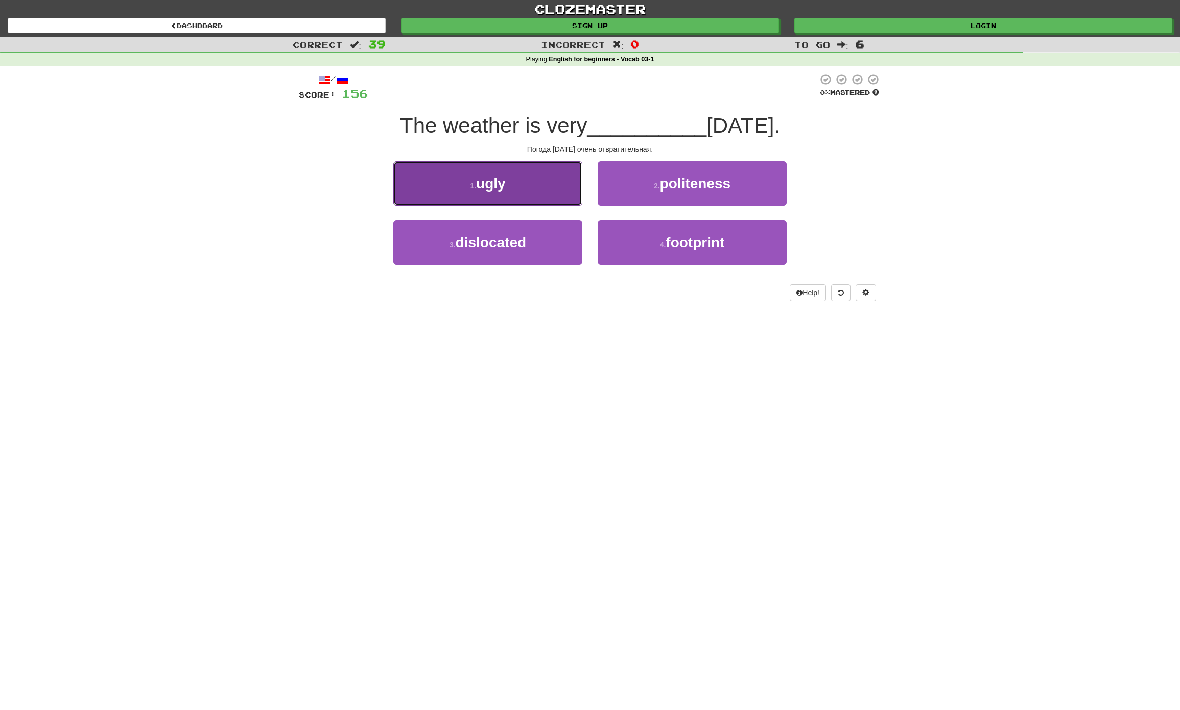
click at [503, 187] on span "ugly" at bounding box center [491, 184] width 30 height 16
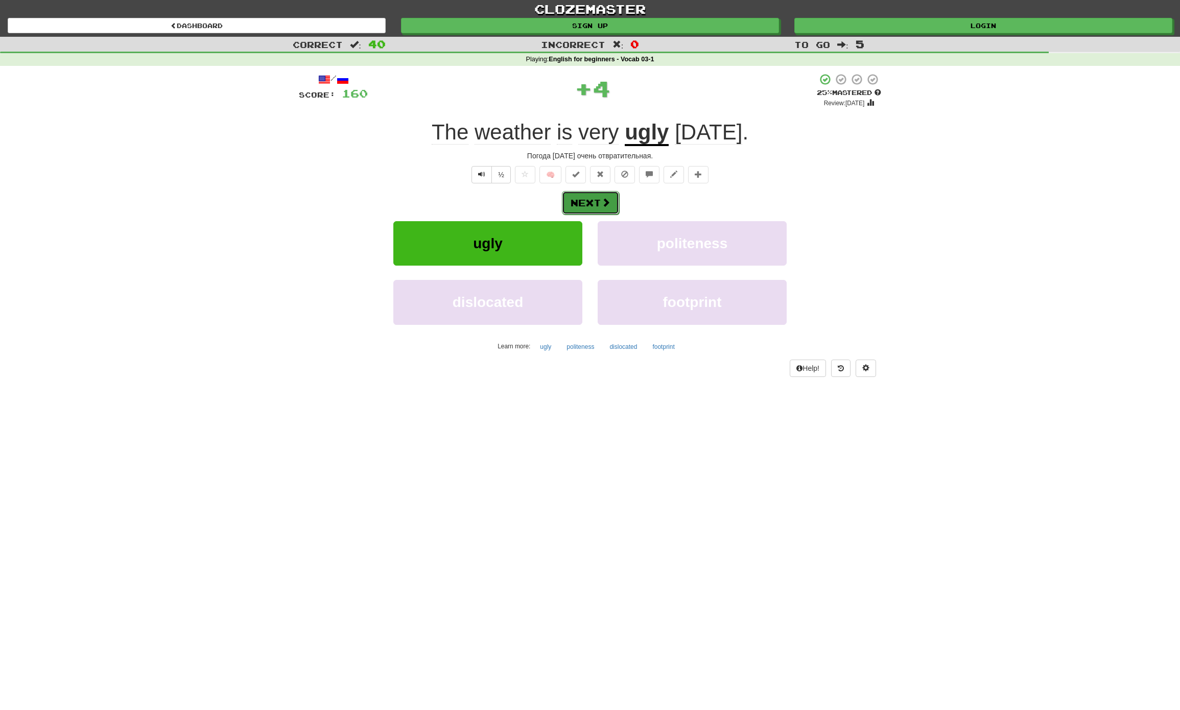
click at [589, 202] on button "Next" at bounding box center [590, 202] width 57 height 23
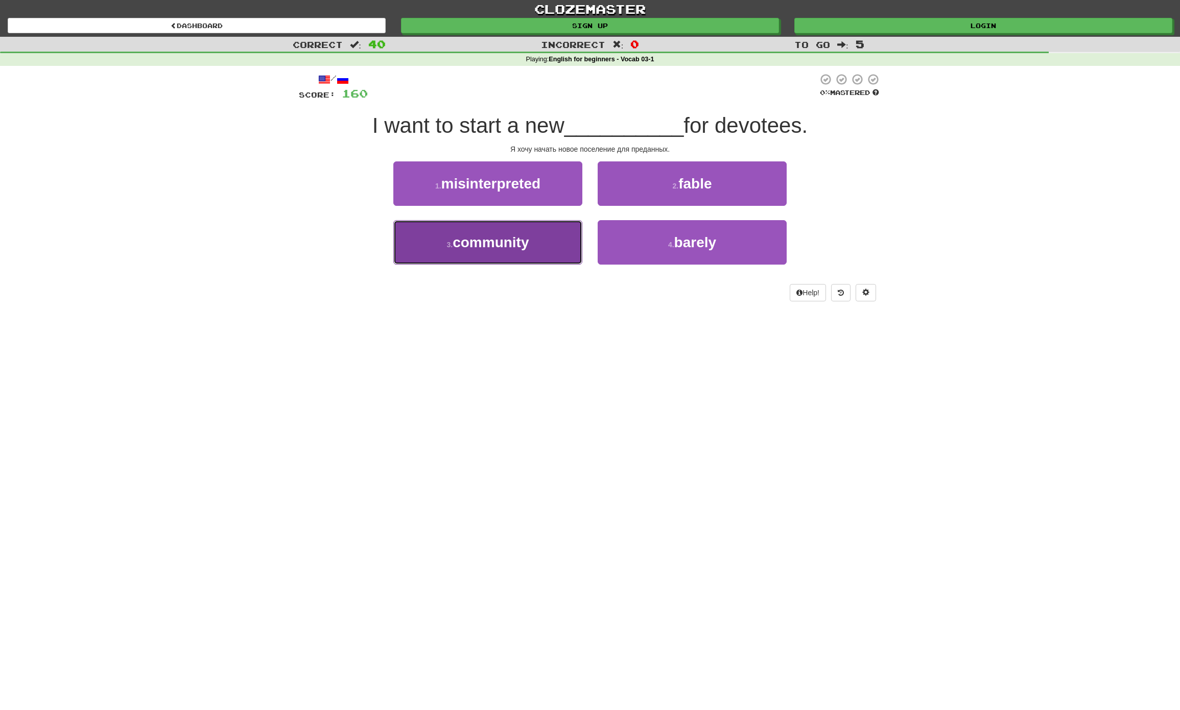
click at [514, 233] on button "3 . community" at bounding box center [487, 242] width 189 height 44
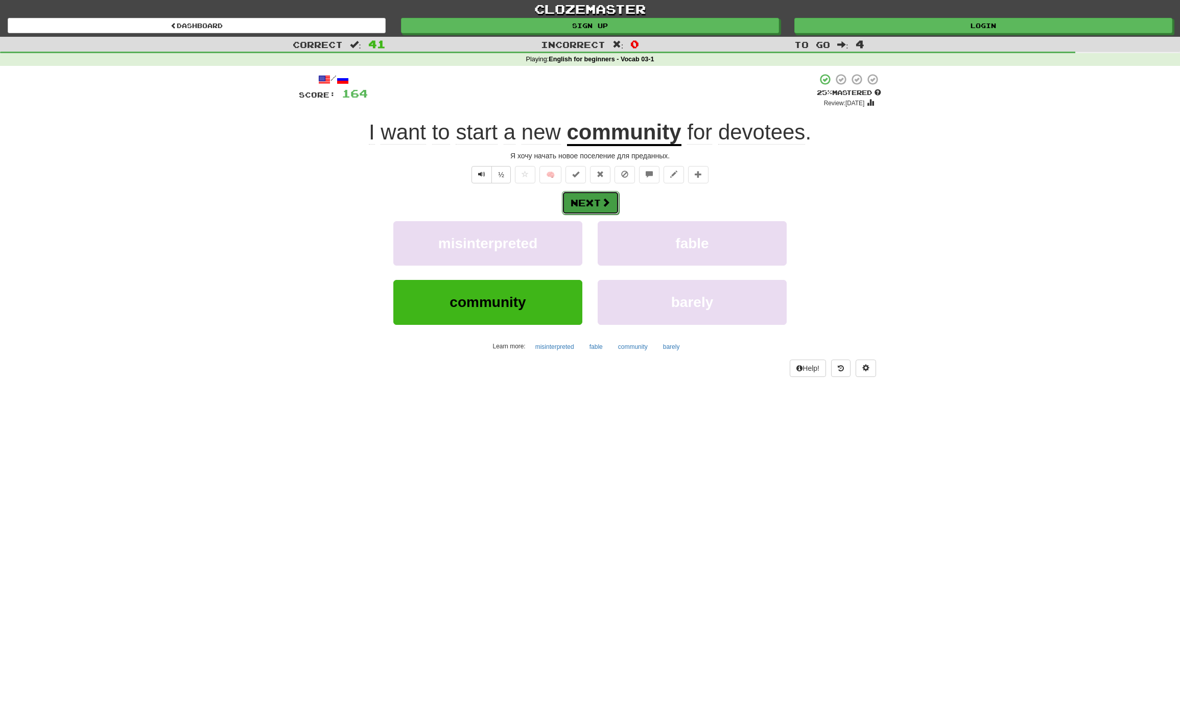
click at [608, 206] on span at bounding box center [605, 202] width 9 height 9
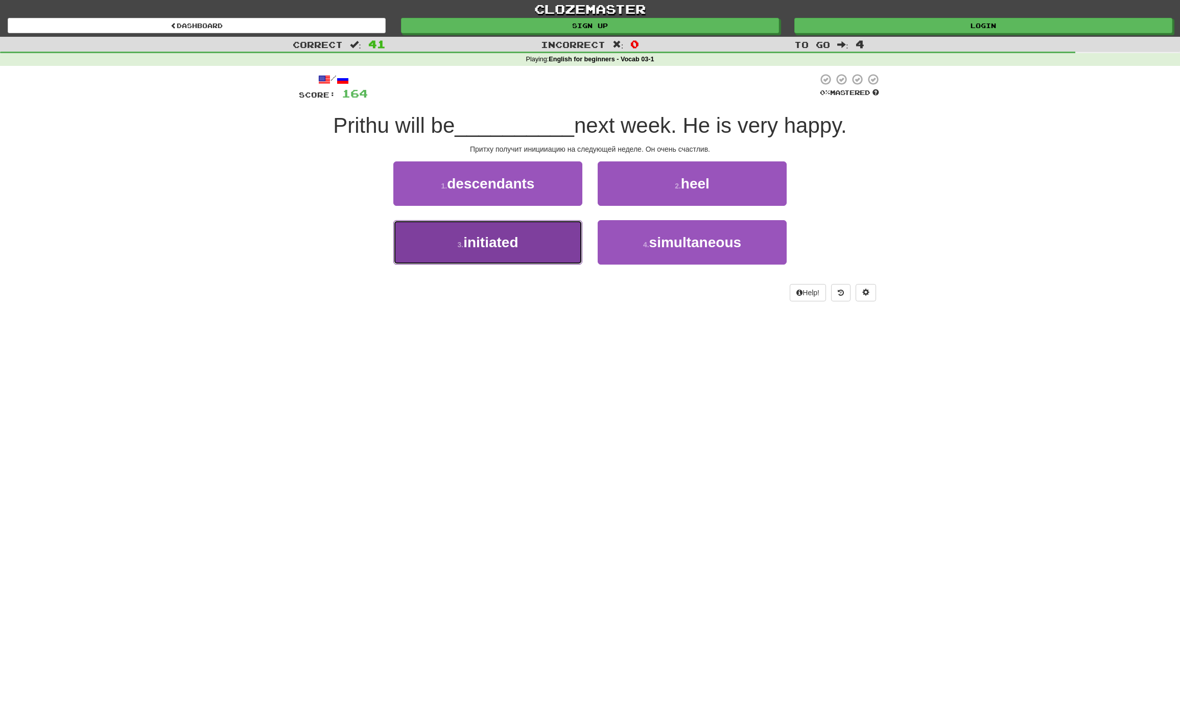
click at [539, 240] on button "3 . initiated" at bounding box center [487, 242] width 189 height 44
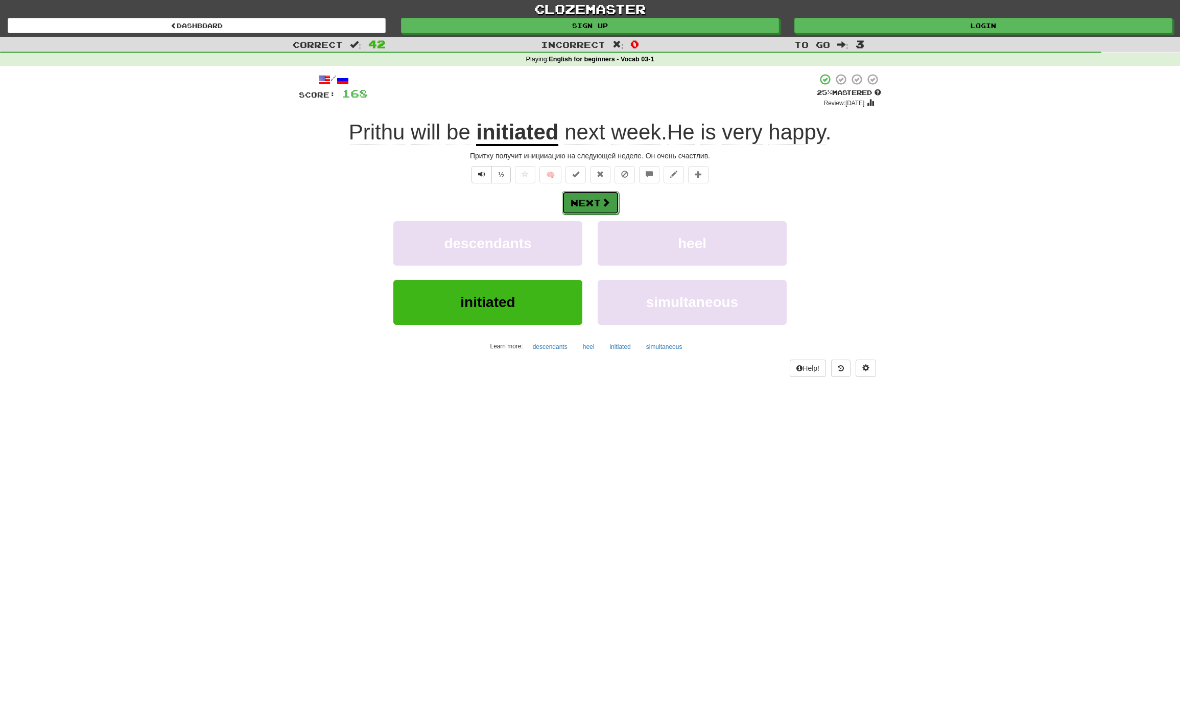
click at [605, 204] on span at bounding box center [605, 202] width 9 height 9
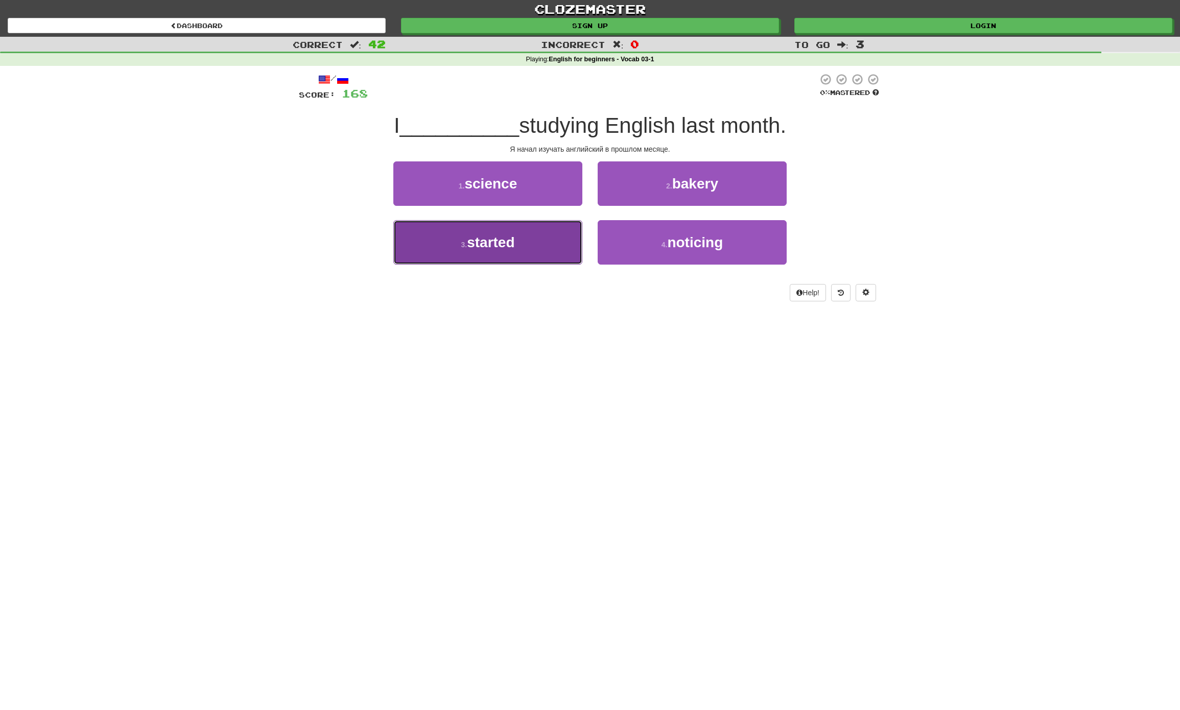
click at [490, 247] on span "started" at bounding box center [491, 242] width 48 height 16
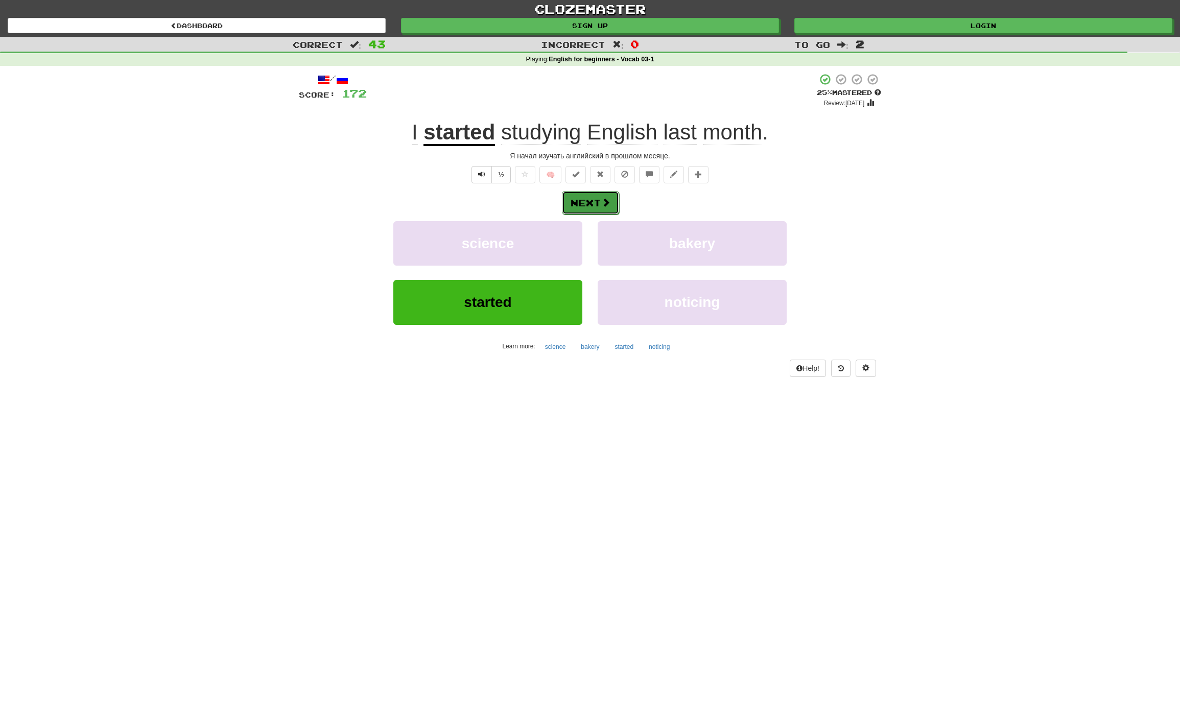
click at [592, 206] on button "Next" at bounding box center [590, 202] width 57 height 23
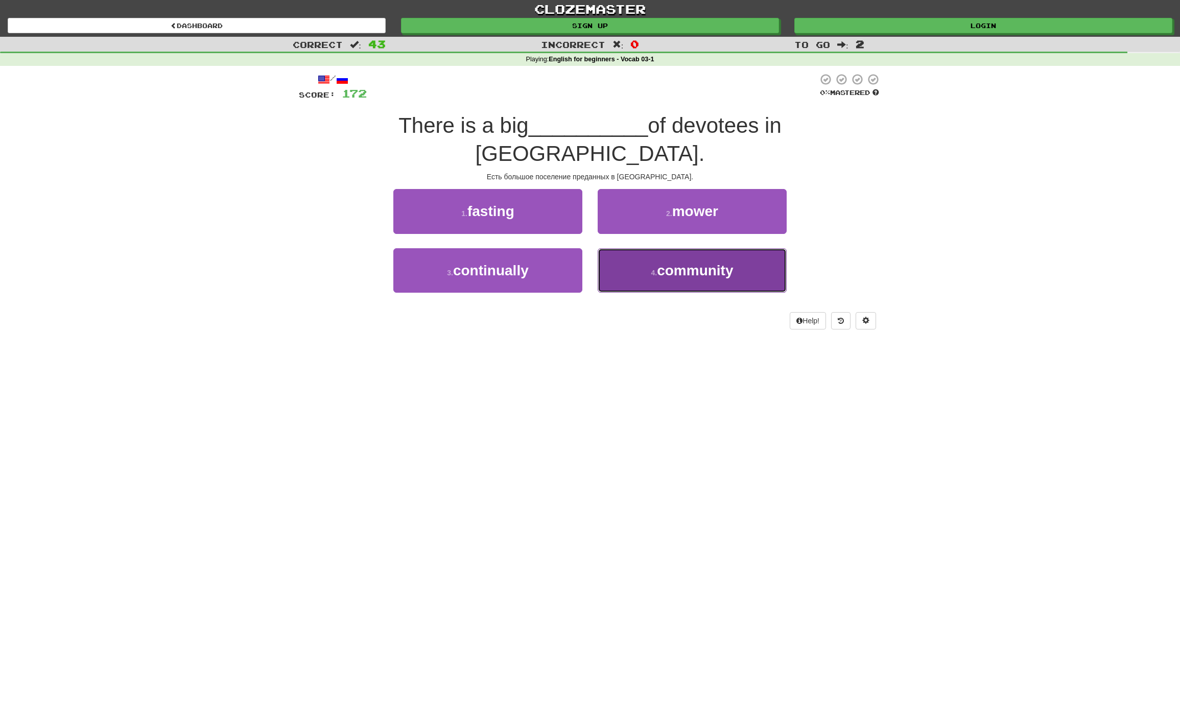
click at [701, 263] on span "community" at bounding box center [695, 271] width 76 height 16
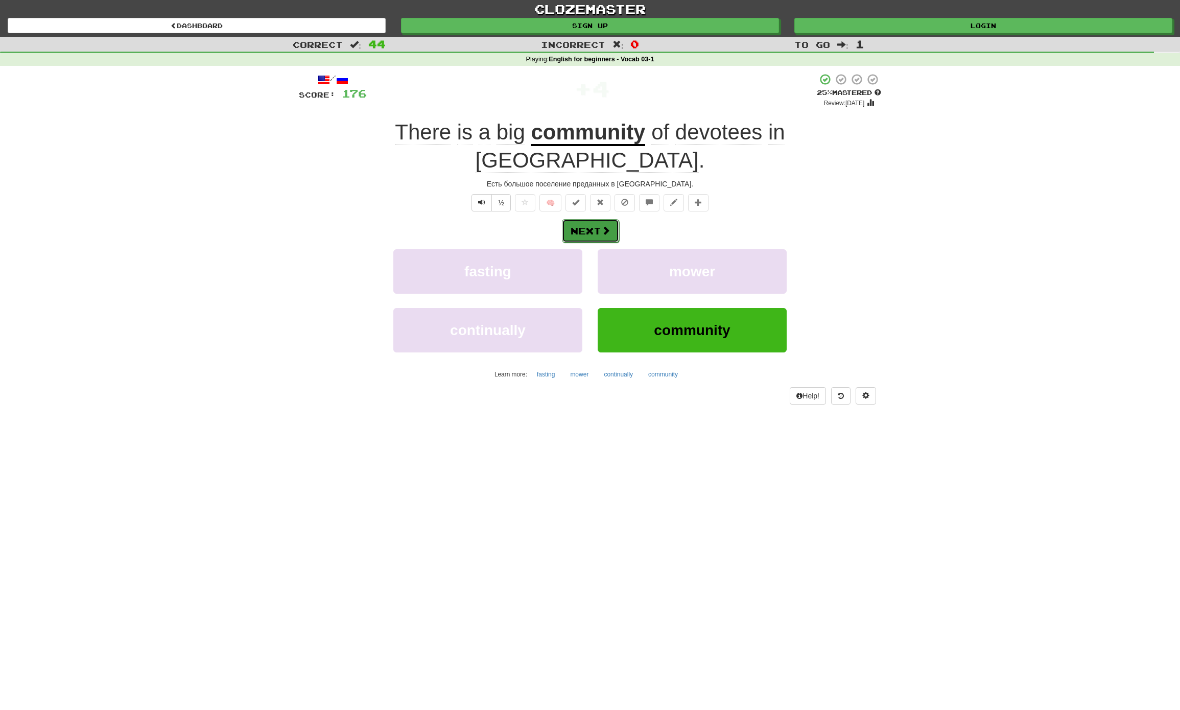
click at [594, 219] on button "Next" at bounding box center [590, 230] width 57 height 23
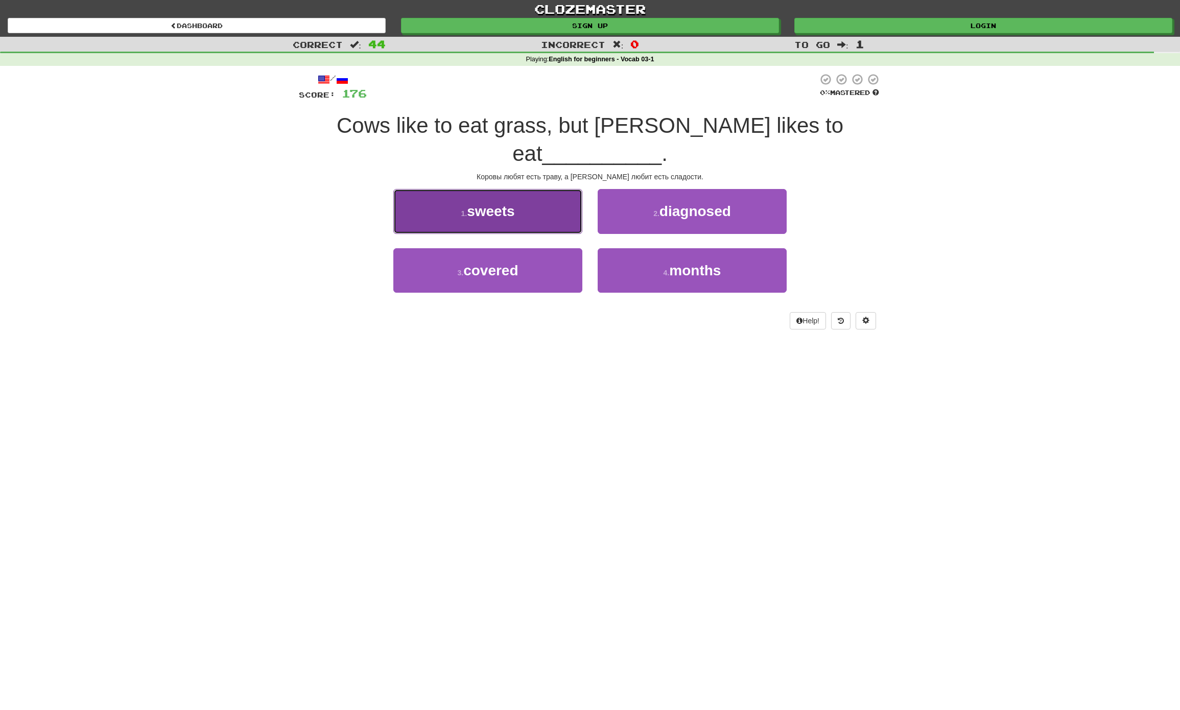
click at [490, 203] on span "sweets" at bounding box center [491, 211] width 48 height 16
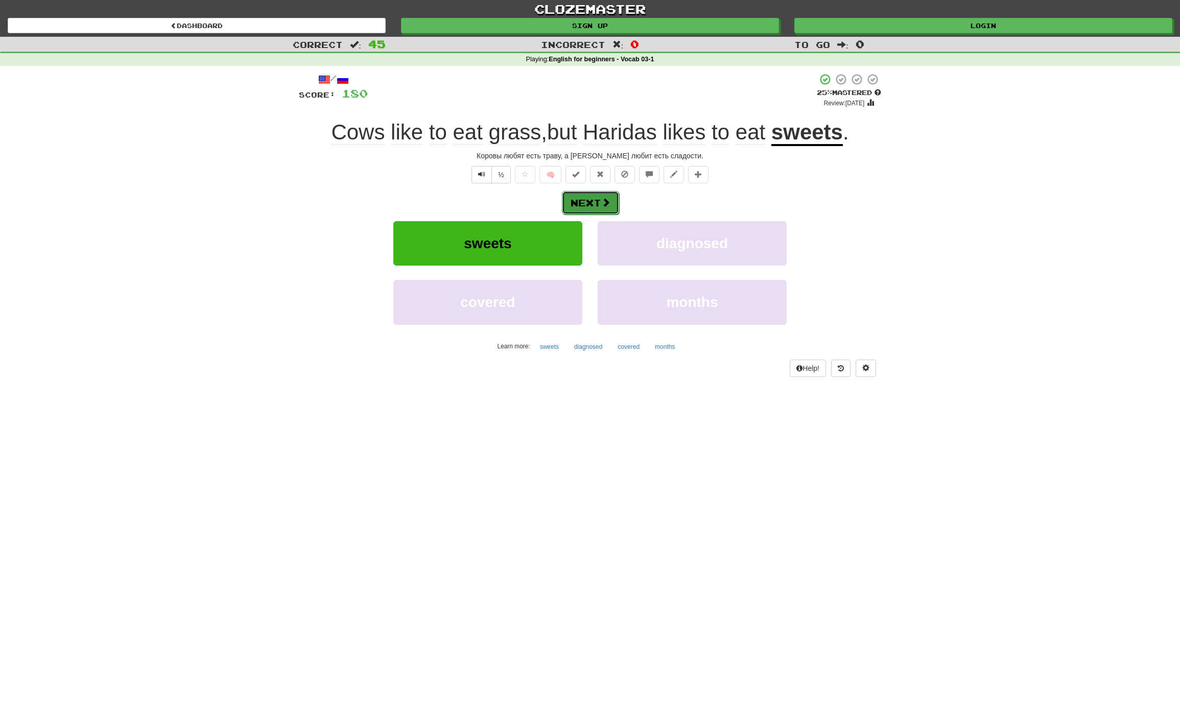
click at [603, 207] on span at bounding box center [605, 202] width 9 height 9
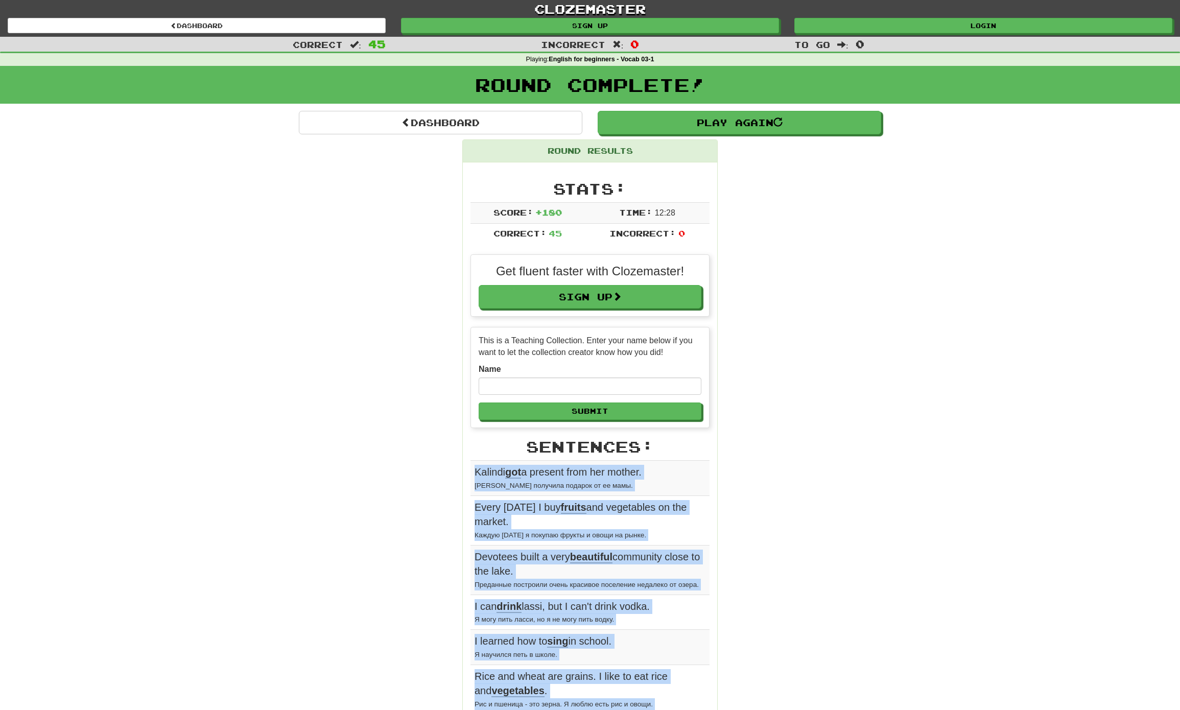
drag, startPoint x: 678, startPoint y: 525, endPoint x: 471, endPoint y: 480, distance: 212.2
copy tbody "Loremip dol s ametcon adip eli seddoe. Tempori utlabore etdolor ma al enim. Adm…"
